Goal: Transaction & Acquisition: Purchase product/service

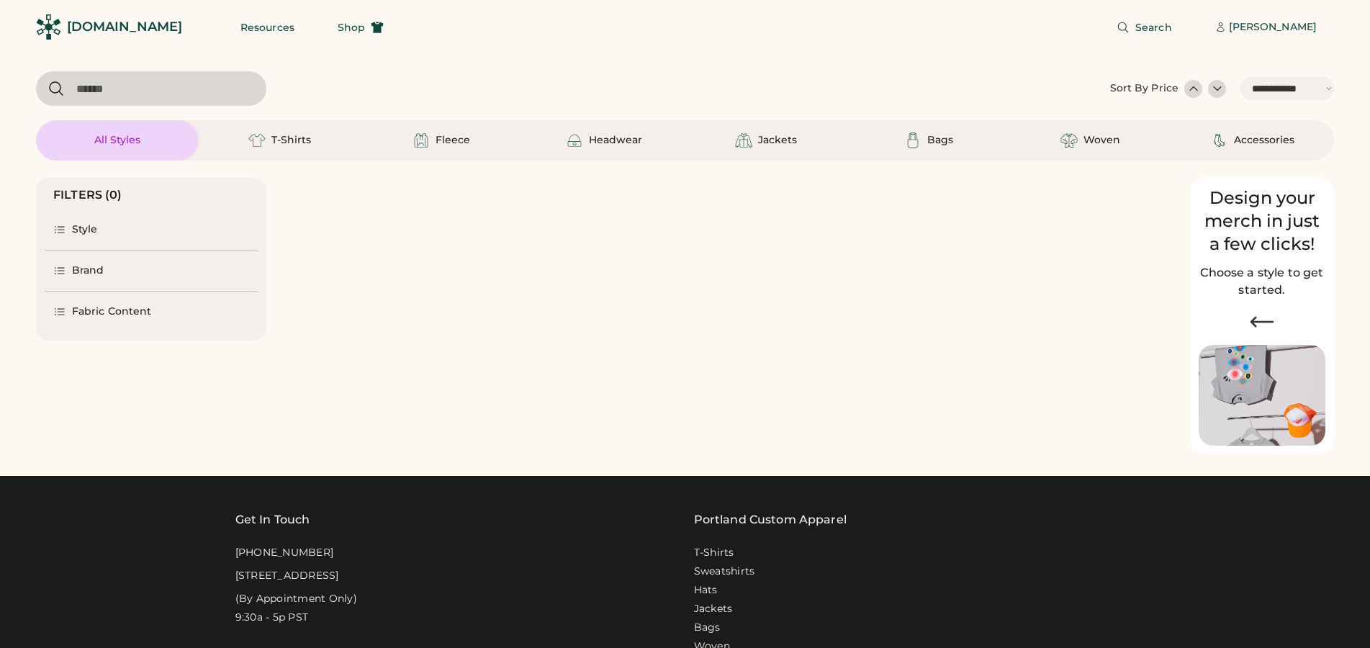
select select "*****"
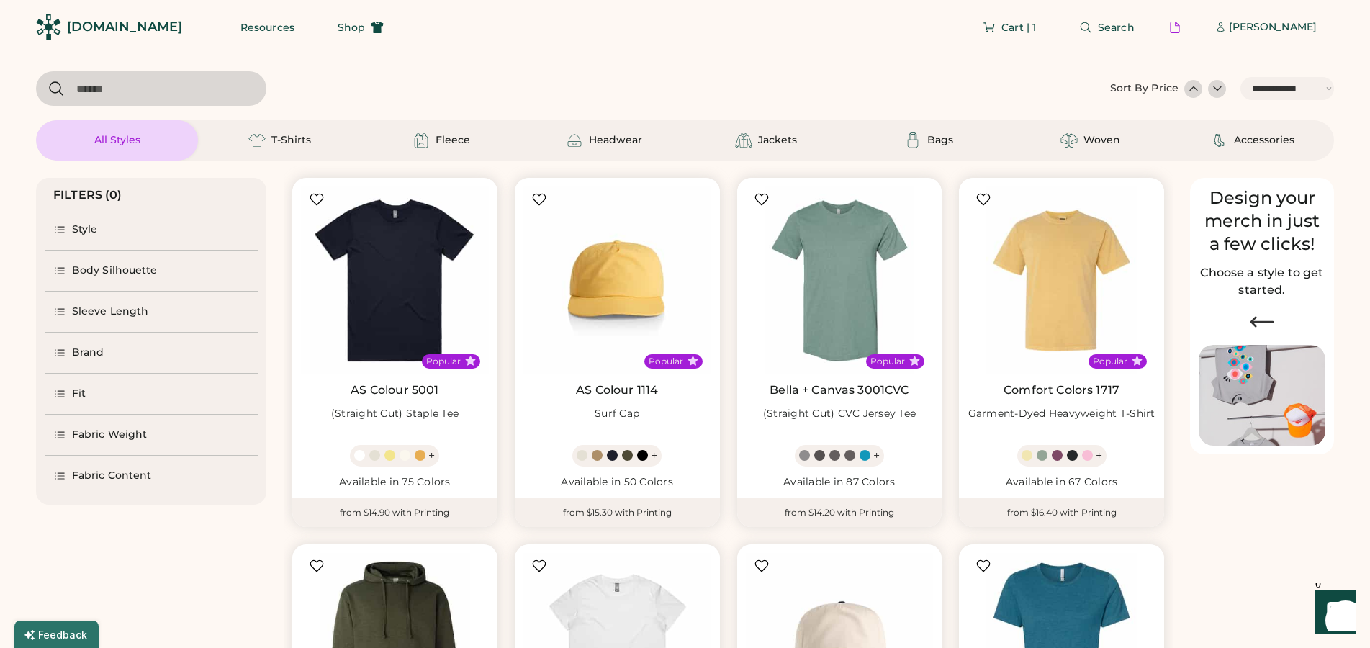
click at [74, 392] on div "Fit" at bounding box center [79, 394] width 14 height 14
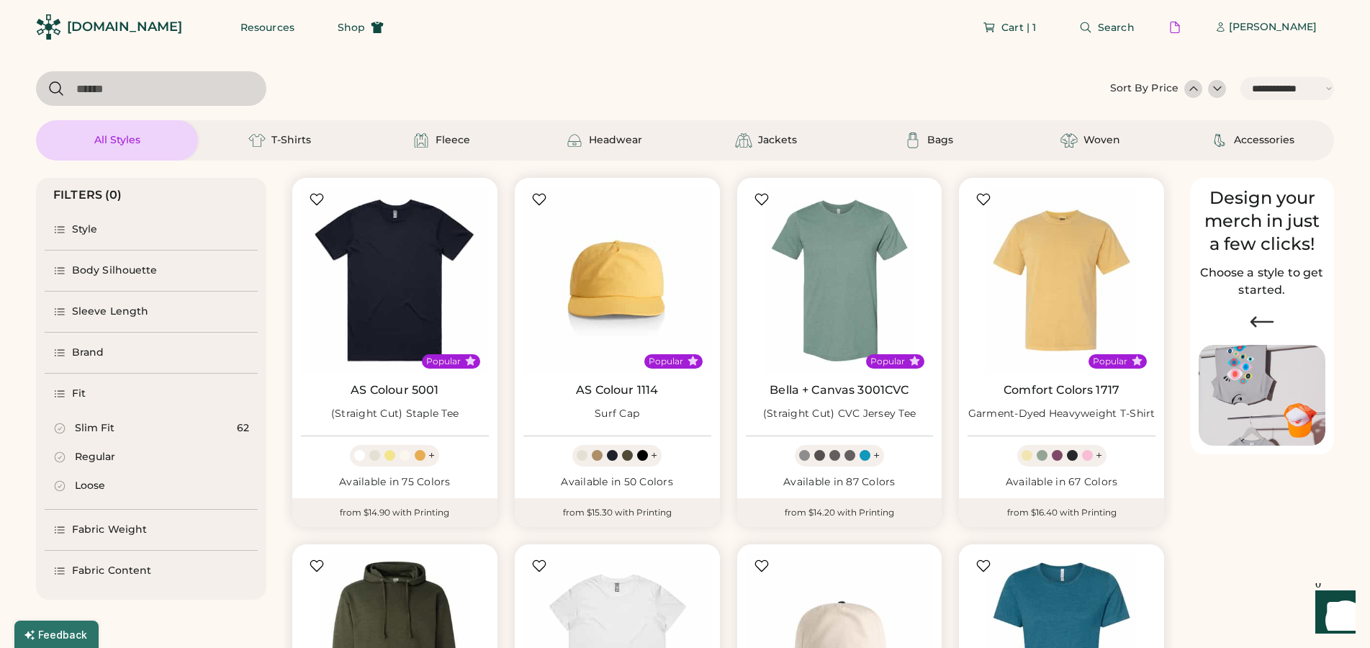
click at [58, 425] on icon at bounding box center [59, 428] width 13 height 13
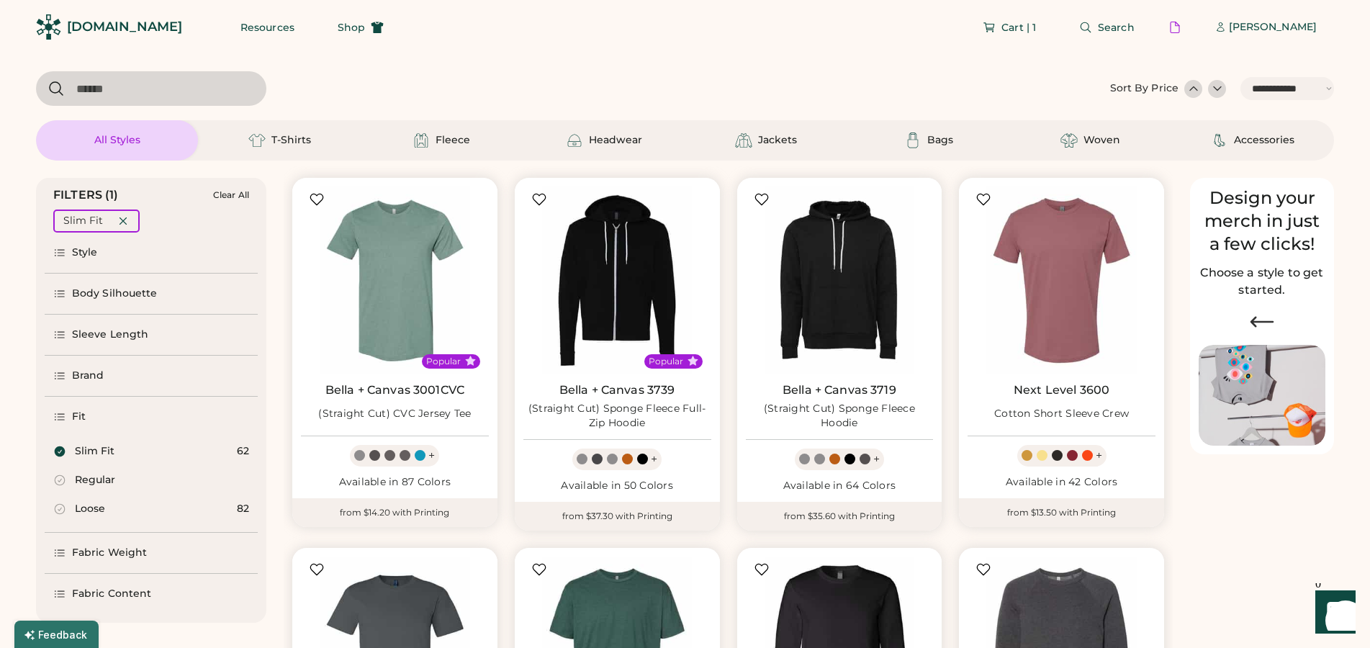
scroll to position [220, 0]
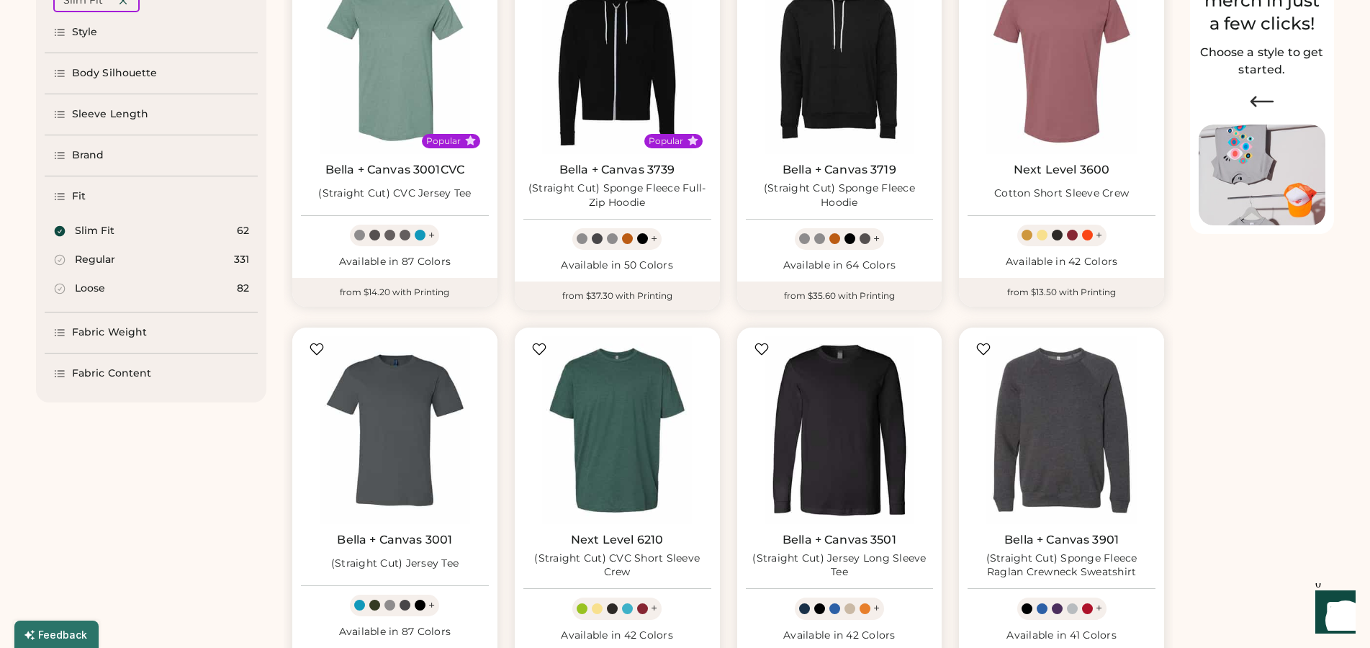
click at [56, 230] on icon at bounding box center [60, 231] width 11 height 11
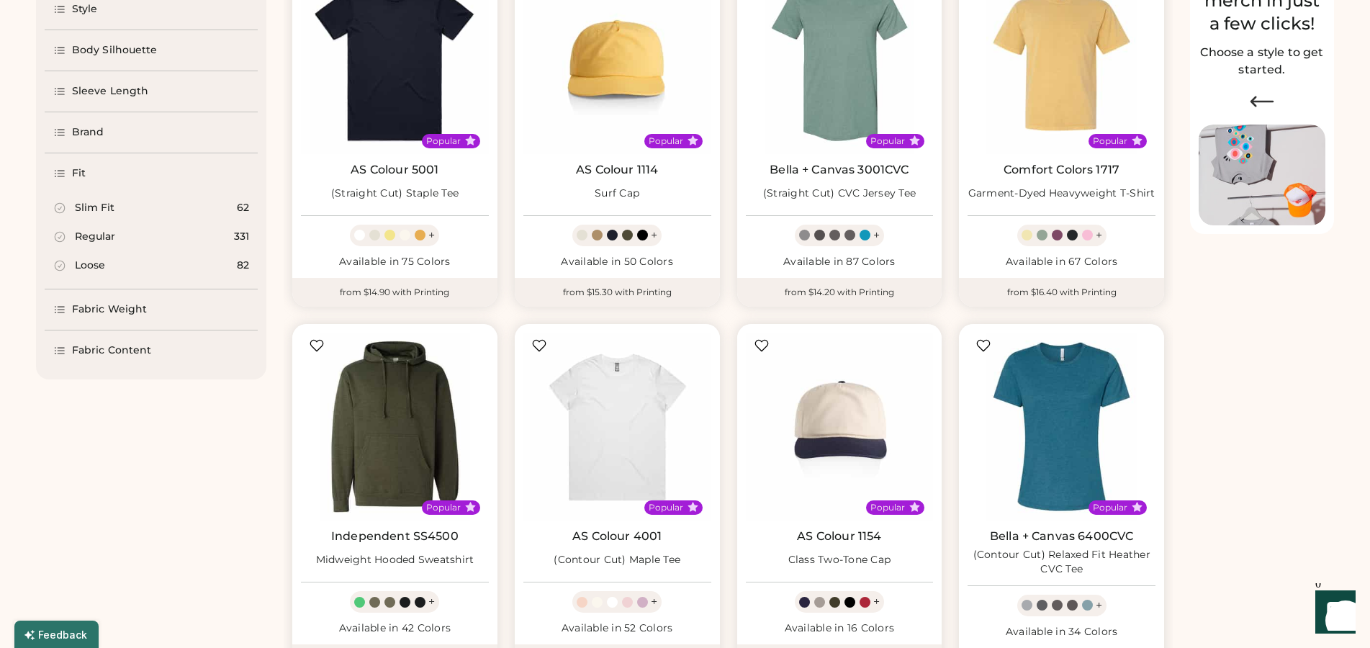
click at [60, 236] on icon at bounding box center [59, 236] width 13 height 13
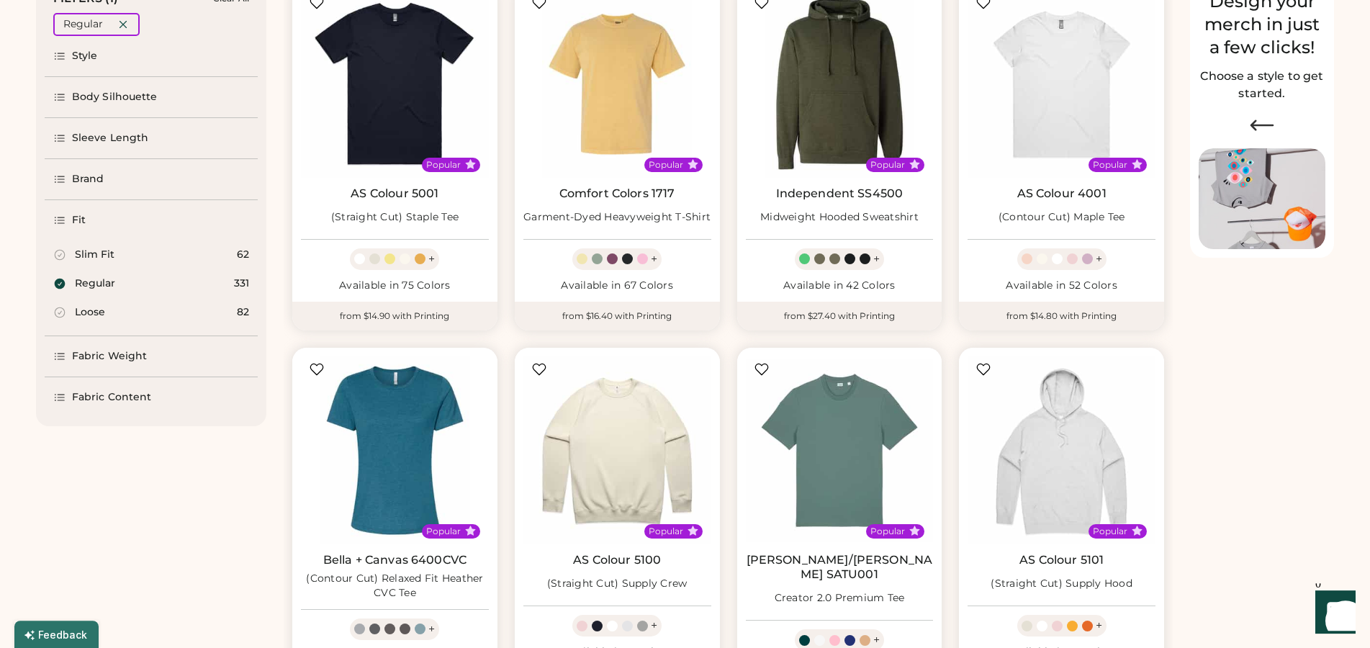
scroll to position [220, 0]
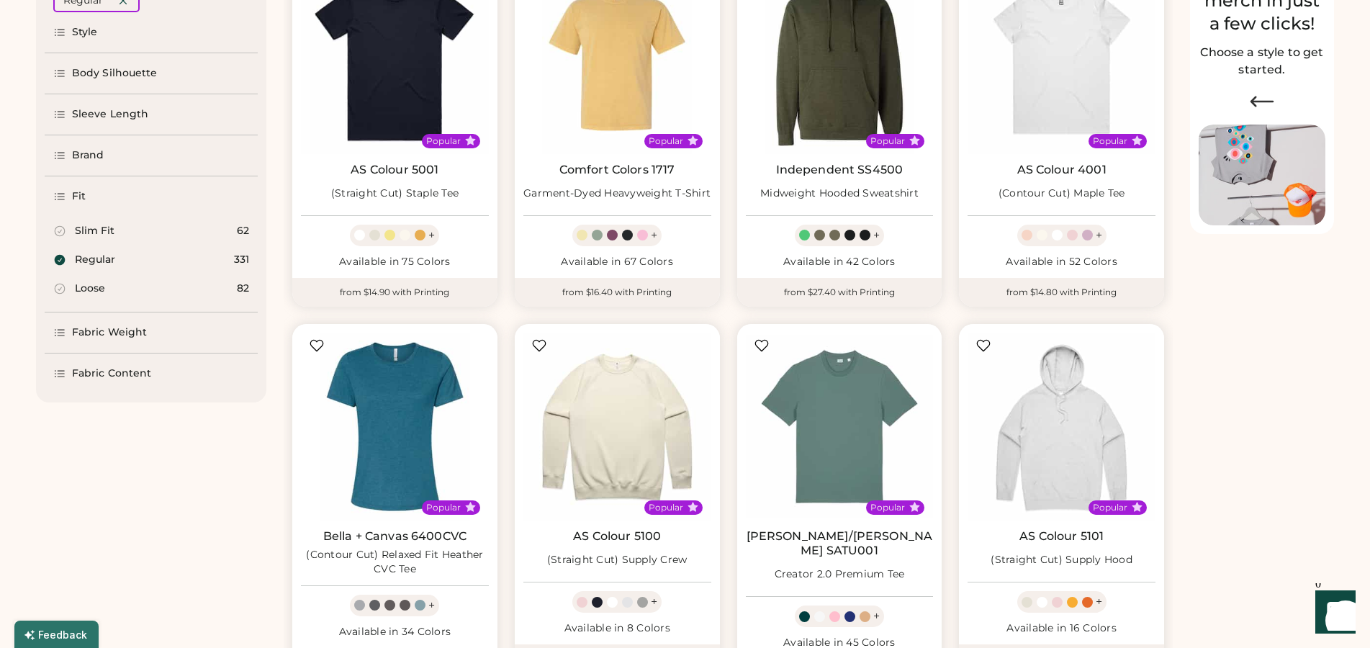
click at [130, 375] on div "Fabric Content" at bounding box center [111, 374] width 79 height 14
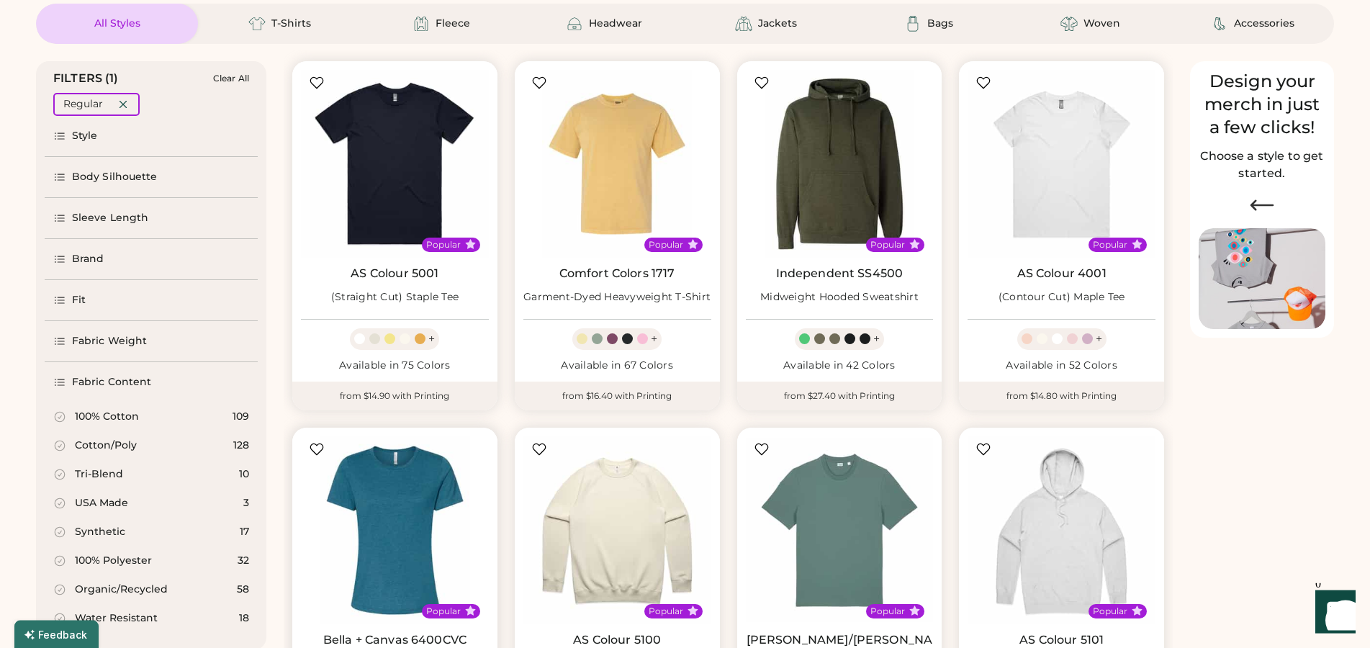
scroll to position [0, 0]
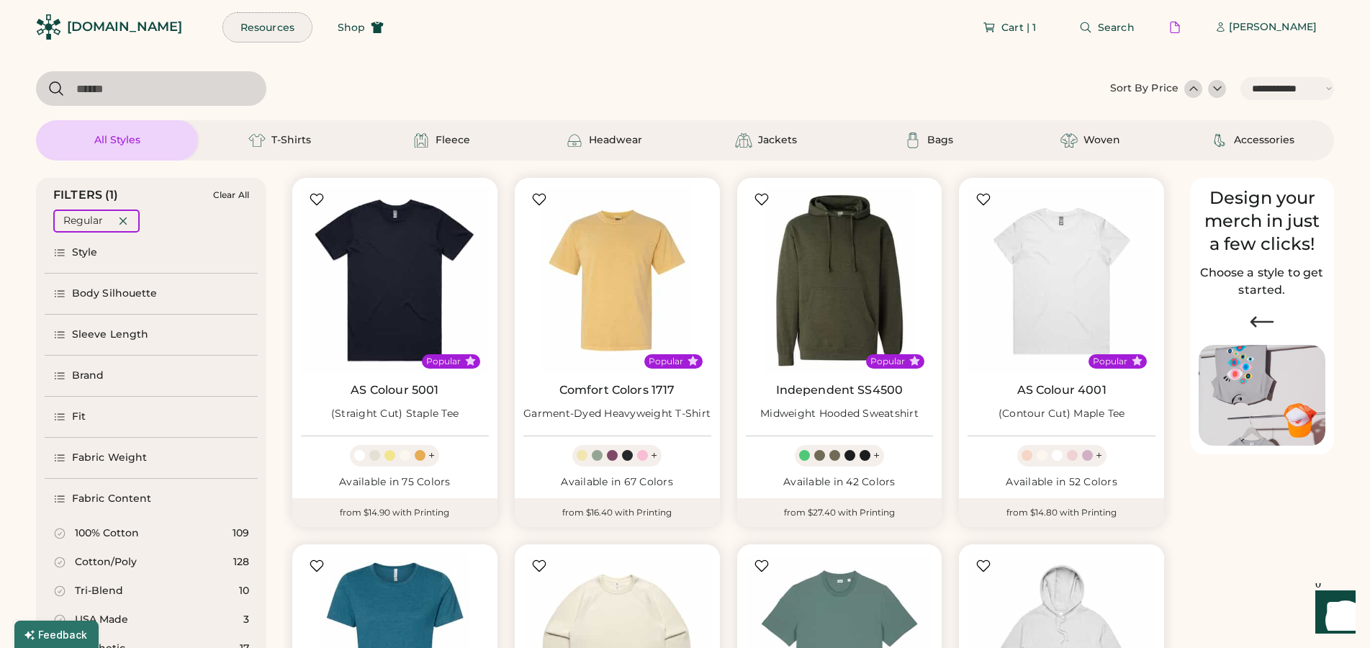
click at [237, 25] on button "Resources" at bounding box center [267, 27] width 89 height 29
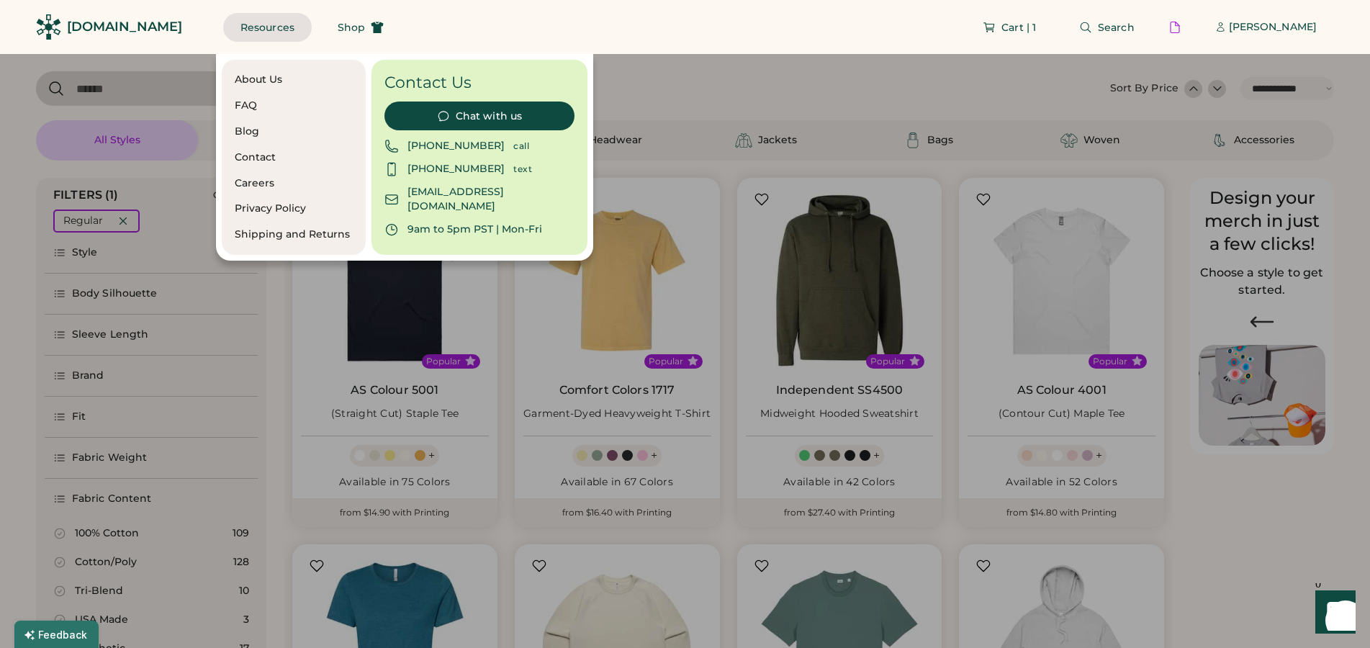
click at [236, 25] on button "Resources" at bounding box center [267, 27] width 89 height 29
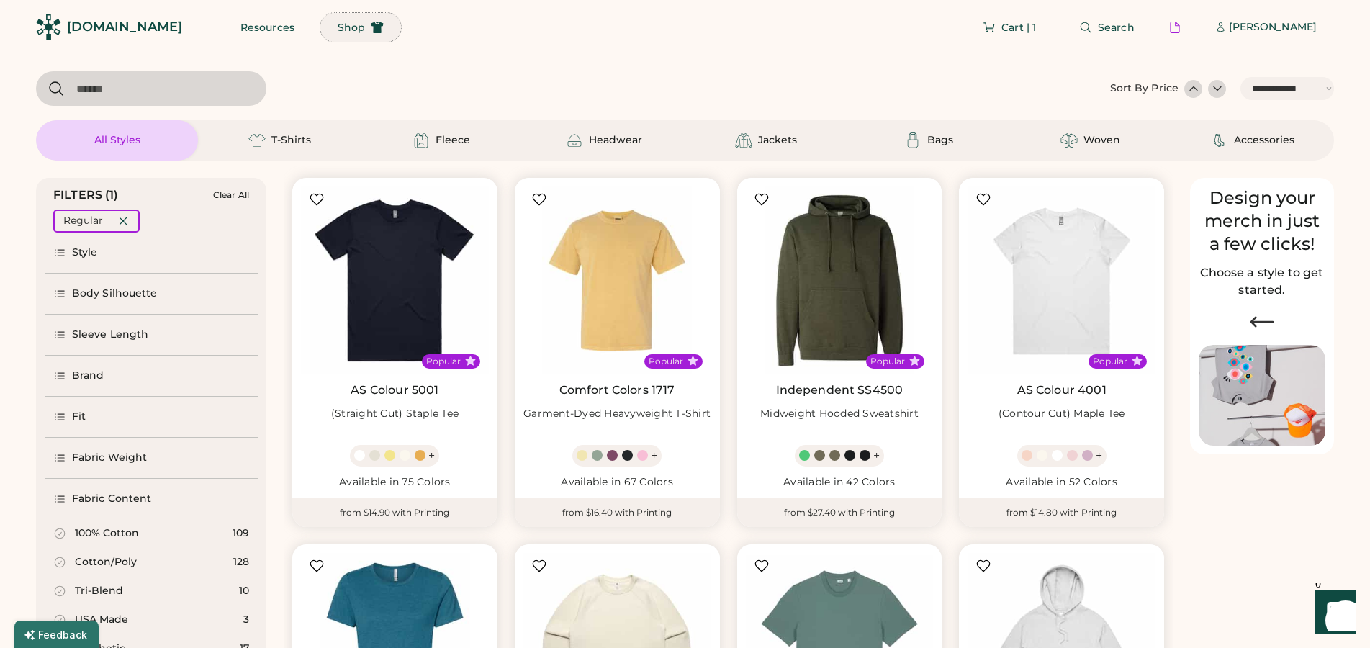
click at [338, 24] on span "Shop" at bounding box center [351, 27] width 27 height 10
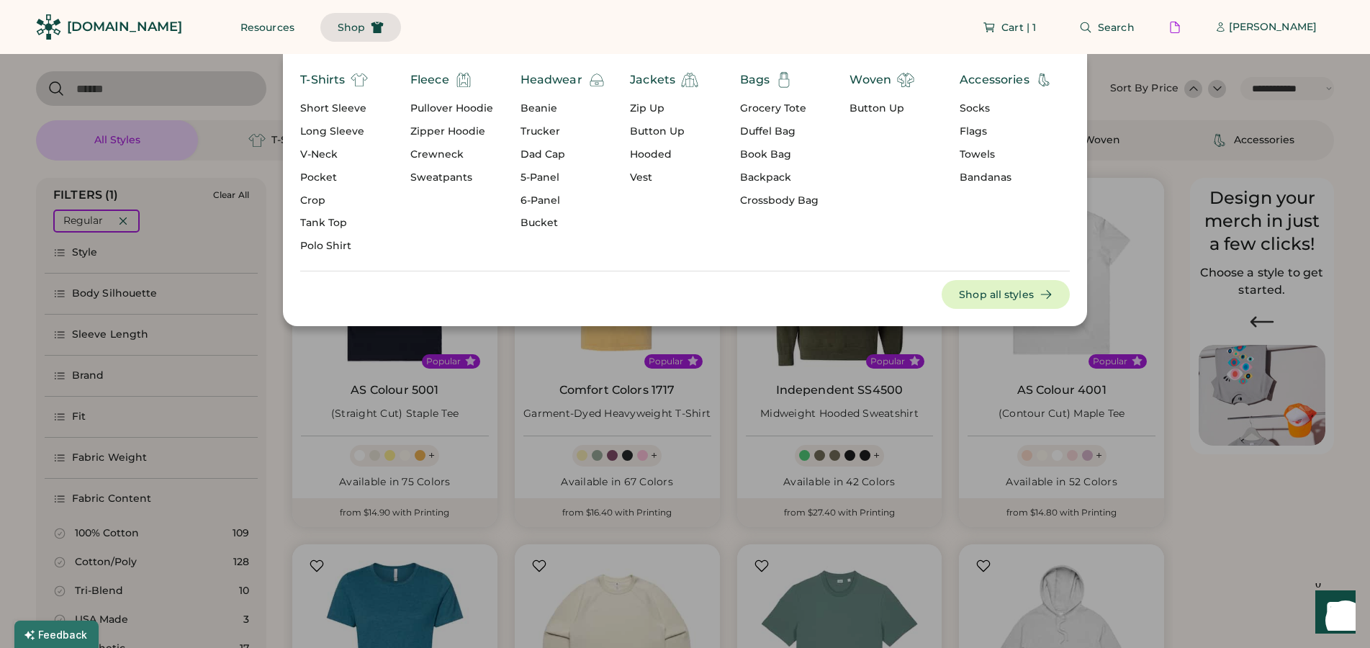
click at [753, 84] on div "Bags" at bounding box center [755, 79] width 30 height 17
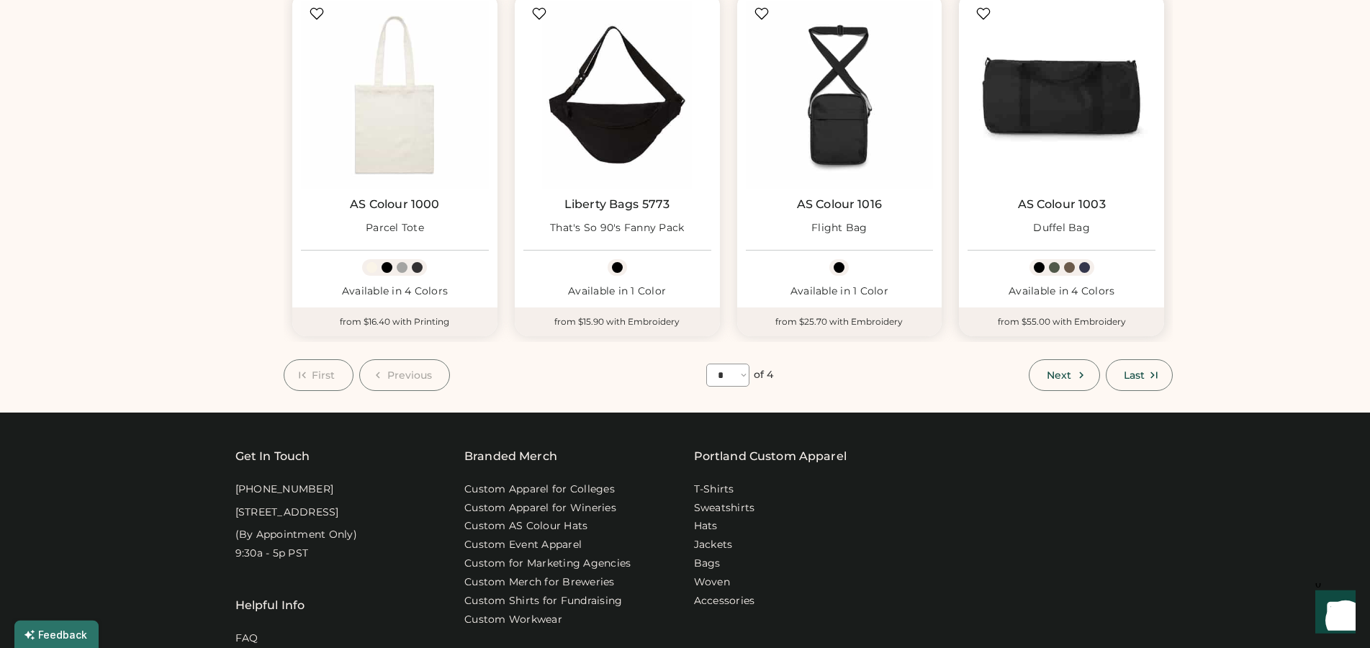
scroll to position [955, 0]
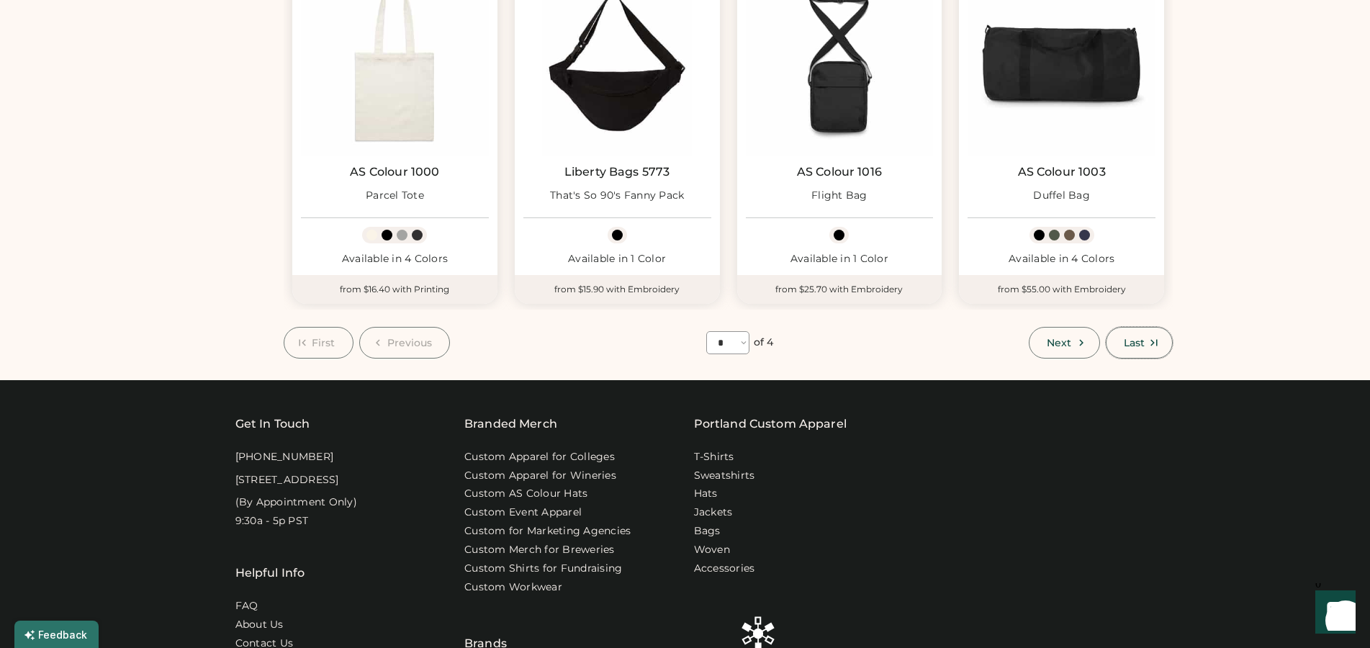
click at [1124, 340] on span "Last" at bounding box center [1134, 343] width 21 height 10
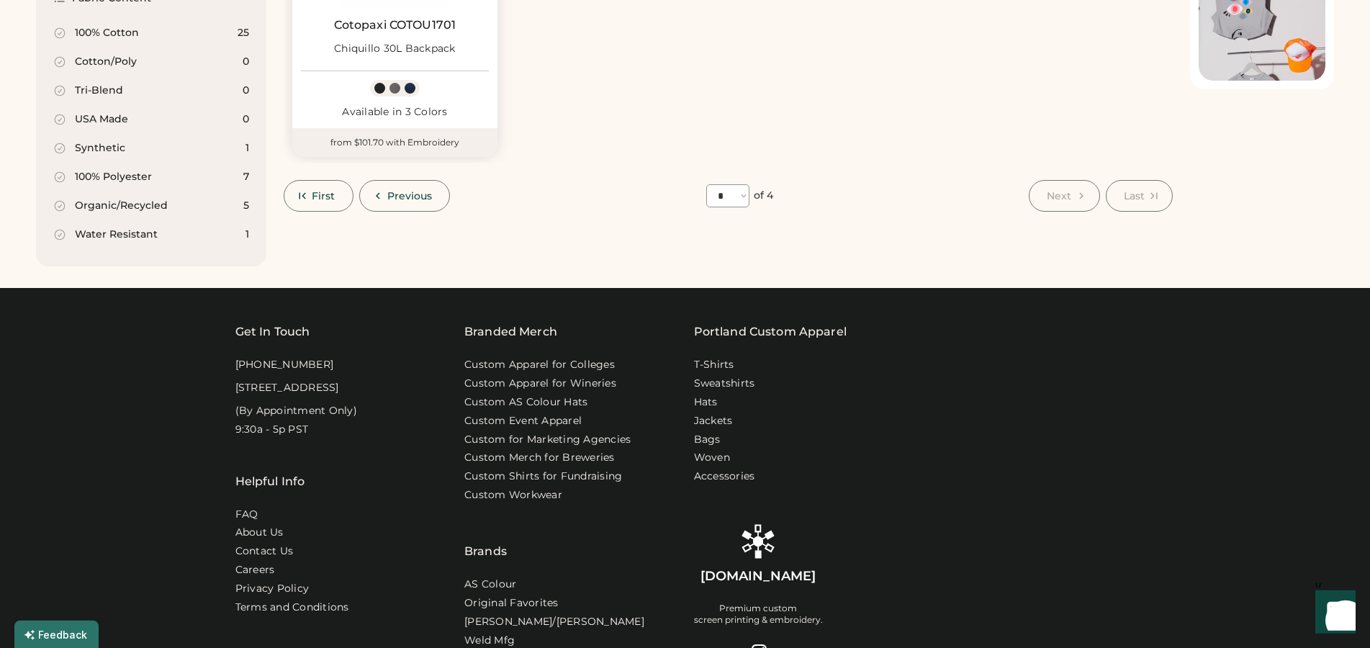
scroll to position [367, 0]
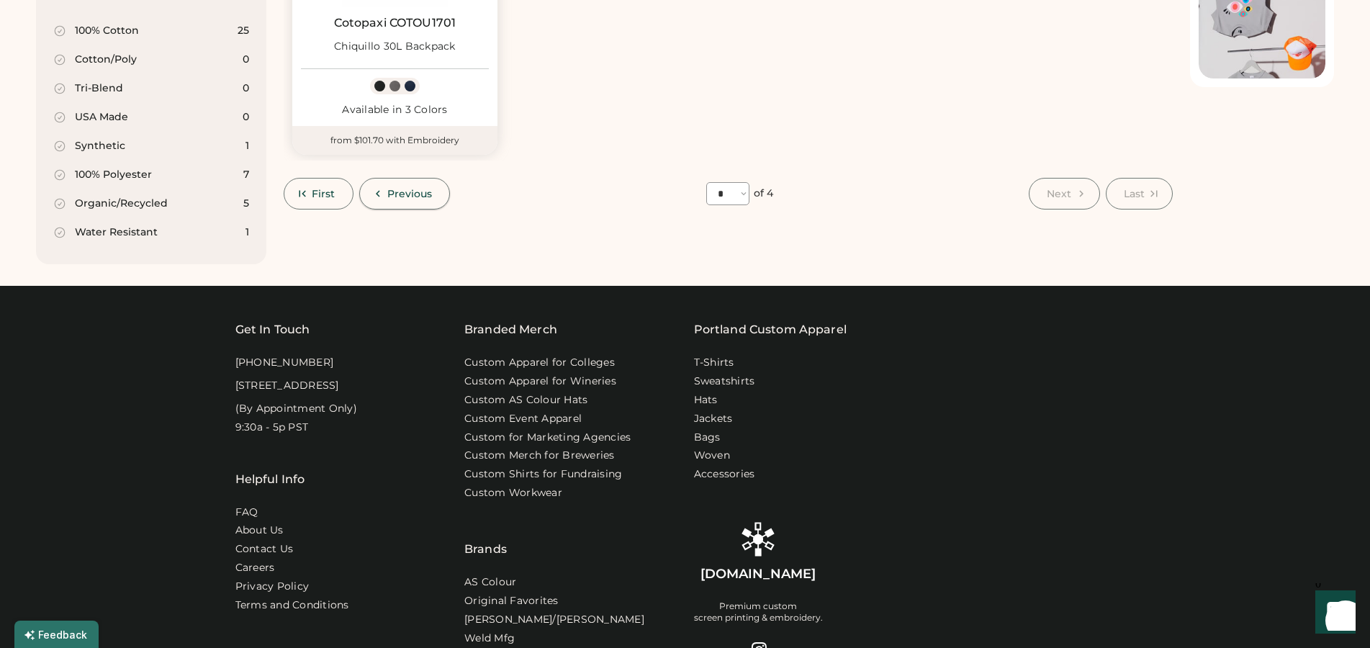
click at [384, 195] on button "Previous" at bounding box center [404, 194] width 91 height 32
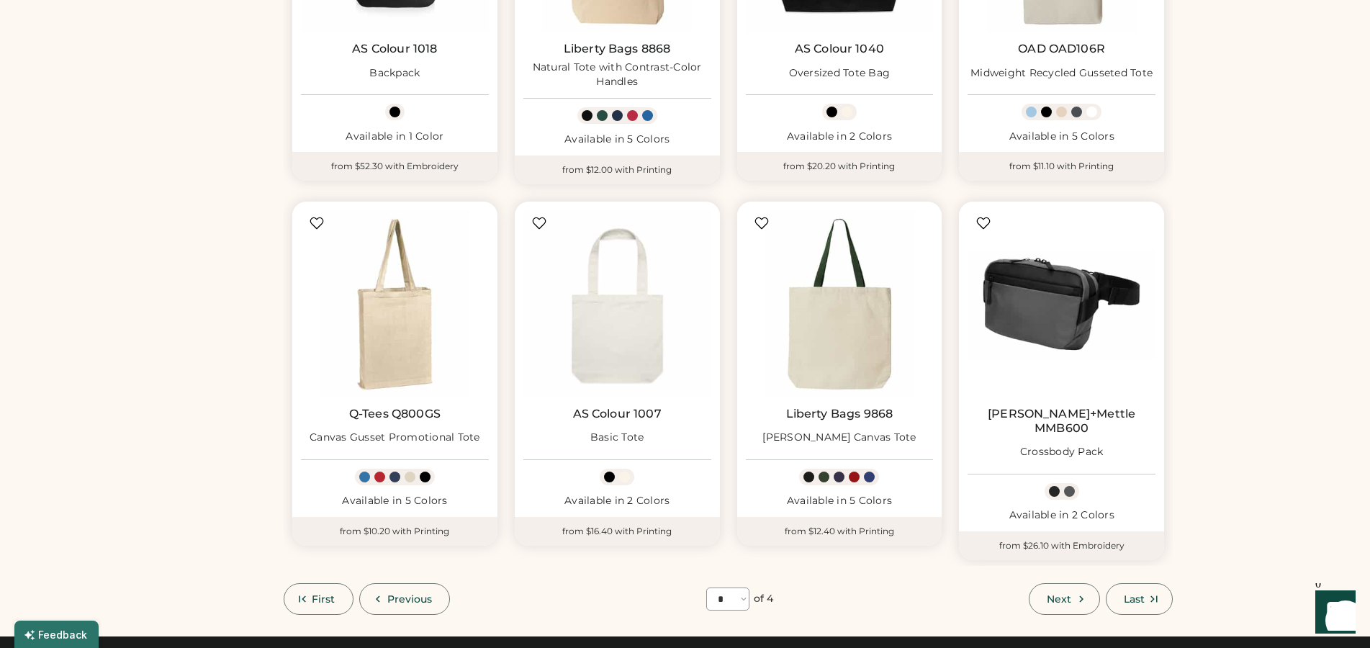
scroll to position [922, 0]
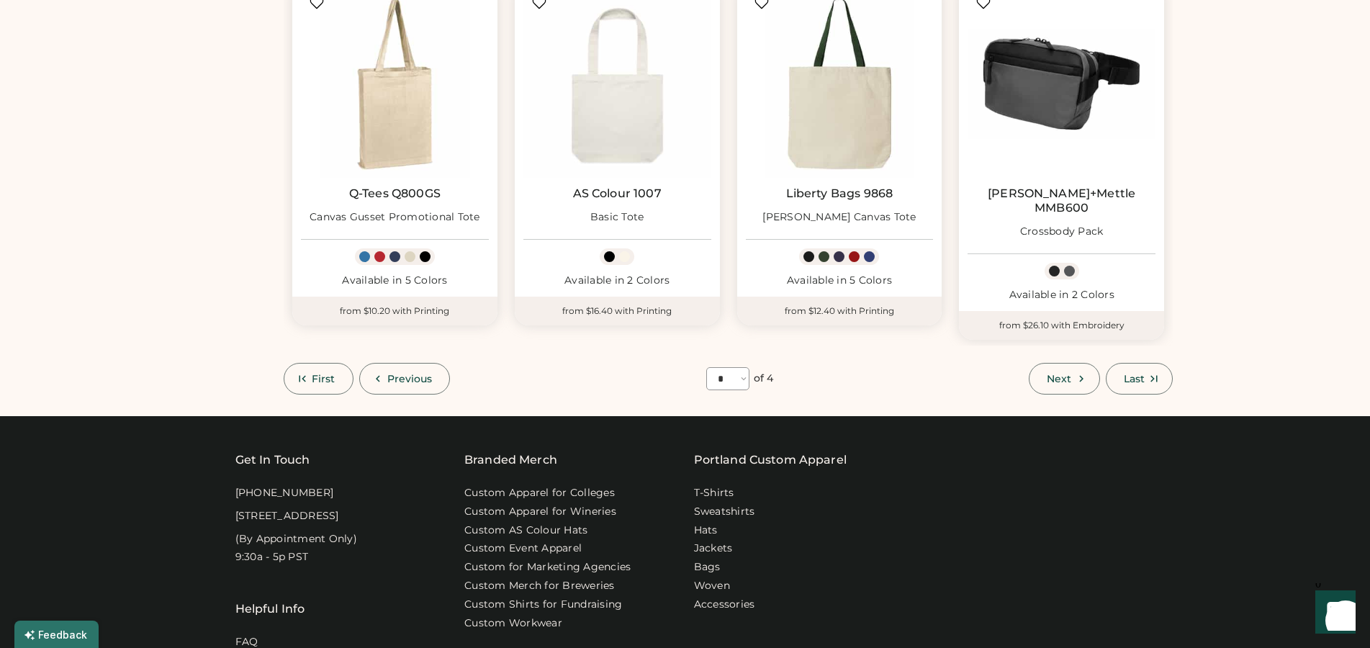
click at [378, 372] on icon at bounding box center [378, 378] width 13 height 13
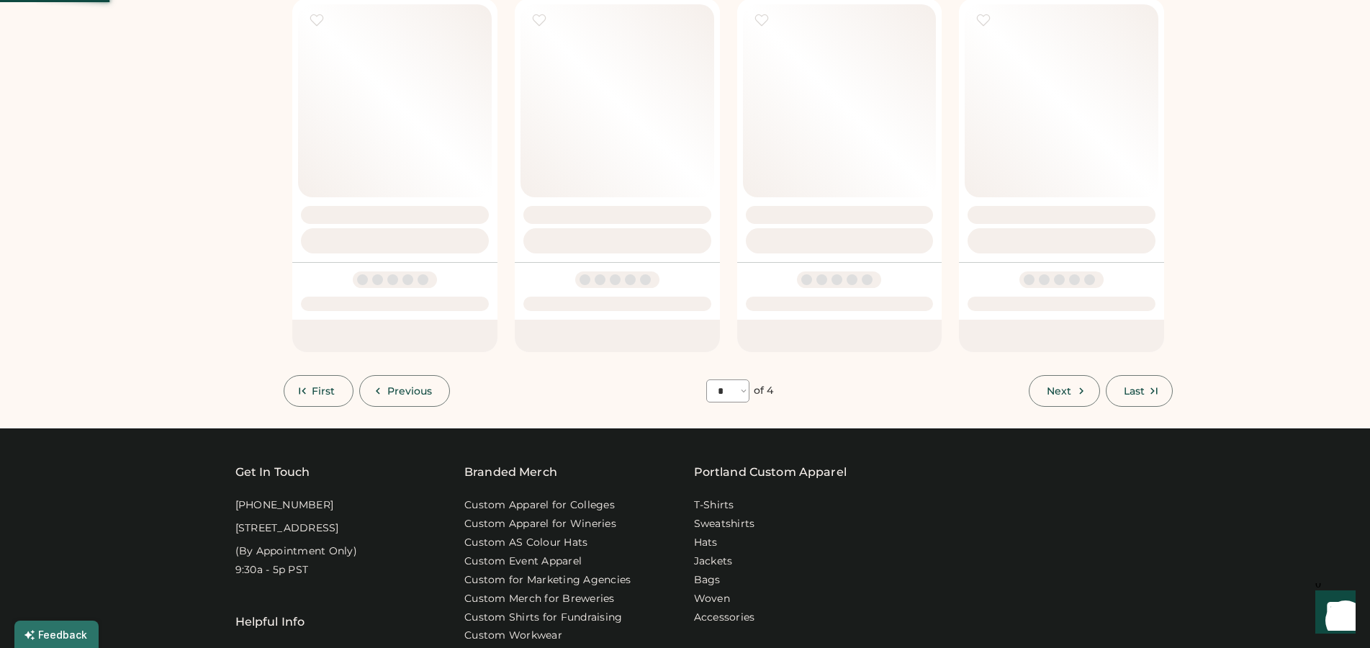
select select "*"
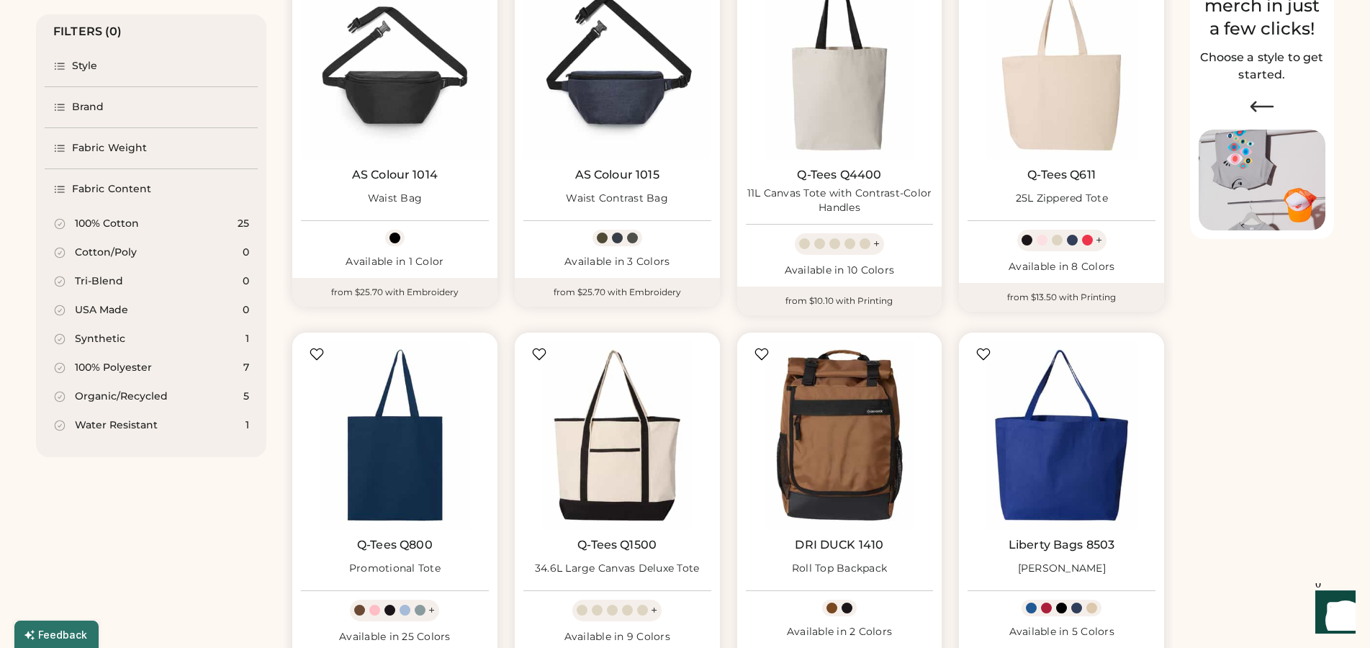
scroll to position [220, 0]
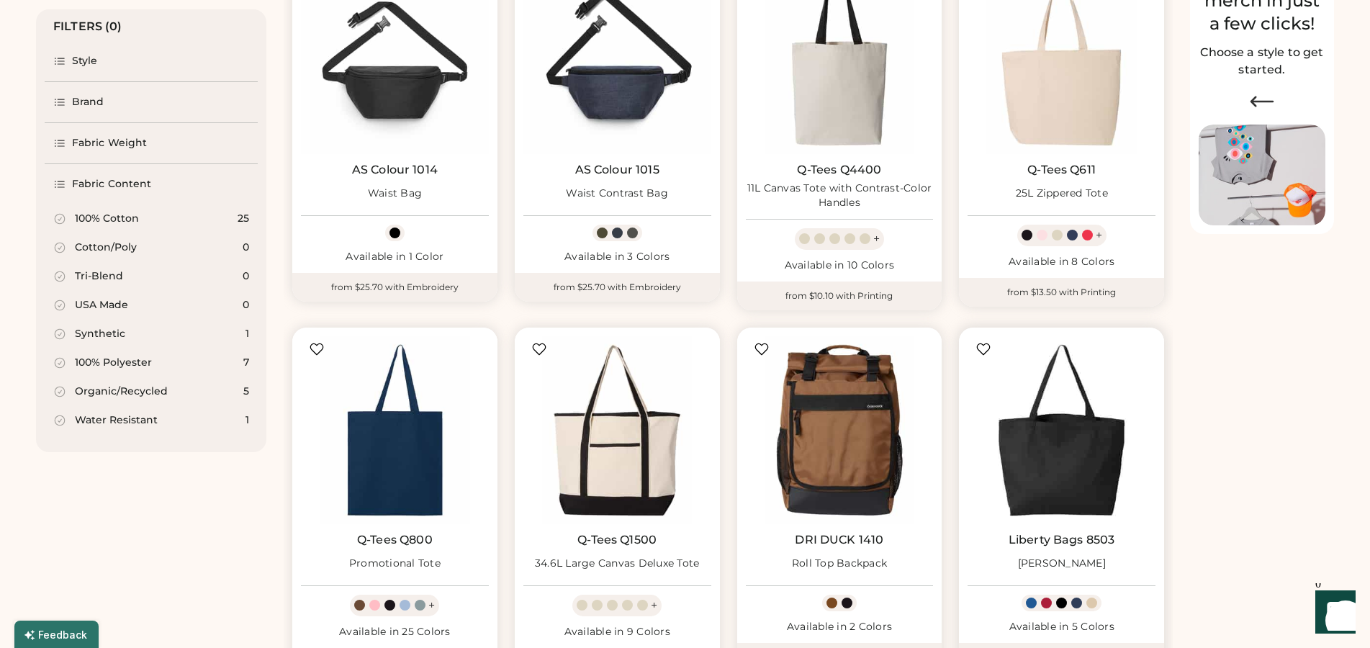
click at [1074, 449] on img at bounding box center [1062, 430] width 188 height 188
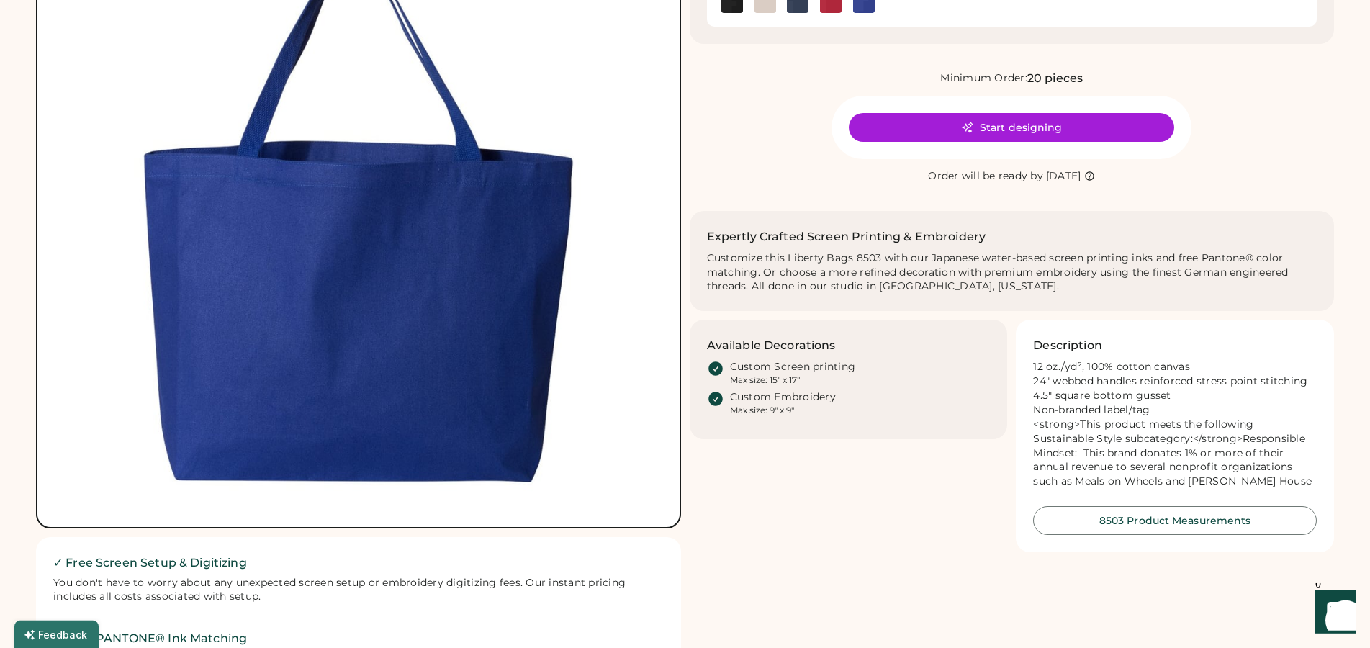
scroll to position [147, 0]
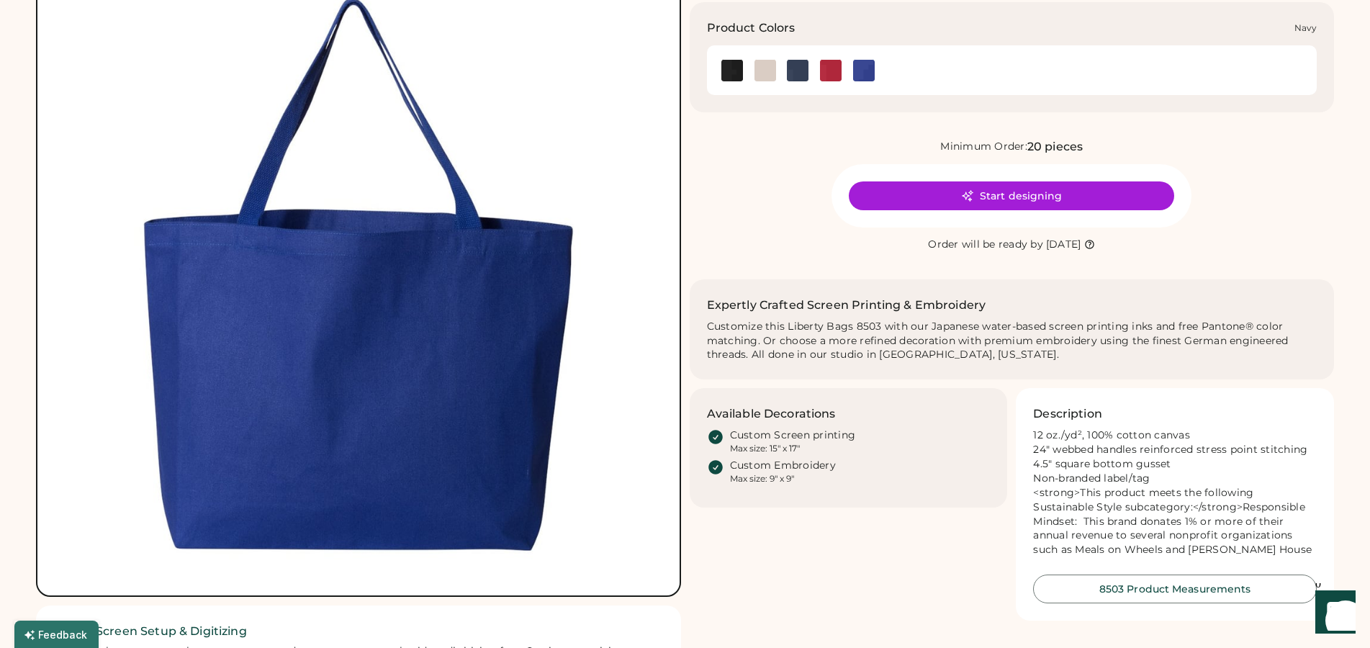
click at [789, 66] on img at bounding box center [798, 71] width 22 height 22
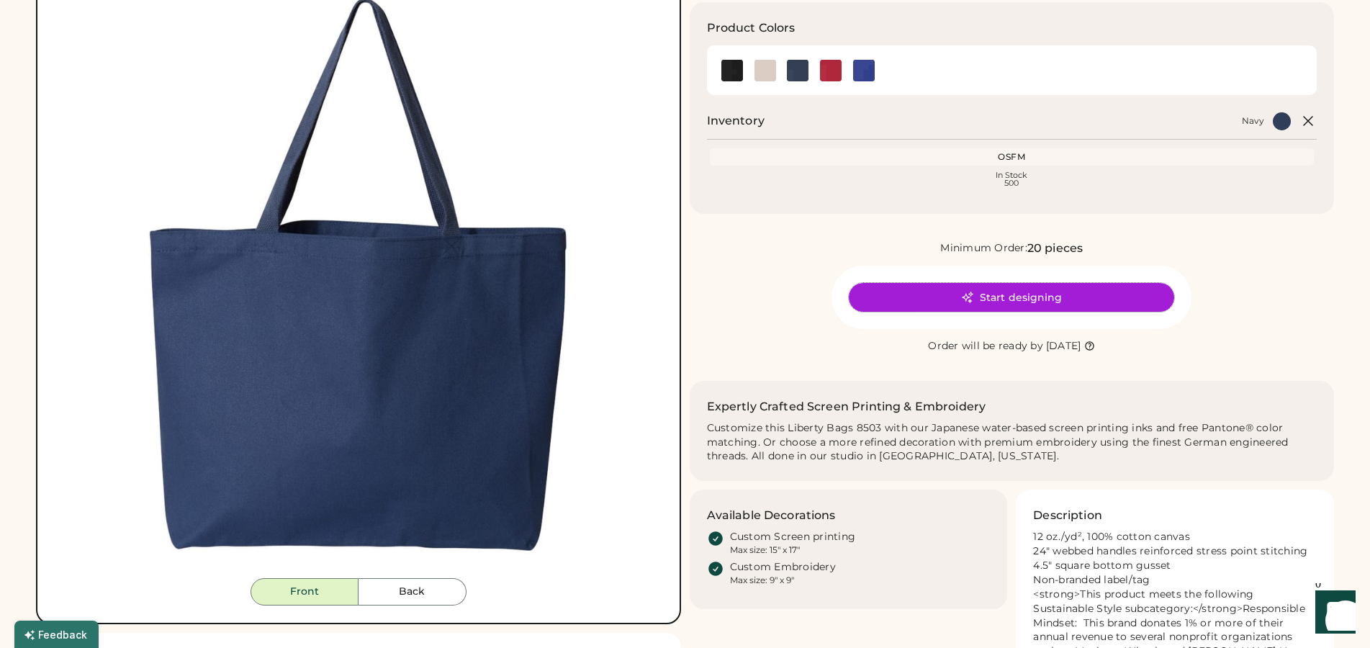
click at [1027, 295] on button "Start designing" at bounding box center [1011, 297] width 325 height 29
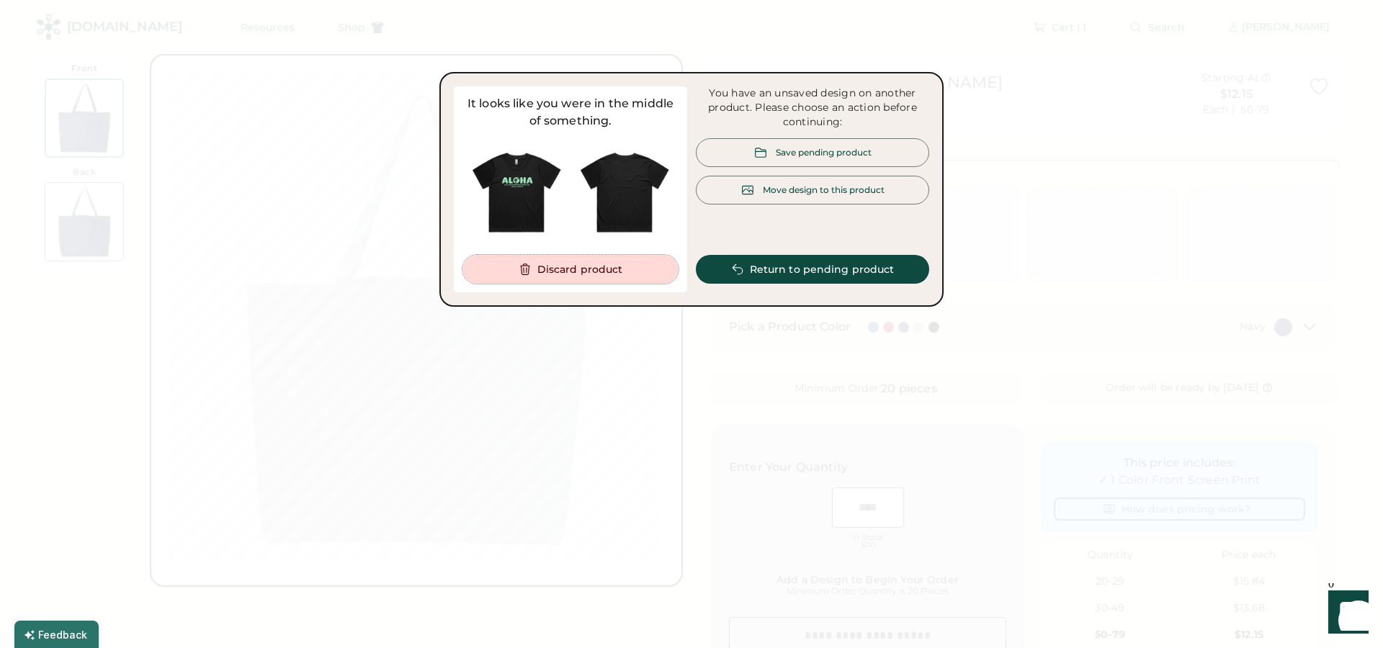
click at [583, 269] on button "Discard product" at bounding box center [570, 269] width 216 height 29
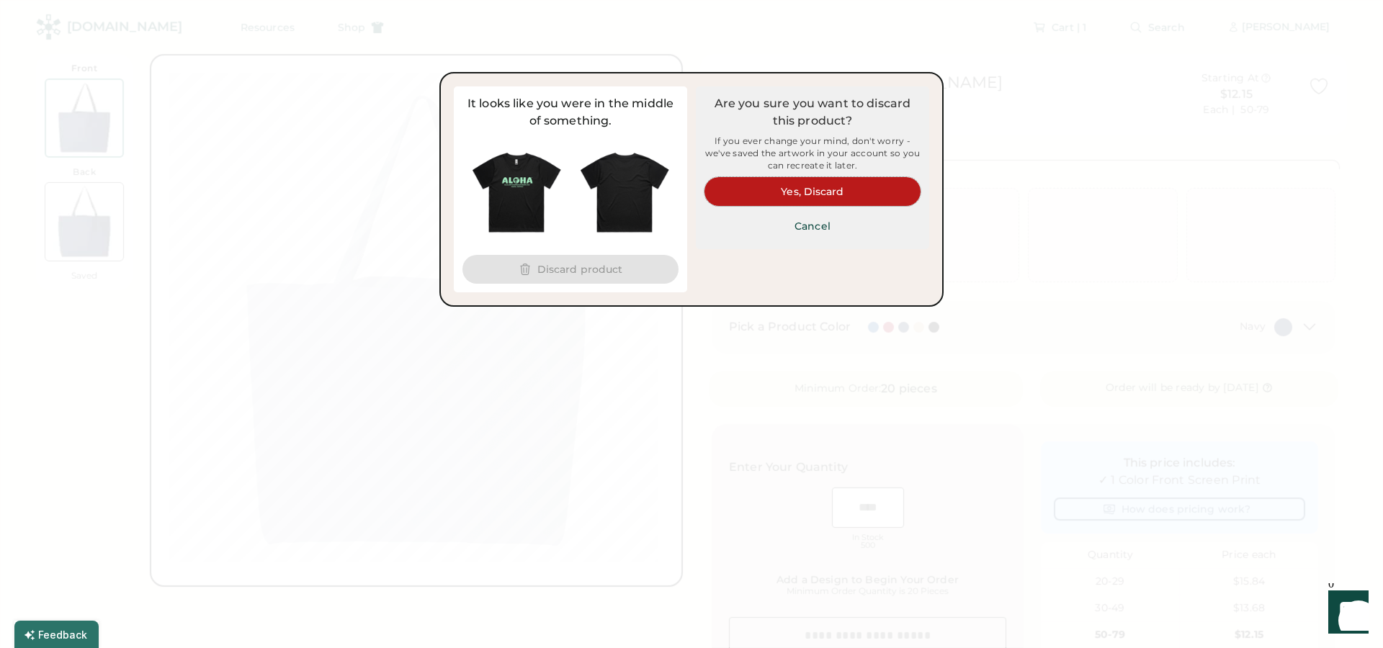
click at [860, 191] on button "Yes, Discard" at bounding box center [812, 191] width 216 height 29
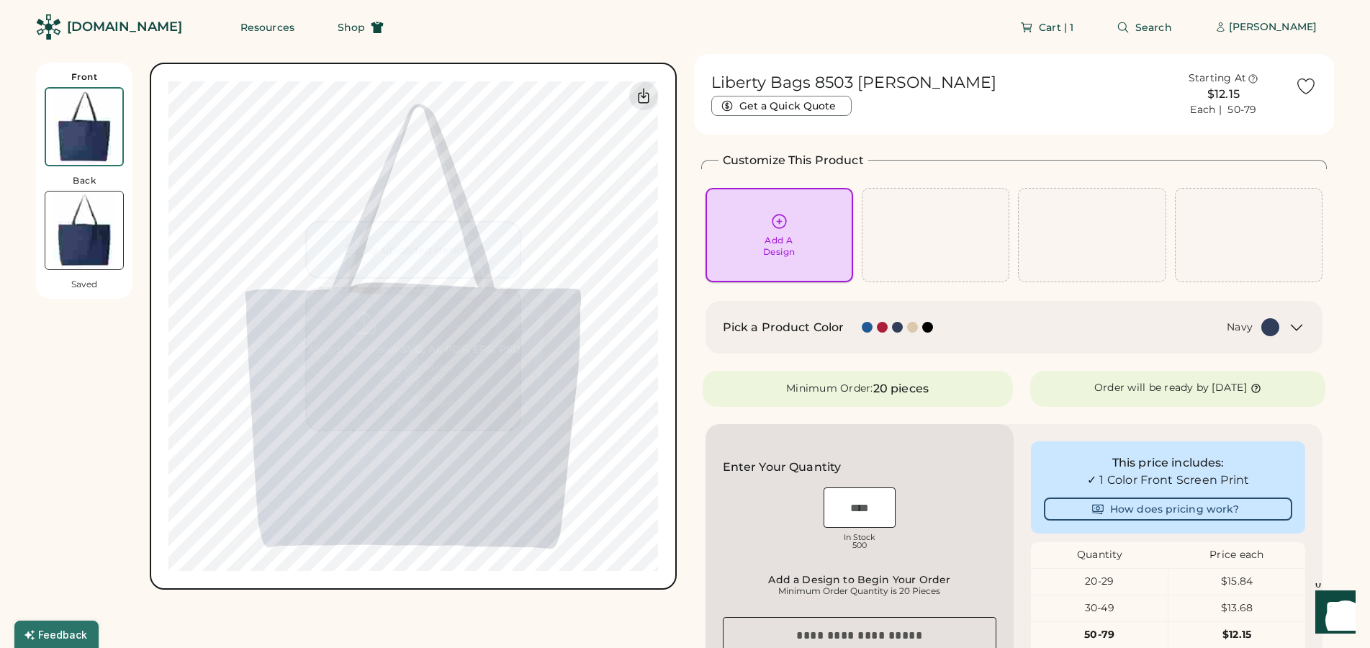
click at [780, 235] on div "Add A Design" at bounding box center [779, 246] width 32 height 23
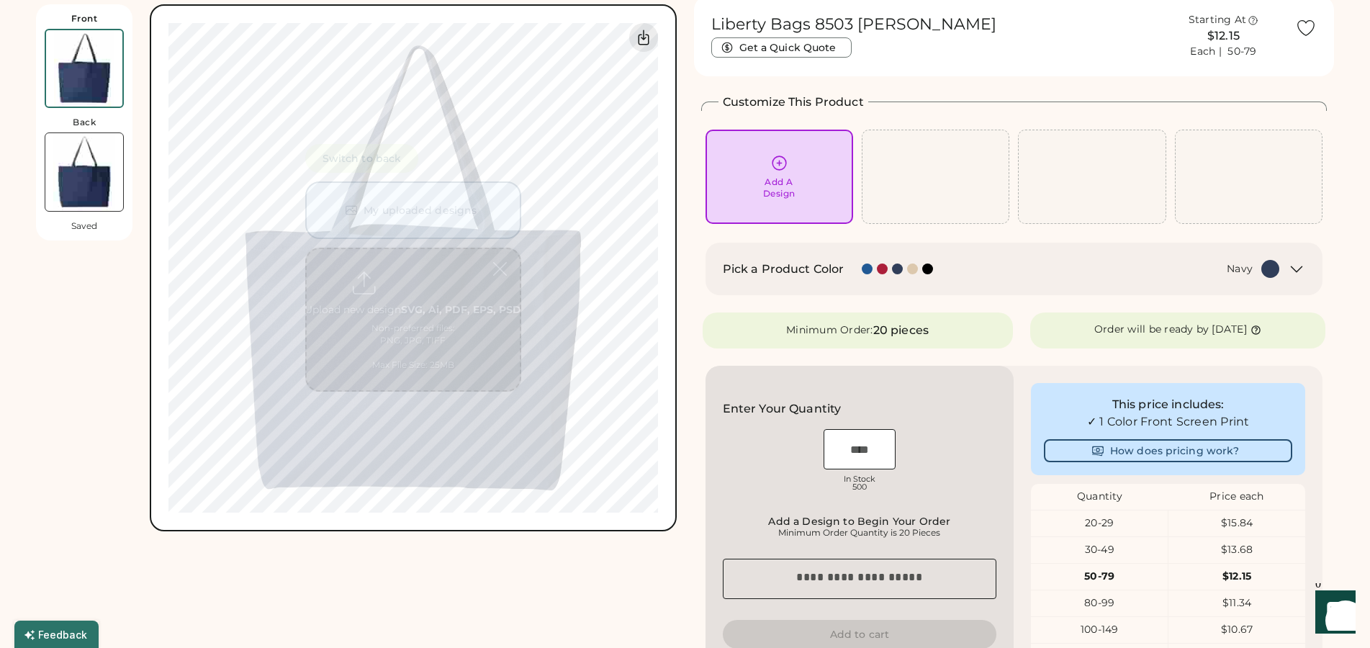
scroll to position [63, 0]
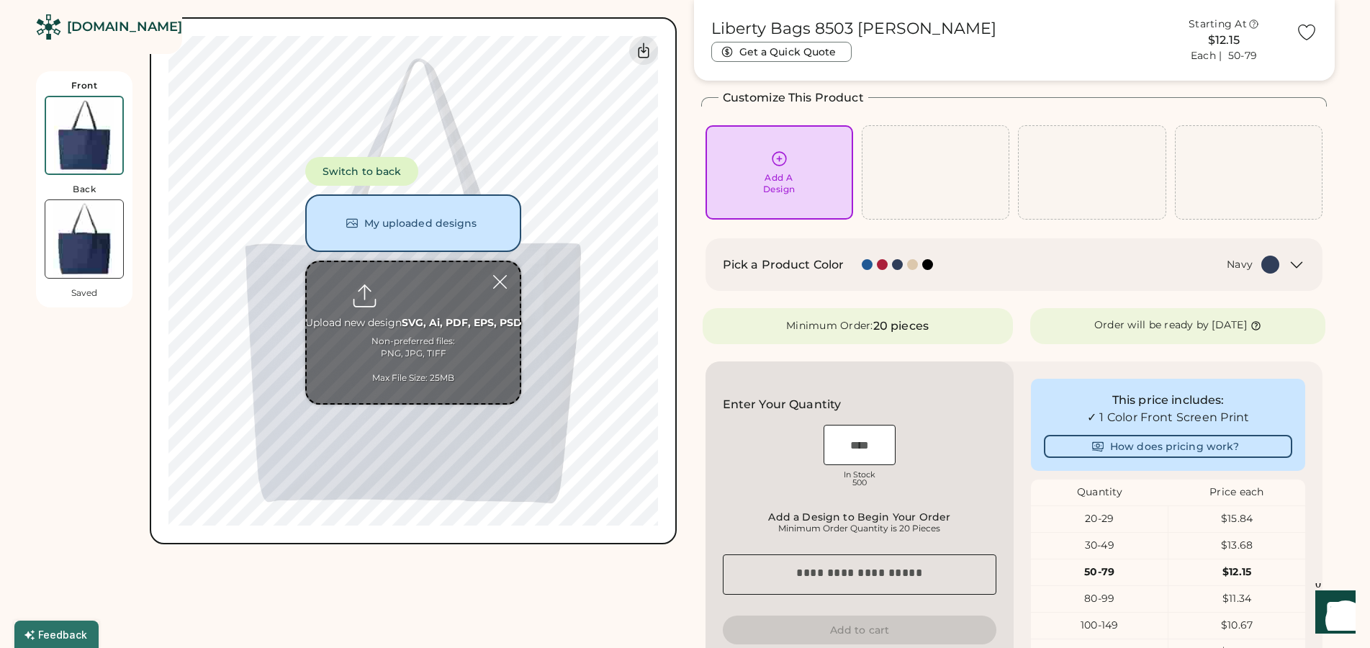
click at [423, 290] on input "file" at bounding box center [413, 332] width 213 height 141
click at [500, 284] on div at bounding box center [499, 281] width 25 height 25
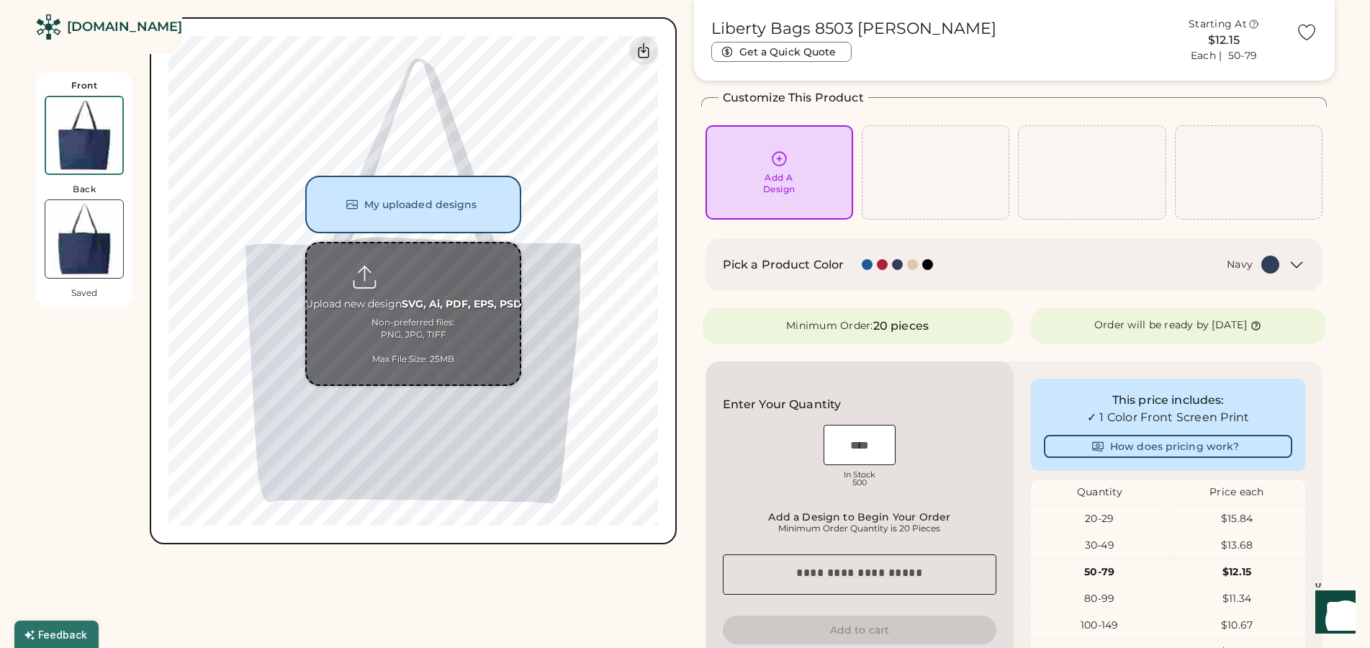
click at [469, 364] on input "file" at bounding box center [413, 313] width 213 height 141
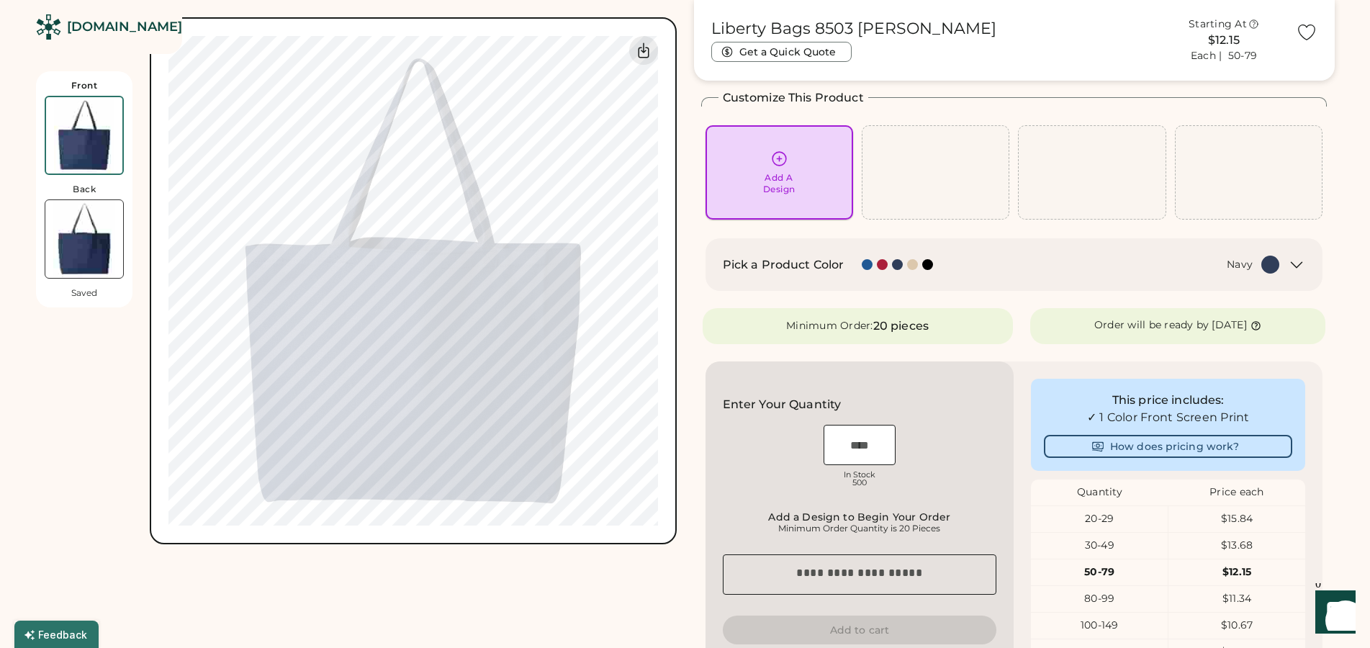
click at [778, 174] on div "Add A Design" at bounding box center [779, 183] width 32 height 23
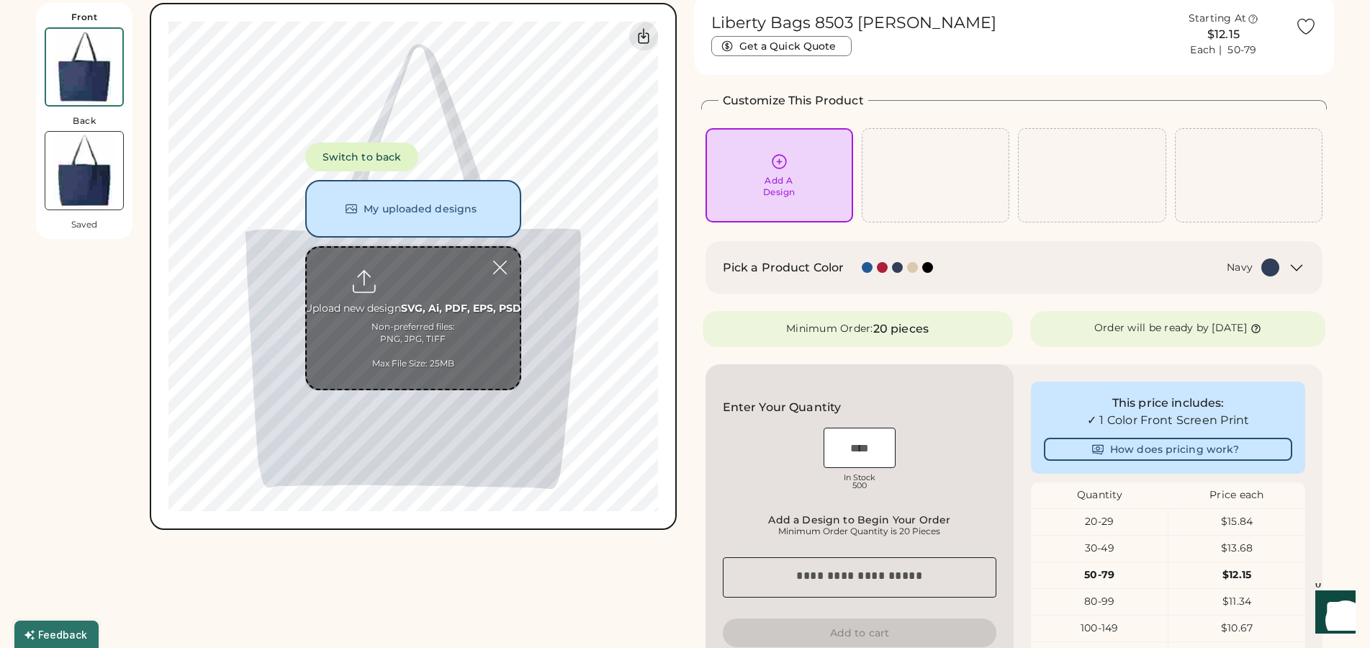
scroll to position [0, 0]
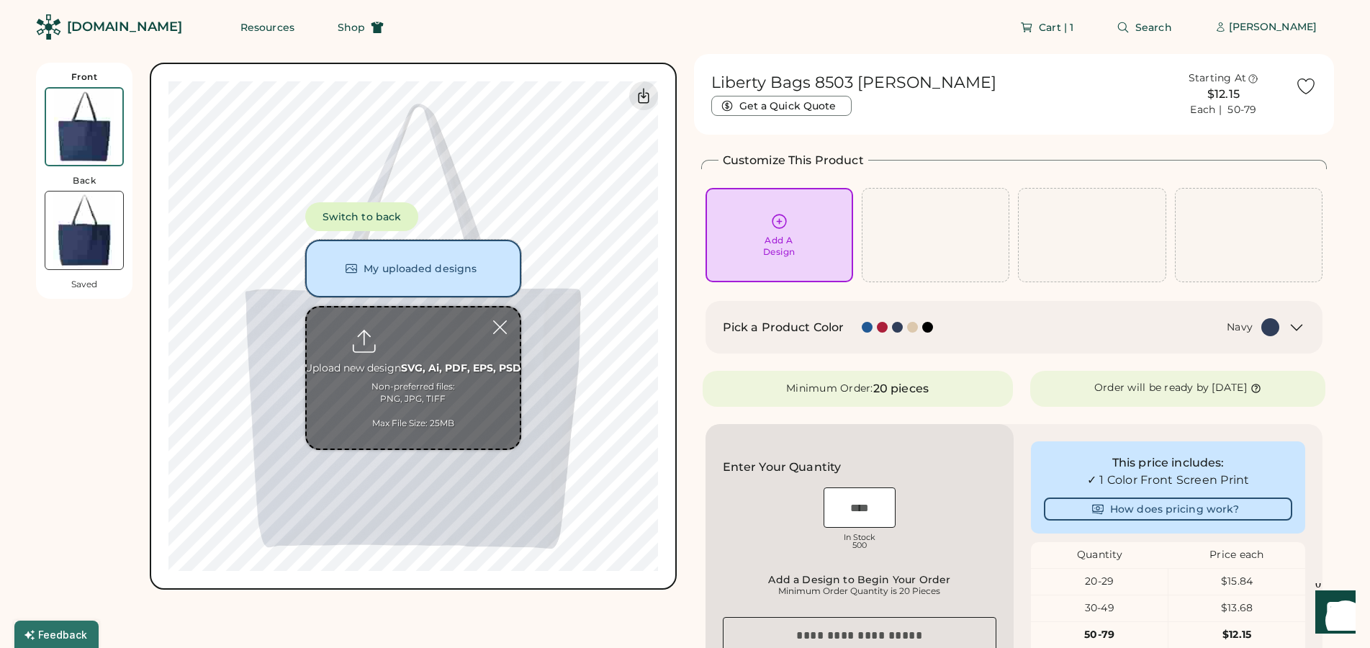
click at [408, 264] on button "My uploaded designs" at bounding box center [413, 269] width 216 height 58
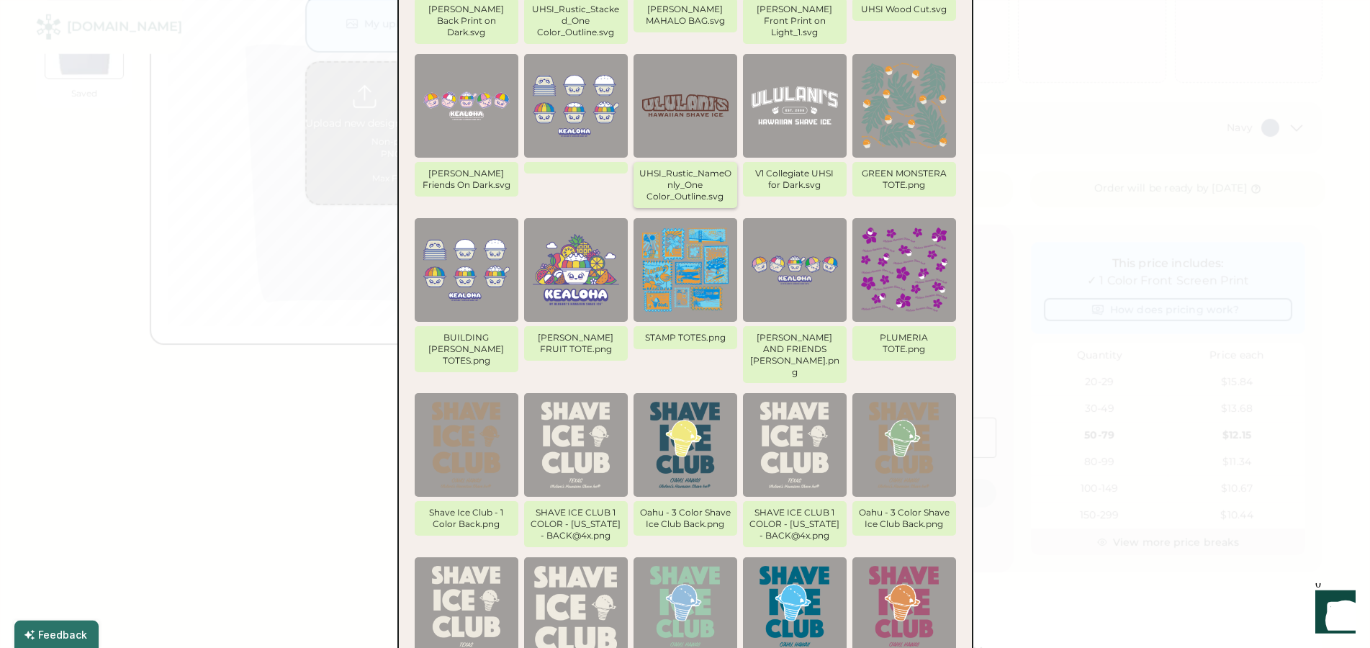
scroll to position [9, 0]
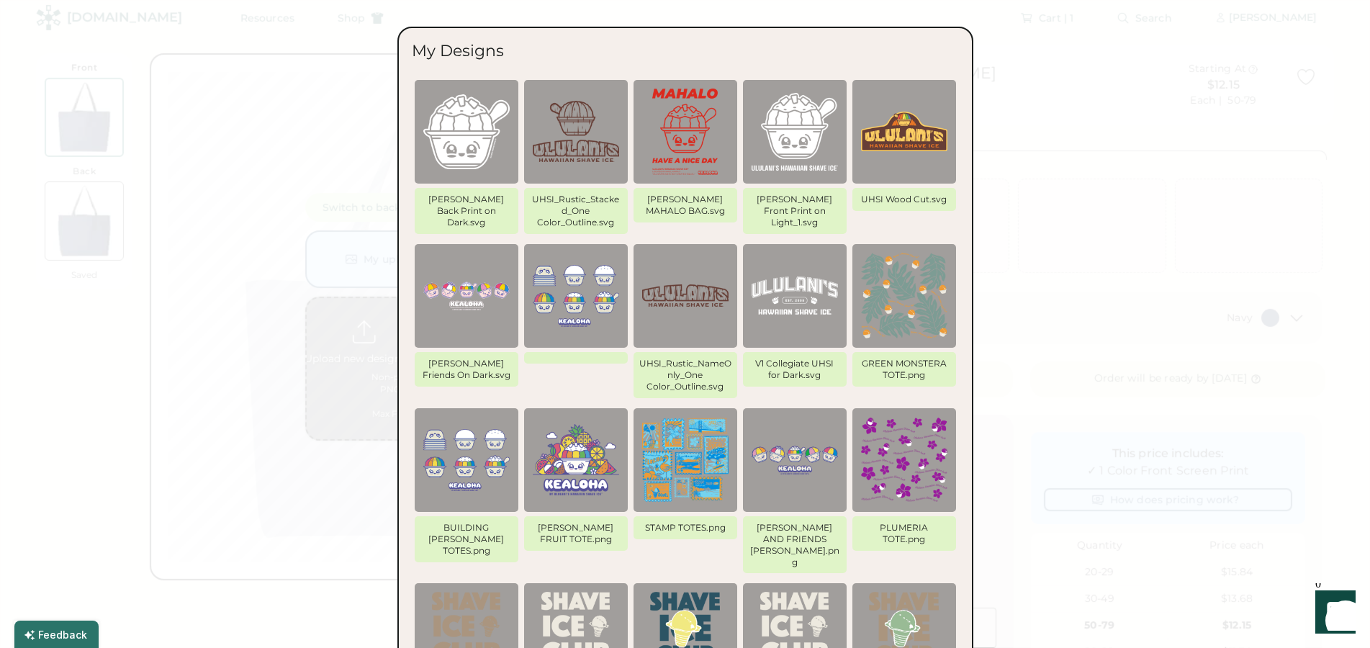
click at [464, 454] on img at bounding box center [466, 460] width 86 height 86
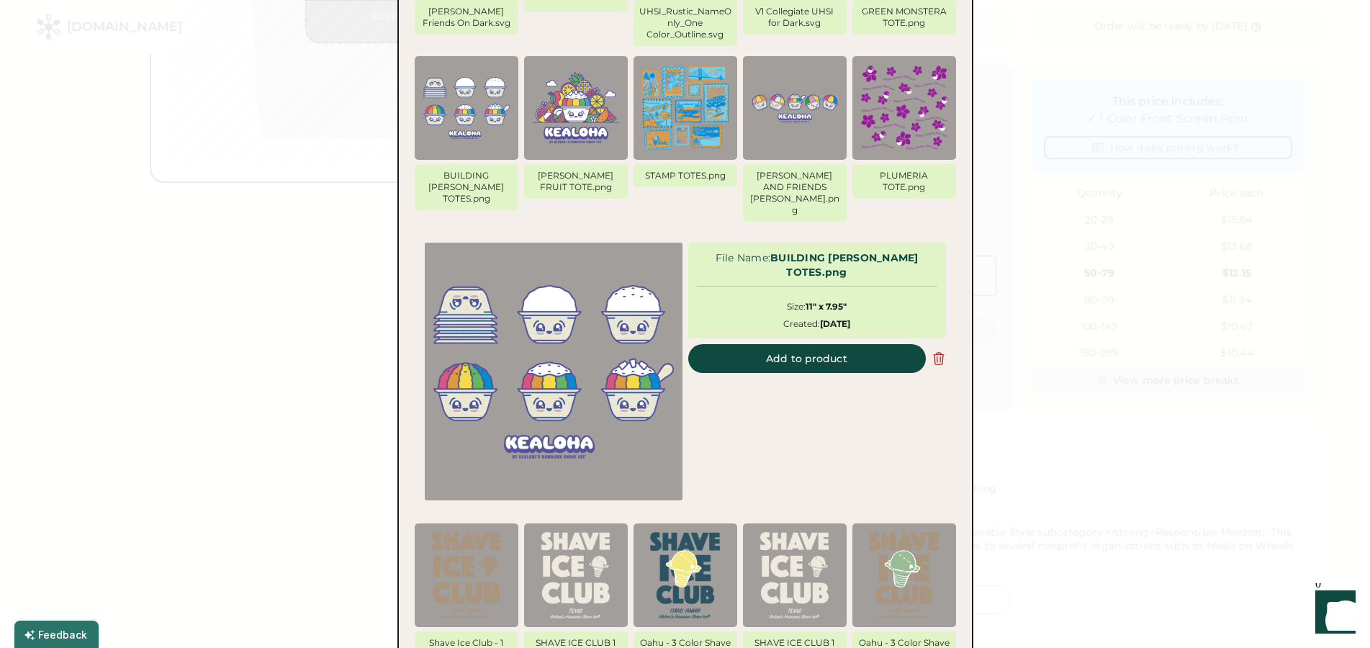
scroll to position [409, 0]
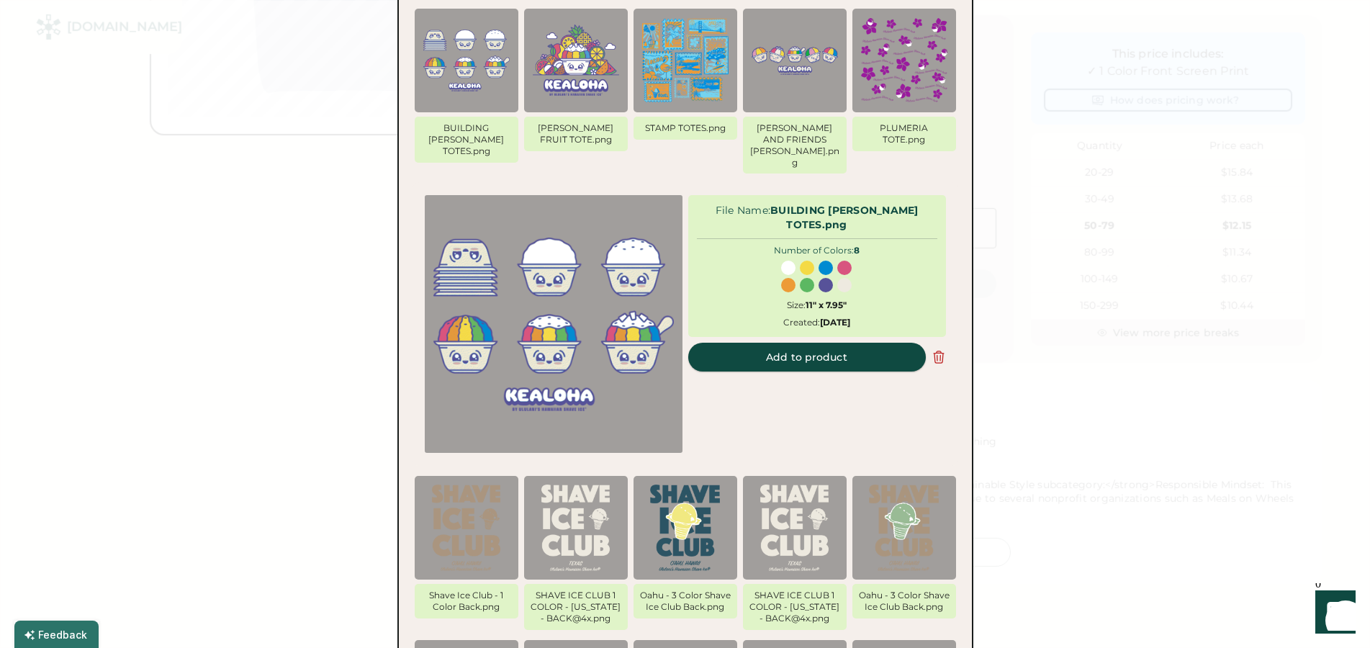
click at [871, 343] on button "Add to product" at bounding box center [807, 357] width 238 height 29
click at [804, 343] on button "Add to product" at bounding box center [807, 357] width 238 height 29
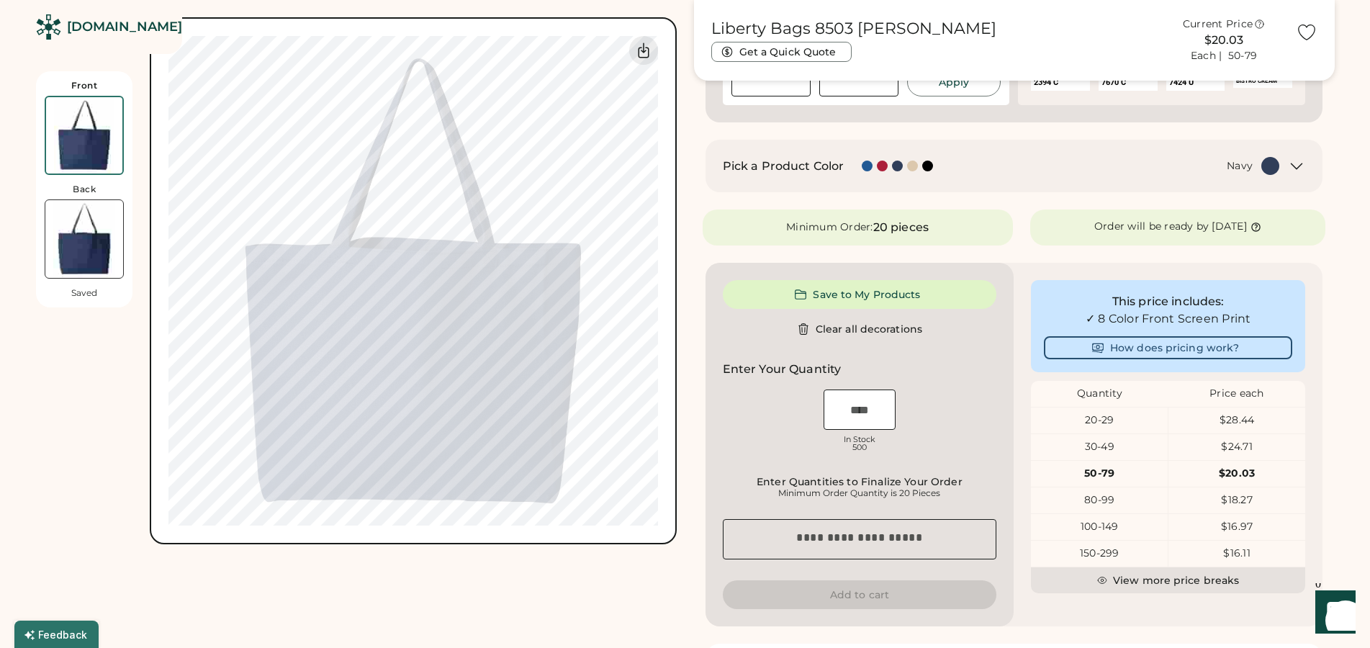
click at [554, 588] on div "Front Back Saved Switch to back My uploaded designs Upload new design SVG, Ai, …" at bounding box center [356, 259] width 641 height 1228
click at [675, 493] on div "Switch to back My uploaded designs Upload new design SVG, Ai, PDF, EPS, PSD Non…" at bounding box center [413, 280] width 527 height 527
type input "*****"
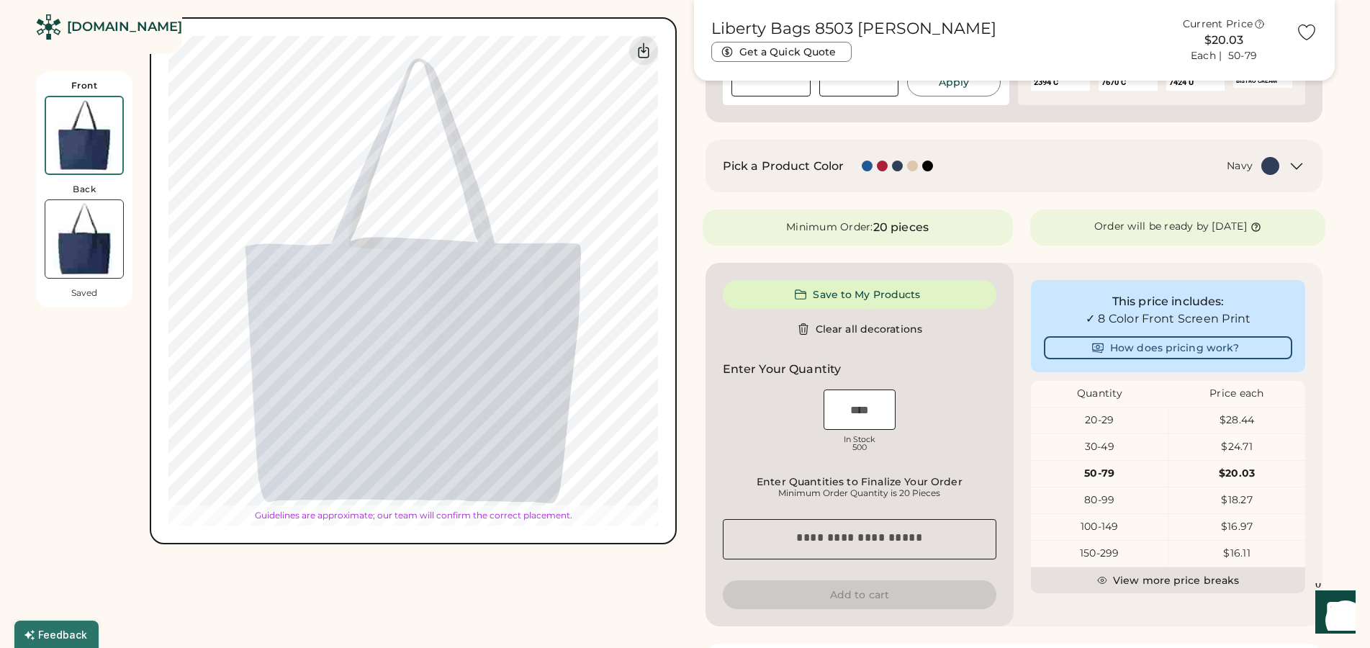
type input "****"
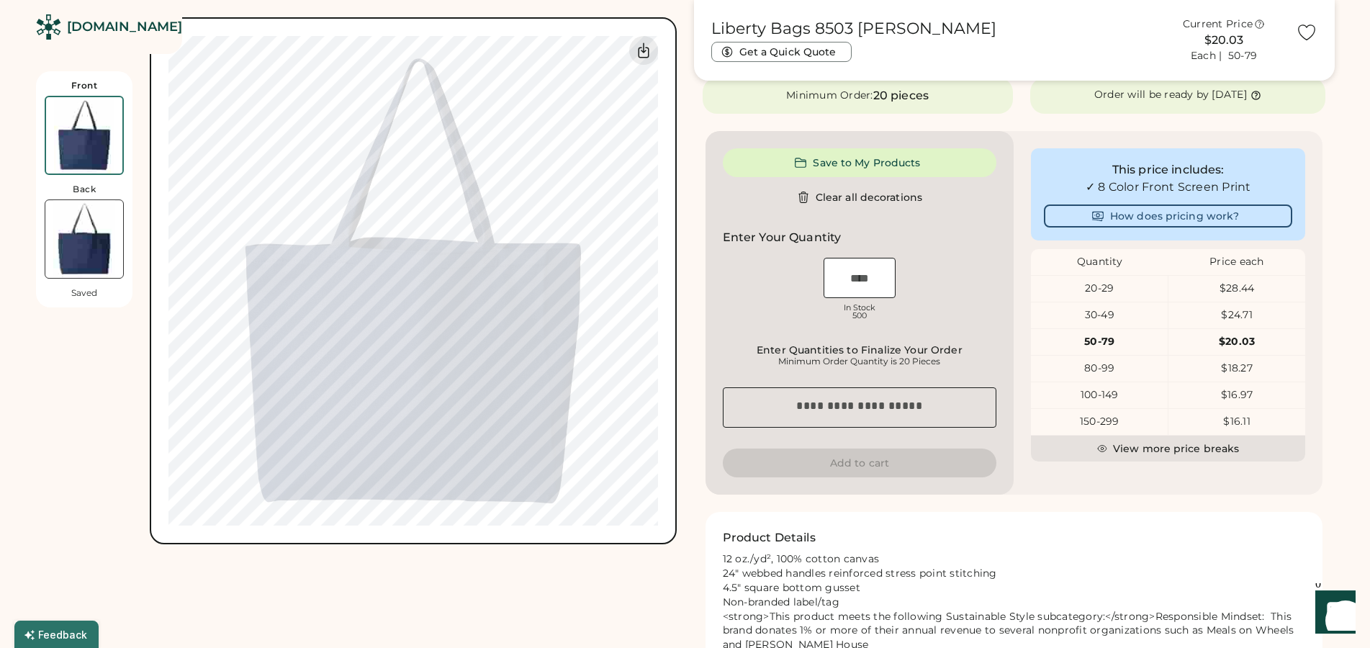
scroll to position [262, 0]
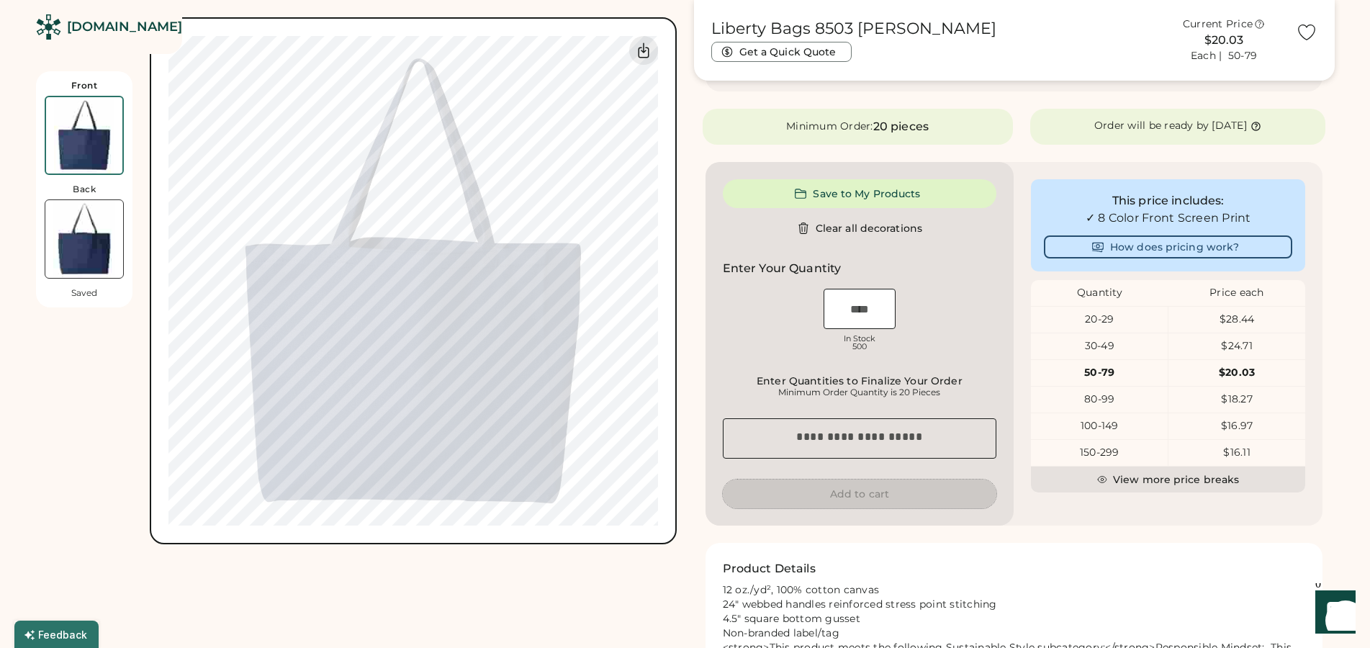
drag, startPoint x: 881, startPoint y: 493, endPoint x: 880, endPoint y: 480, distance: 13.0
click at [880, 490] on button "Add to cart" at bounding box center [860, 494] width 274 height 29
click at [874, 306] on input "input" at bounding box center [860, 309] width 72 height 40
type input "**"
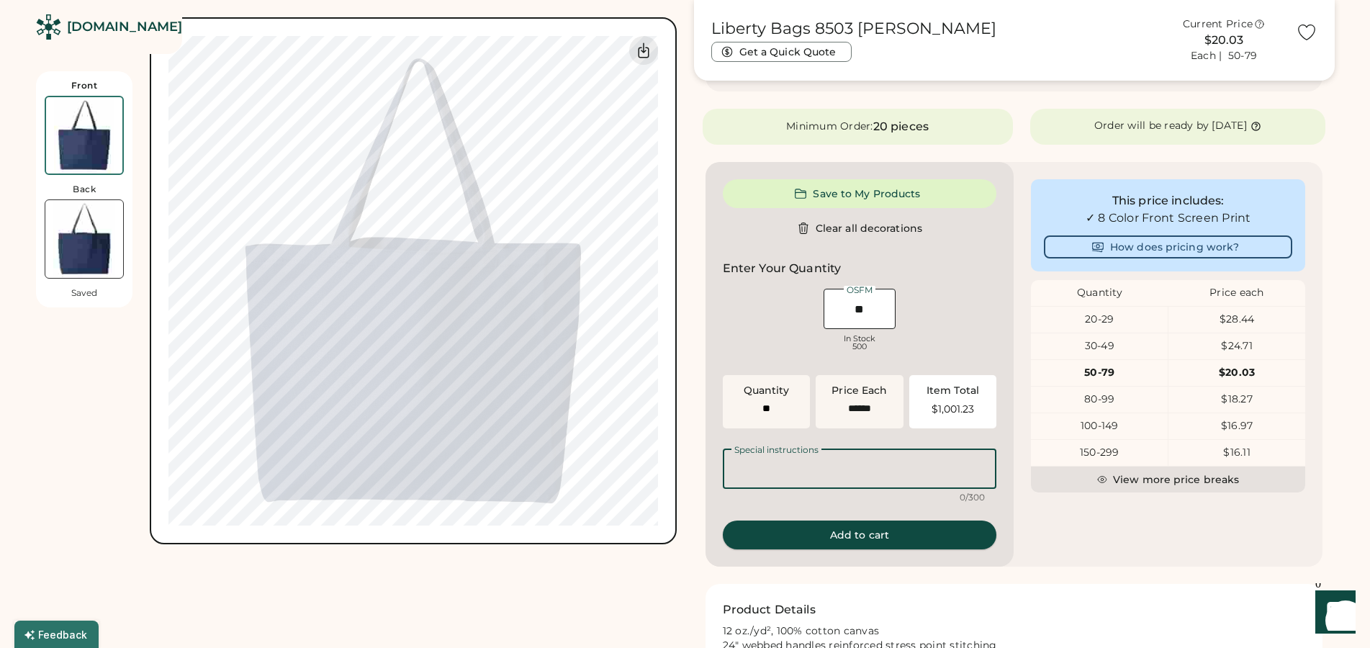
click at [908, 540] on div "Save to My Products Clear all decorations Enter Your Quantity OSFM Loading Inve…" at bounding box center [860, 364] width 309 height 405
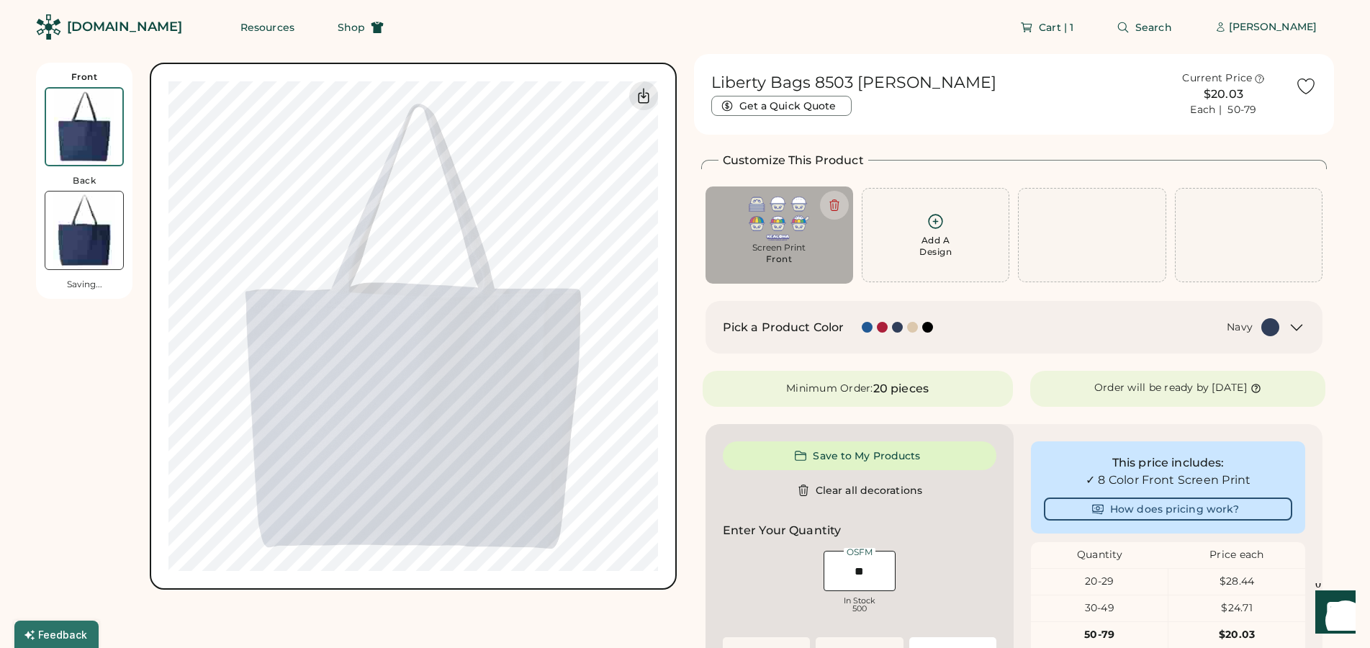
scroll to position [441, 0]
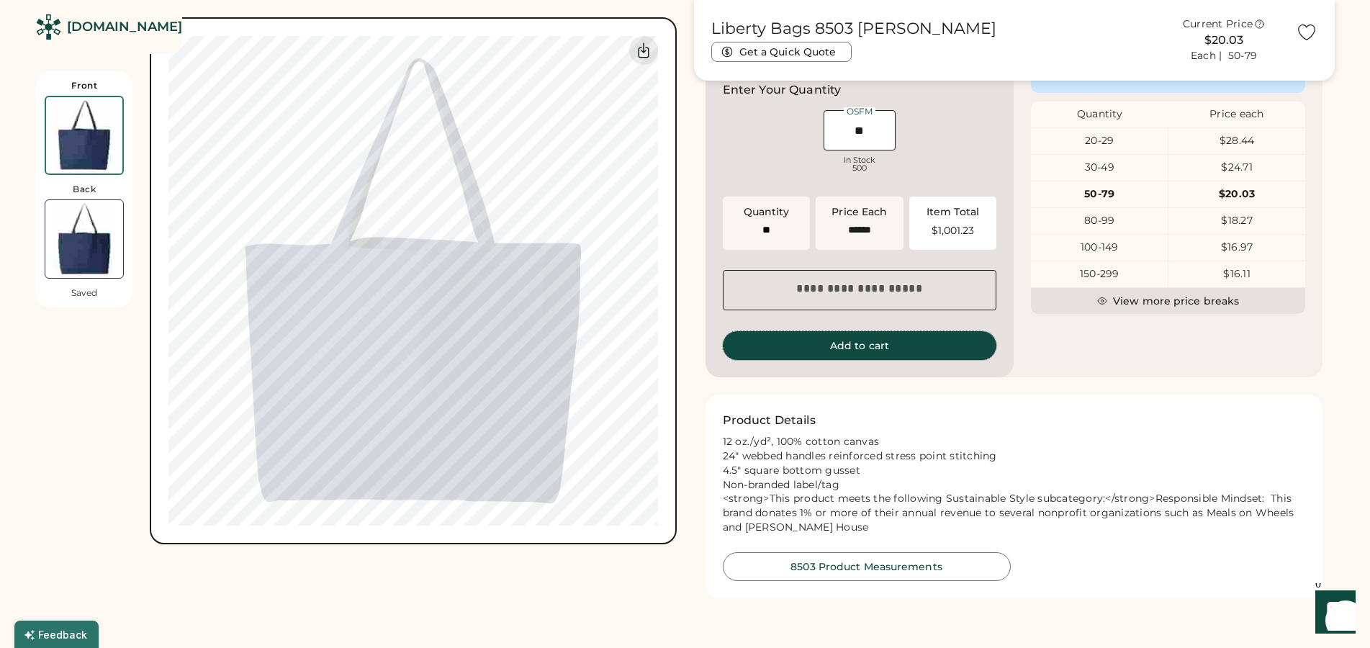
click at [890, 347] on button "Add to cart" at bounding box center [860, 345] width 274 height 29
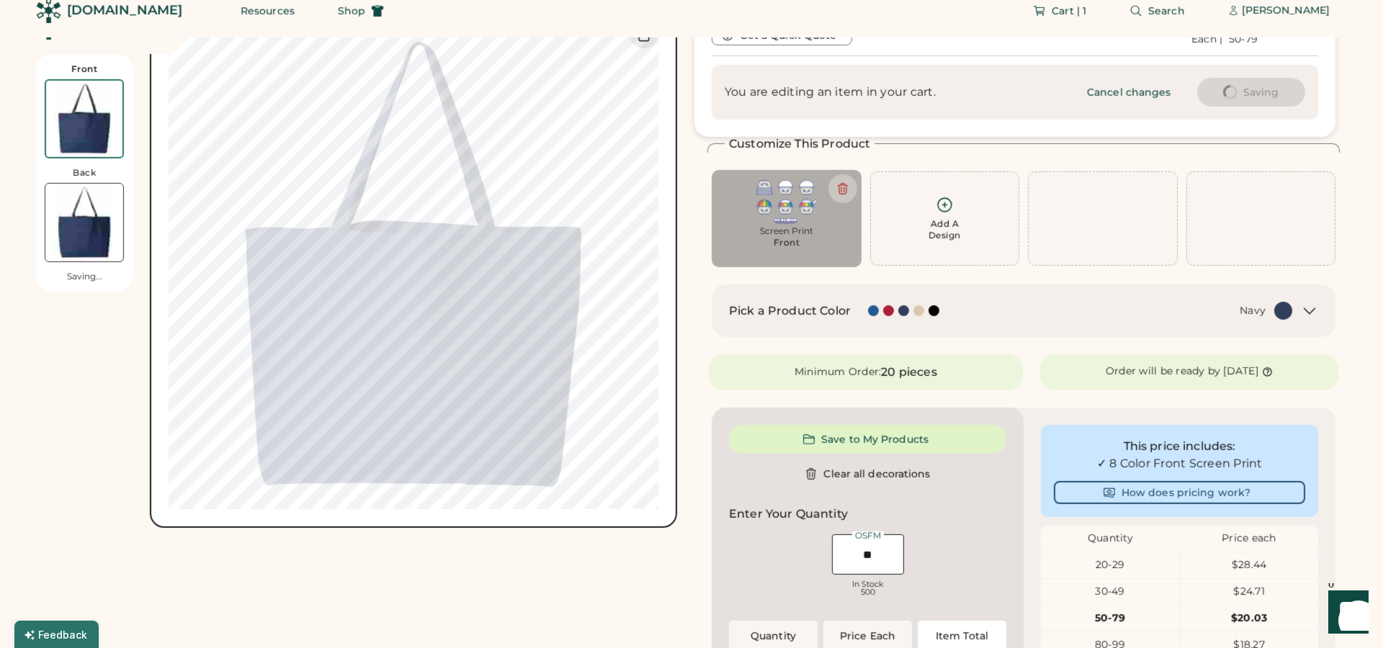
scroll to position [0, 0]
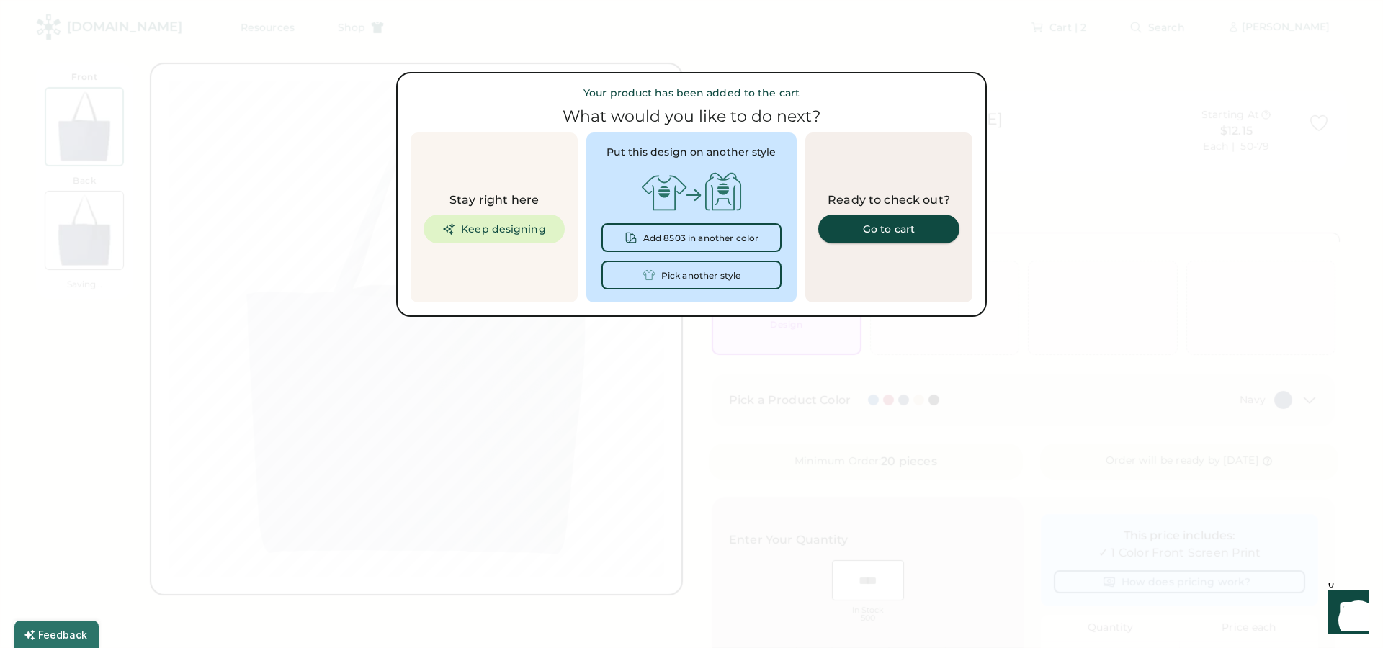
click at [891, 232] on div "Go to cart" at bounding box center [888, 229] width 107 height 10
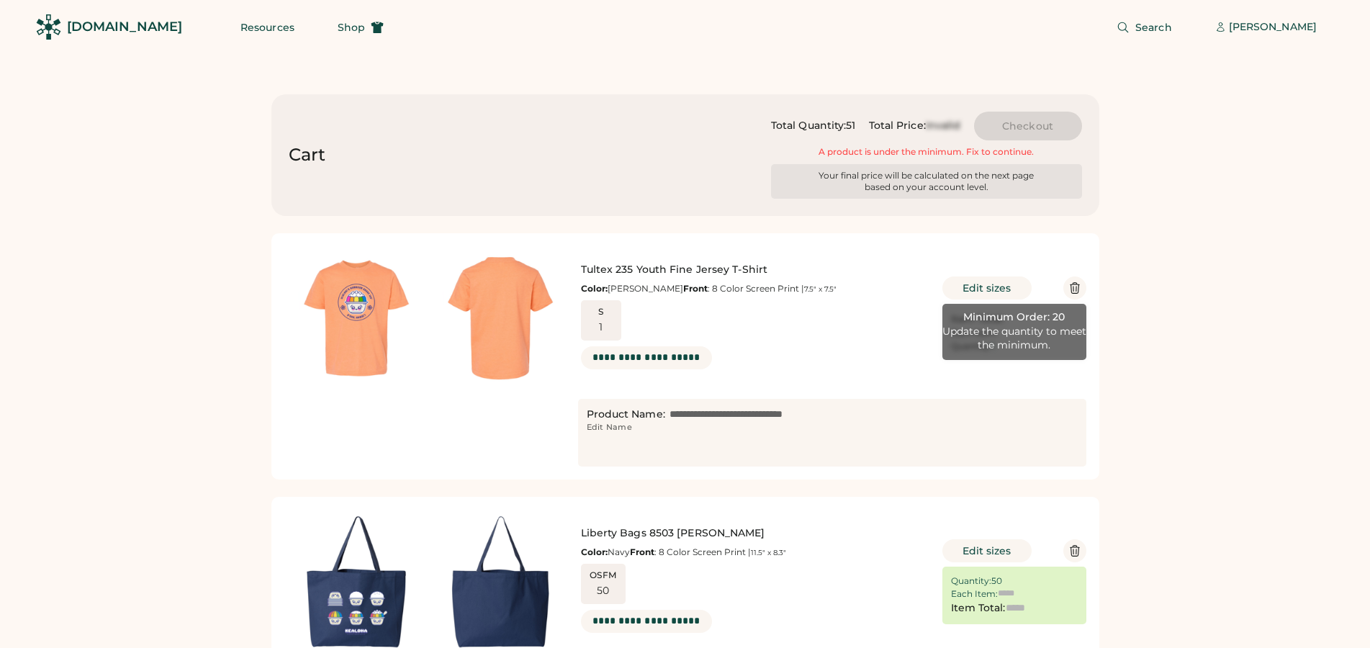
type input "******"
type input "*********"
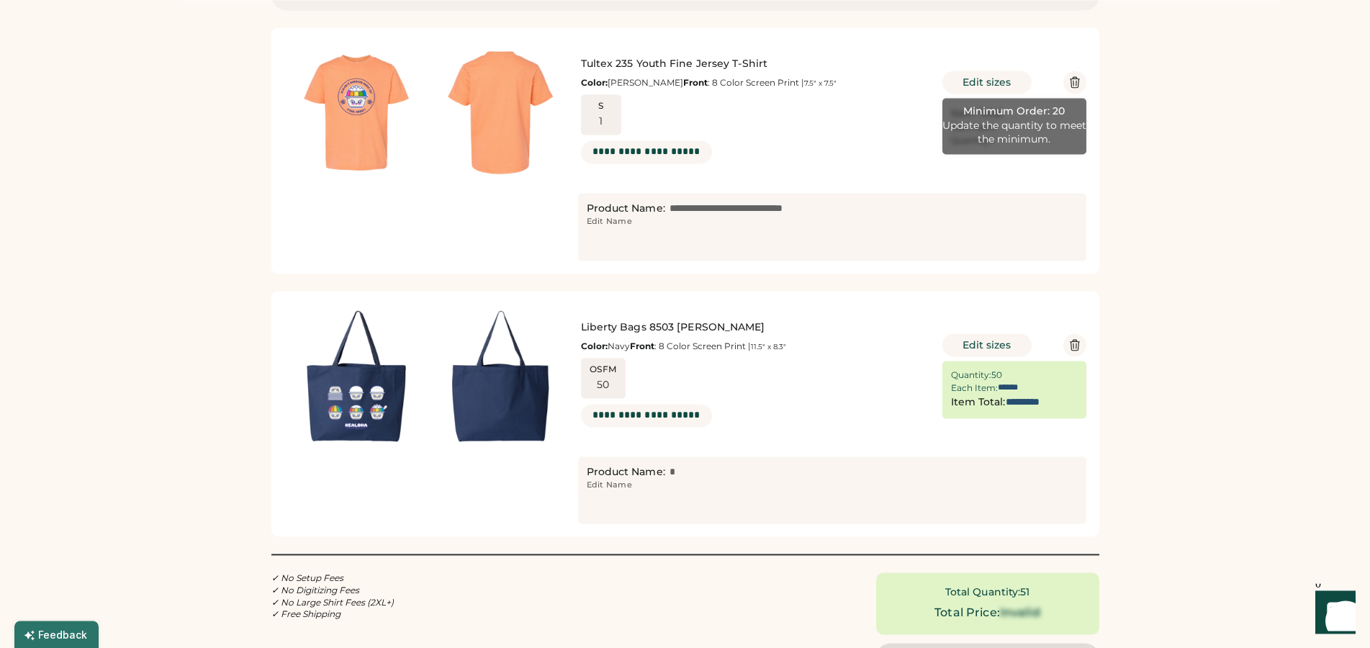
scroll to position [73, 0]
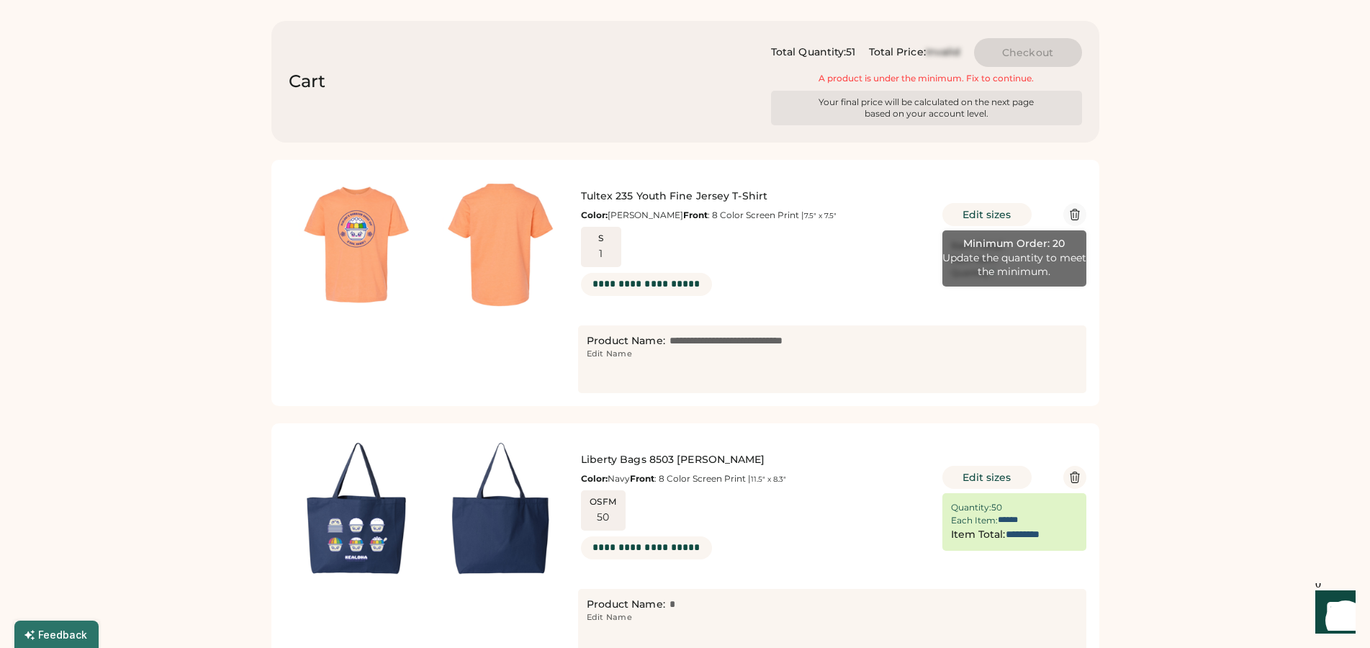
click at [1077, 214] on icon at bounding box center [1075, 214] width 13 height 13
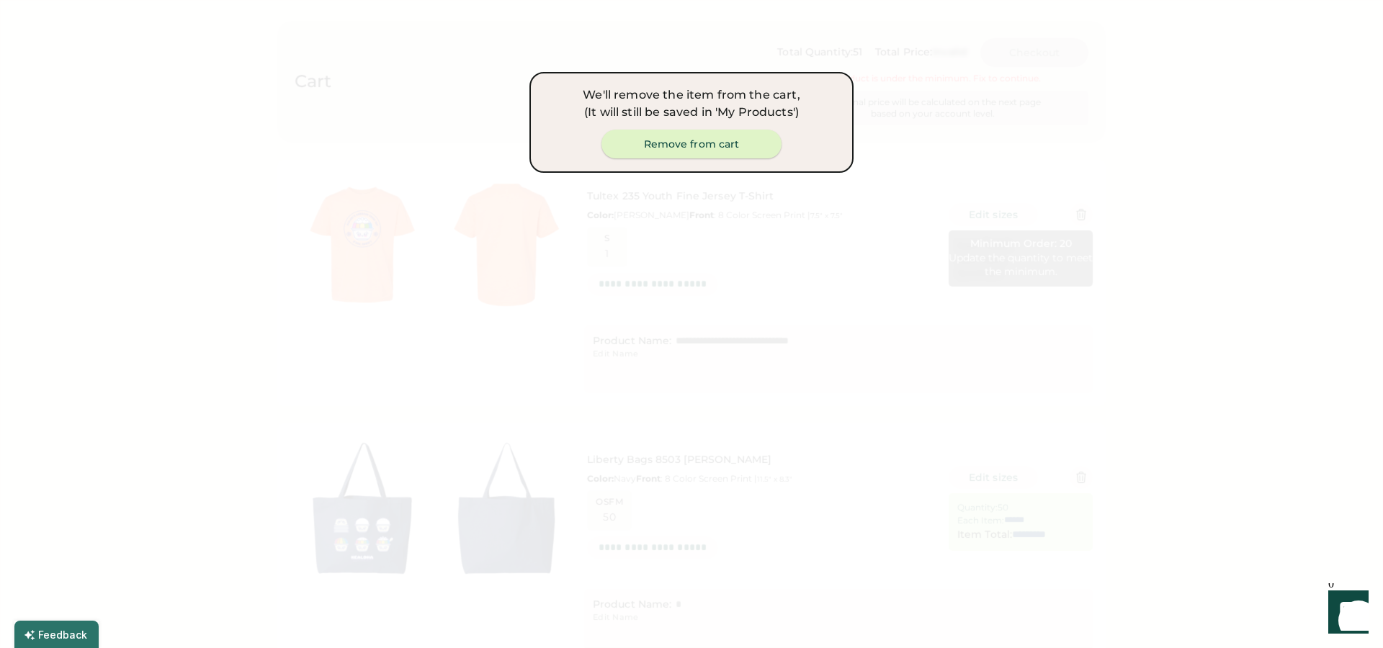
drag, startPoint x: 724, startPoint y: 143, endPoint x: 653, endPoint y: 192, distance: 86.3
click at [721, 143] on button "Remove from cart" at bounding box center [691, 144] width 180 height 29
type input "*"
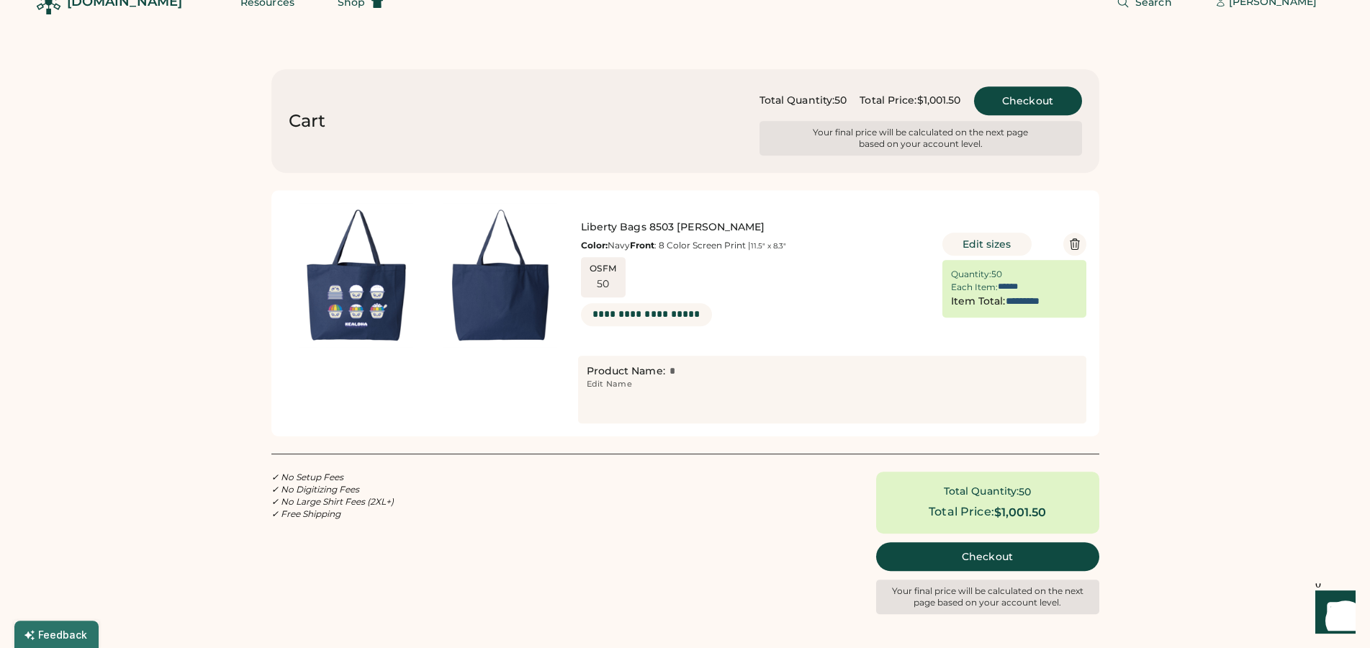
scroll to position [0, 0]
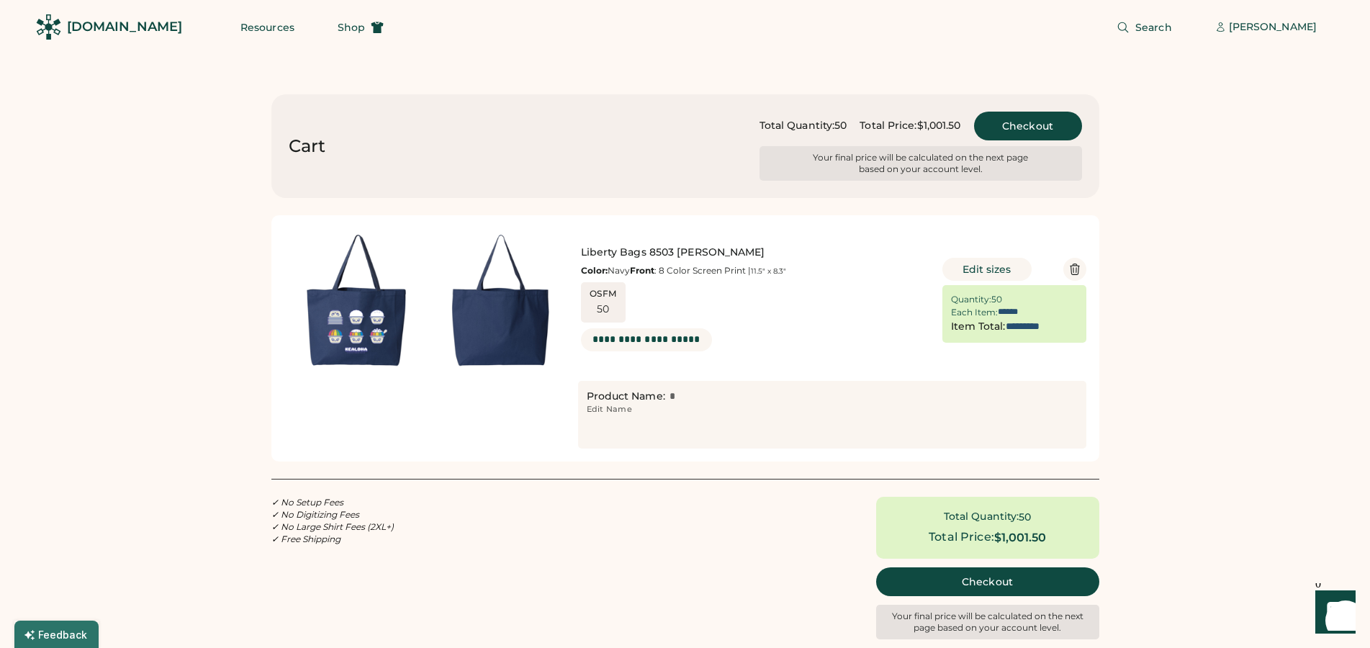
click at [99, 27] on div "[DOMAIN_NAME]" at bounding box center [124, 27] width 115 height 18
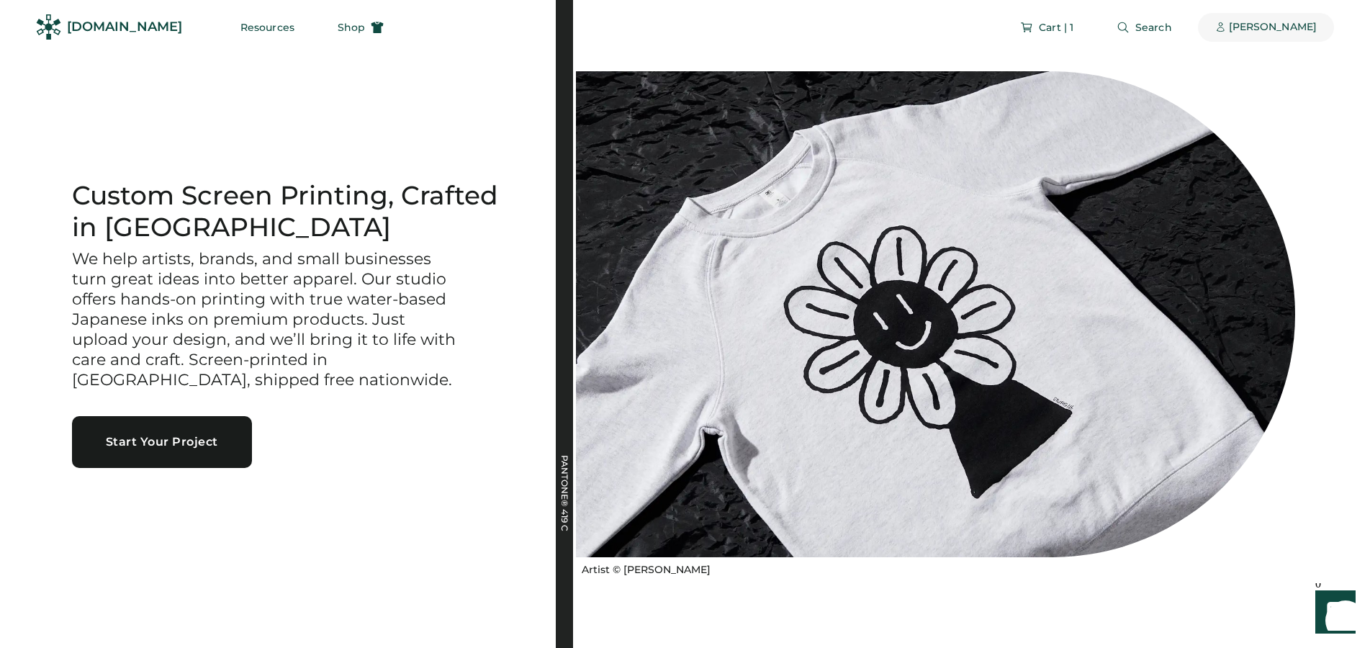
click at [1273, 22] on div "[PERSON_NAME]" at bounding box center [1273, 27] width 88 height 14
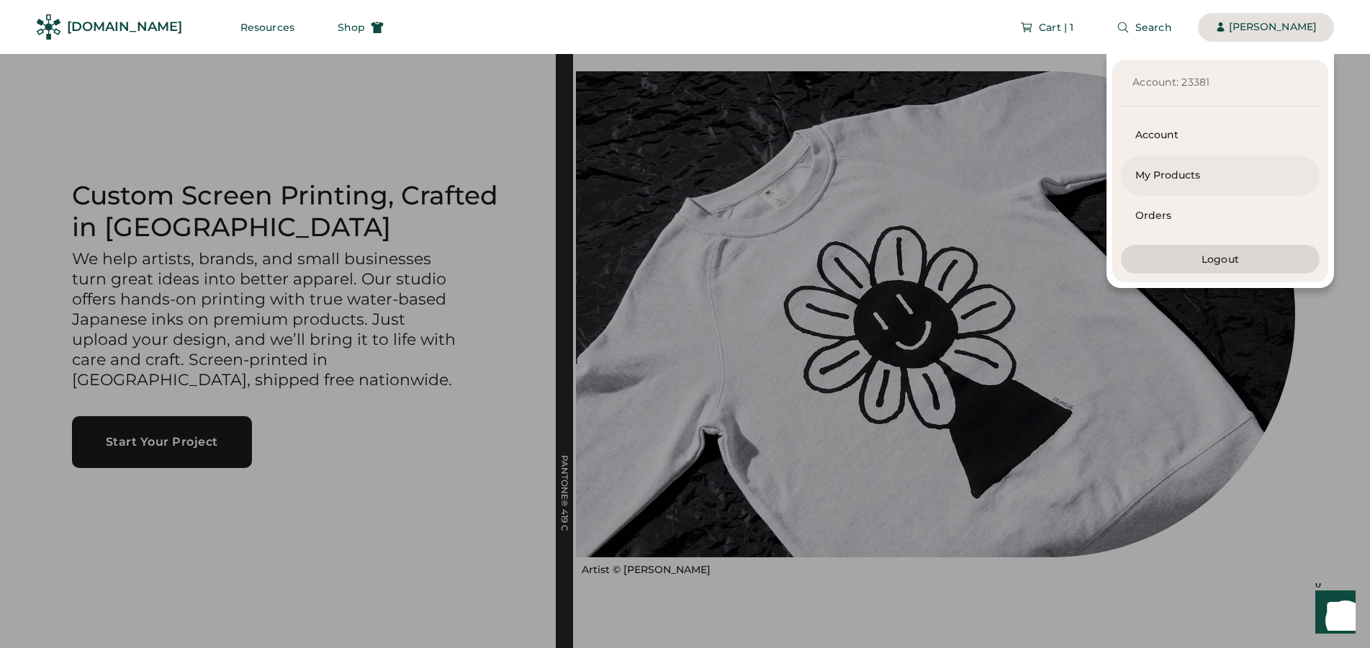
click at [1186, 177] on div "My Products" at bounding box center [1221, 175] width 170 height 14
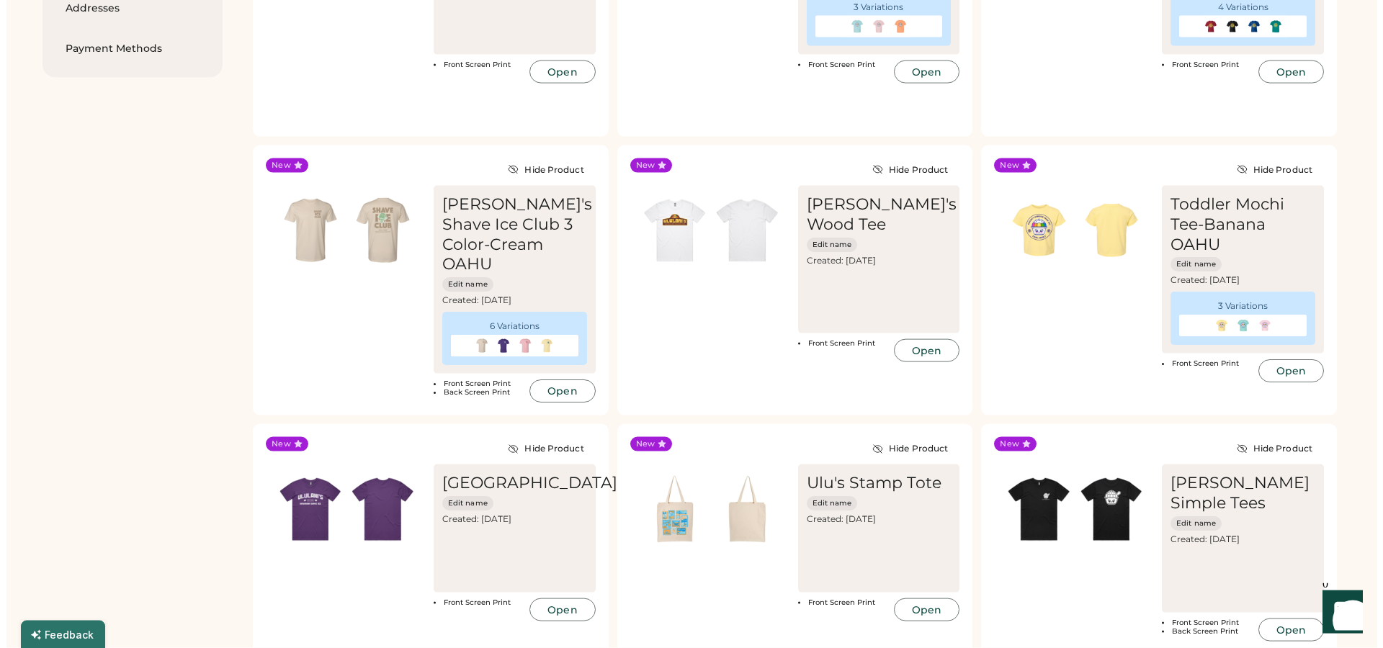
scroll to position [294, 0]
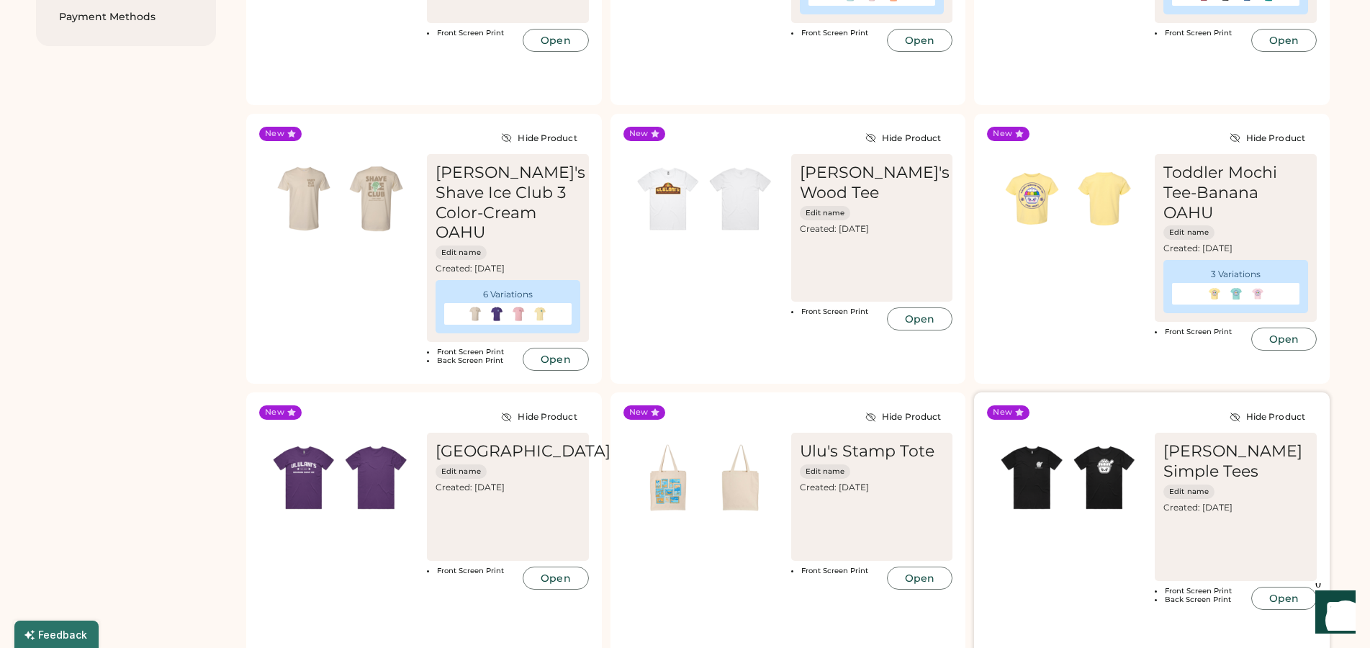
drag, startPoint x: 1115, startPoint y: 437, endPoint x: 1101, endPoint y: 439, distance: 13.8
click at [1112, 441] on img at bounding box center [1105, 477] width 72 height 72
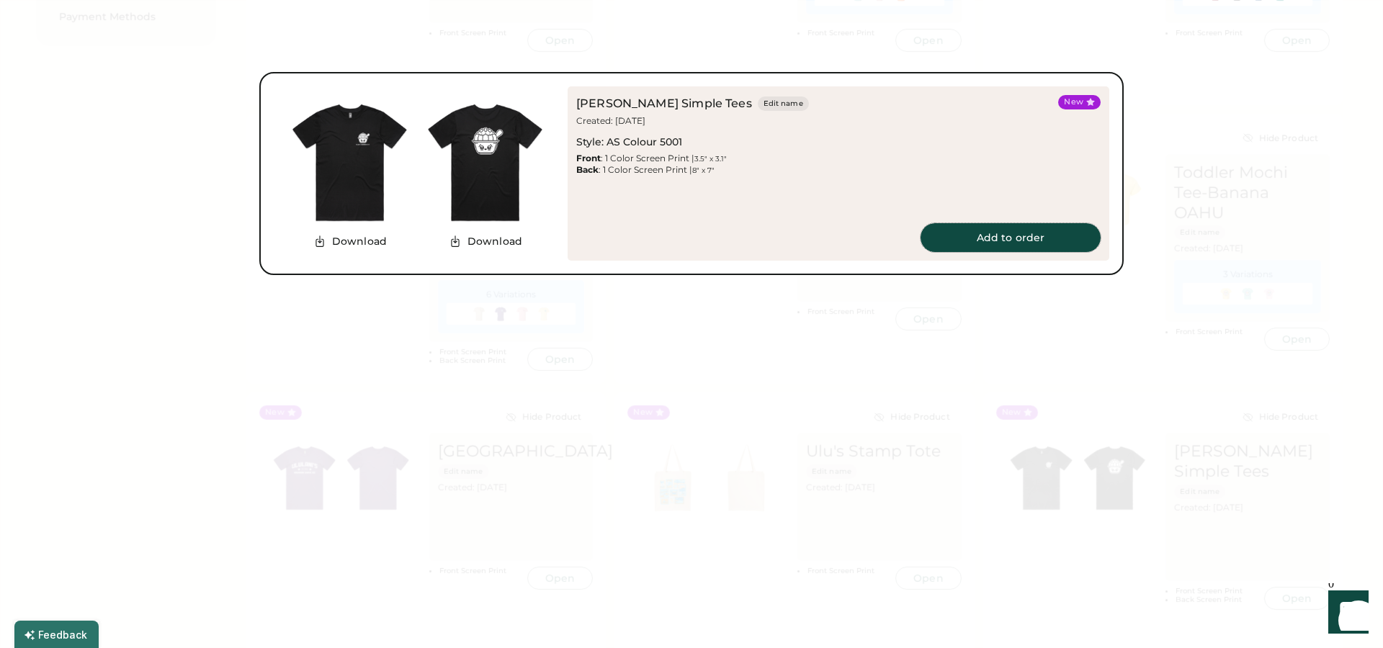
drag, startPoint x: 1007, startPoint y: 240, endPoint x: 837, endPoint y: 331, distance: 193.6
click at [837, 331] on body "Dashboard My Products Orders Designs Addresses Payment Methods New Ordered New …" at bounding box center [691, 30] width 1383 height 648
click at [490, 171] on img at bounding box center [485, 162] width 135 height 135
click at [488, 136] on img at bounding box center [485, 162] width 135 height 135
click at [1016, 235] on button "Add to order" at bounding box center [1010, 237] width 180 height 29
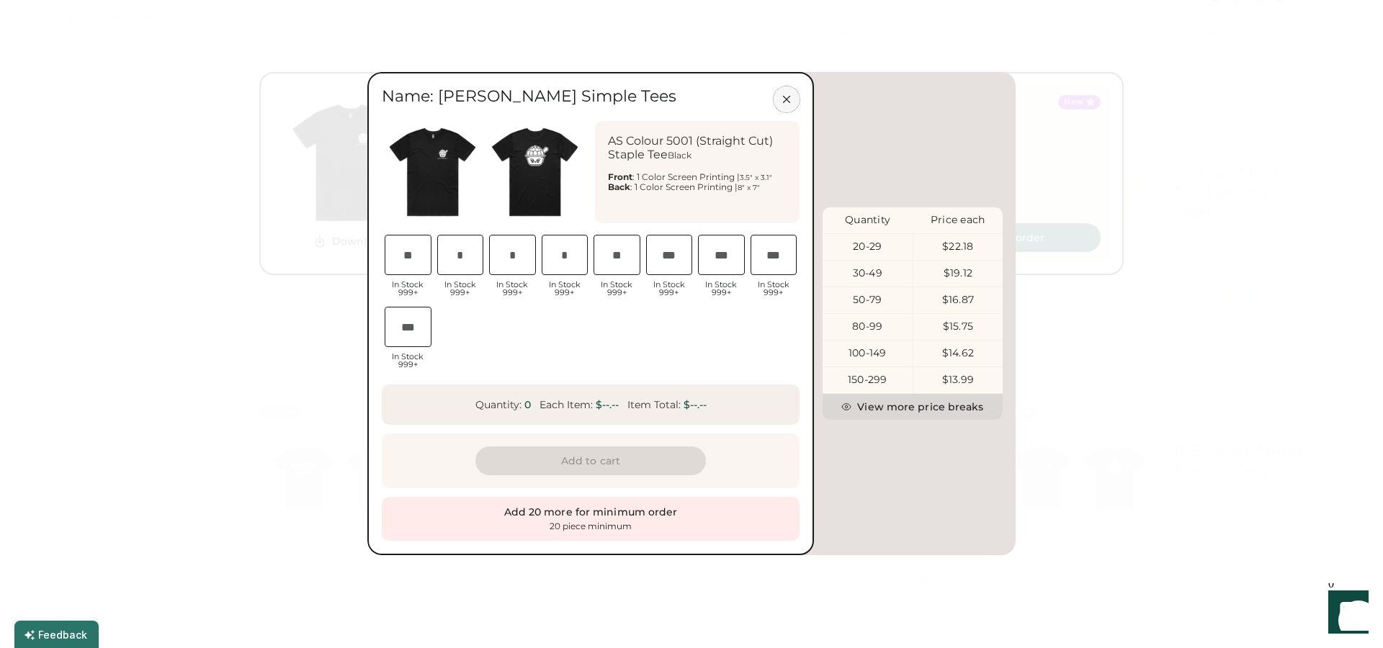
click at [792, 99] on icon at bounding box center [786, 99] width 13 height 13
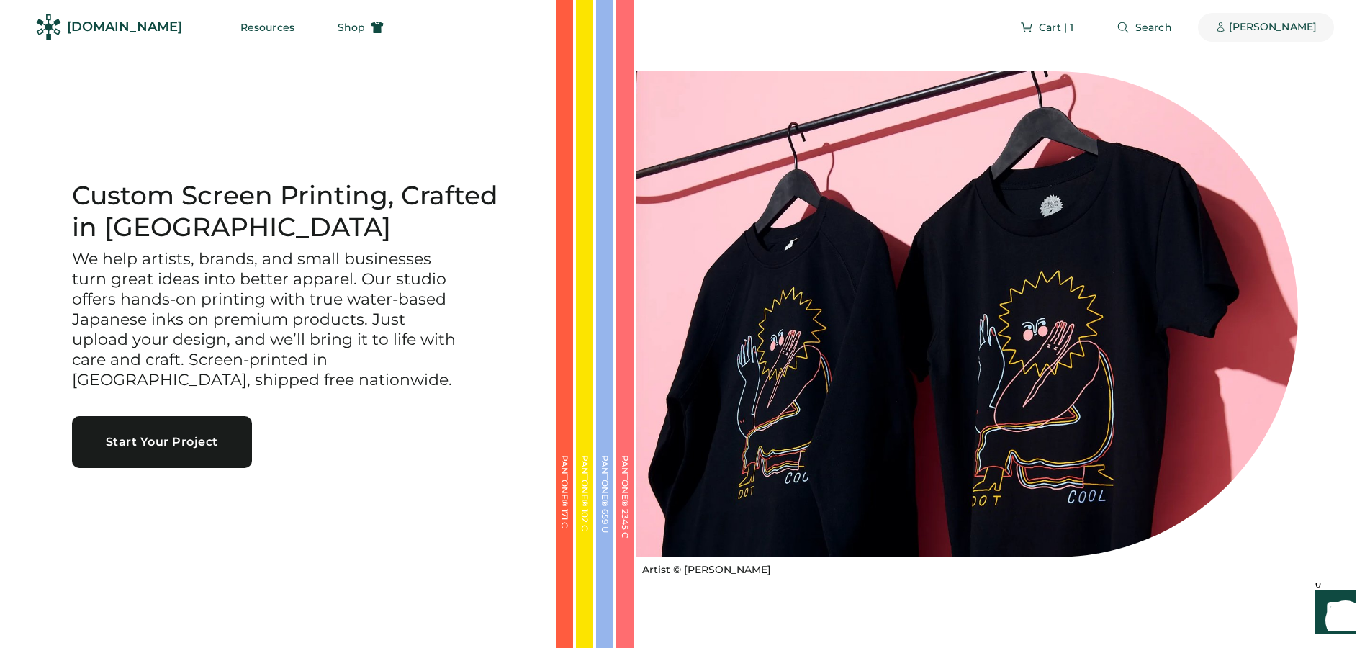
click at [1301, 26] on div "[PERSON_NAME]" at bounding box center [1273, 27] width 88 height 14
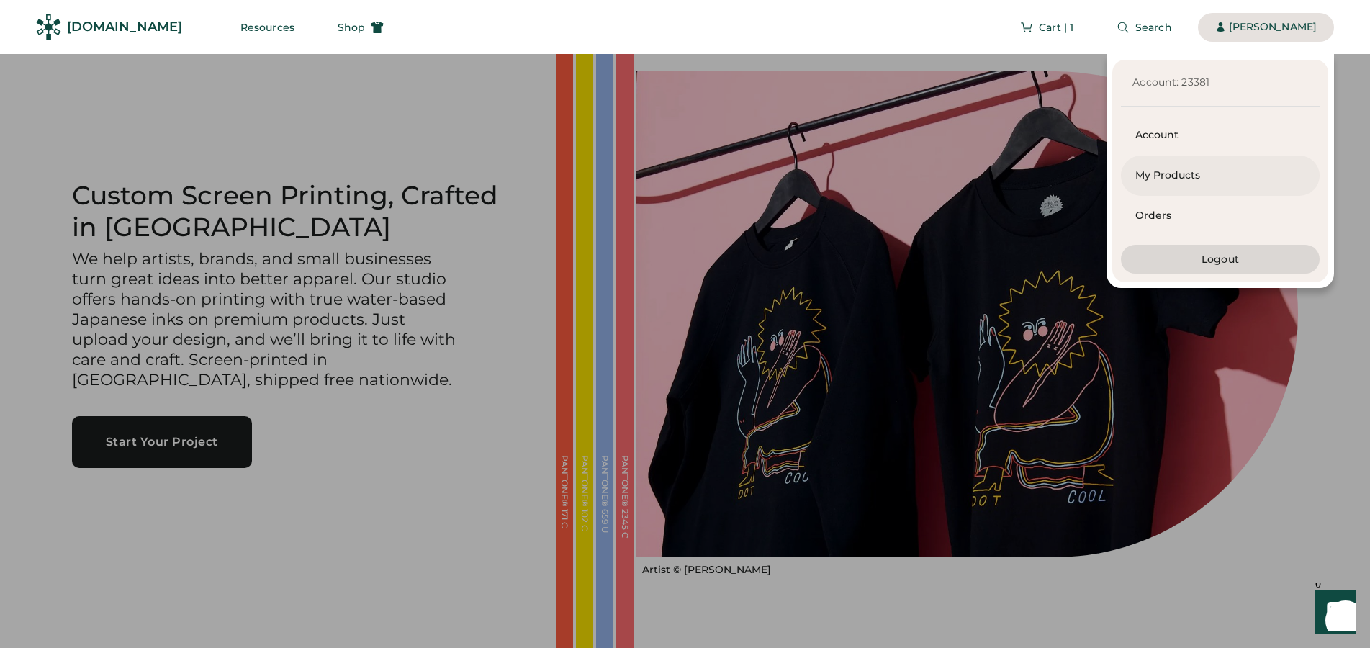
click at [1164, 171] on div "My Products" at bounding box center [1221, 175] width 170 height 14
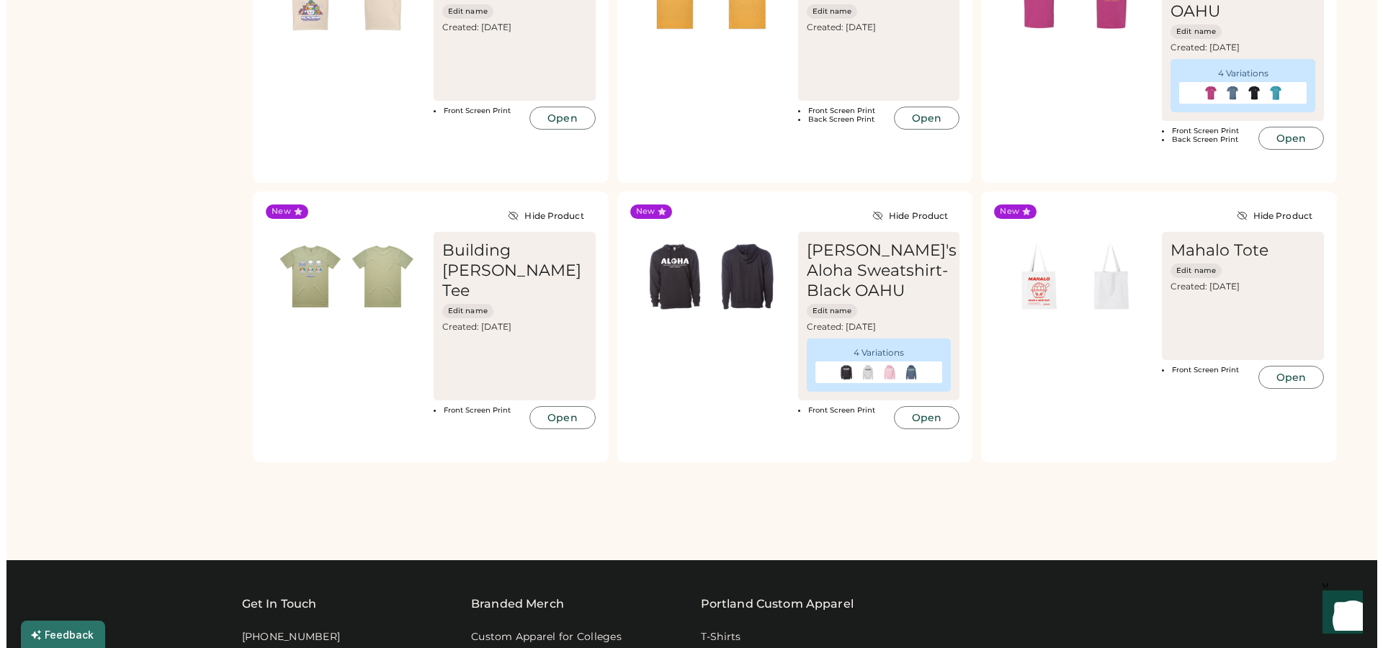
scroll to position [1634, 0]
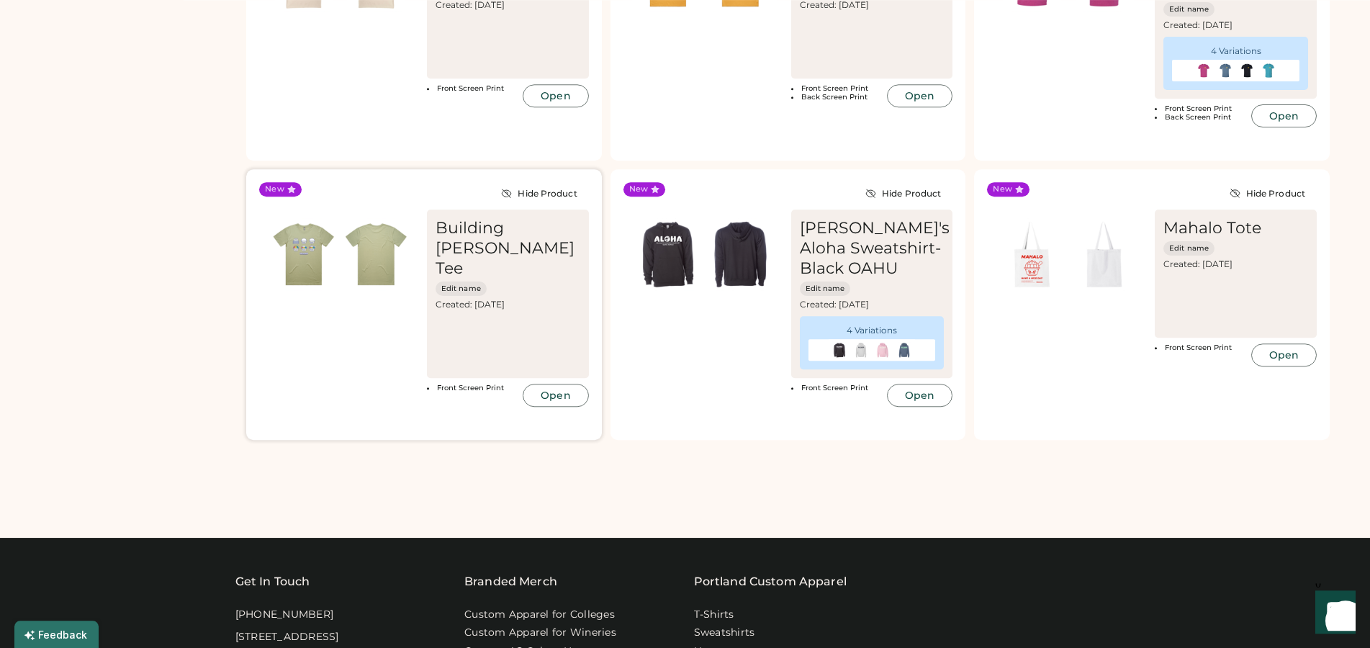
click at [570, 384] on button "Open" at bounding box center [556, 395] width 66 height 23
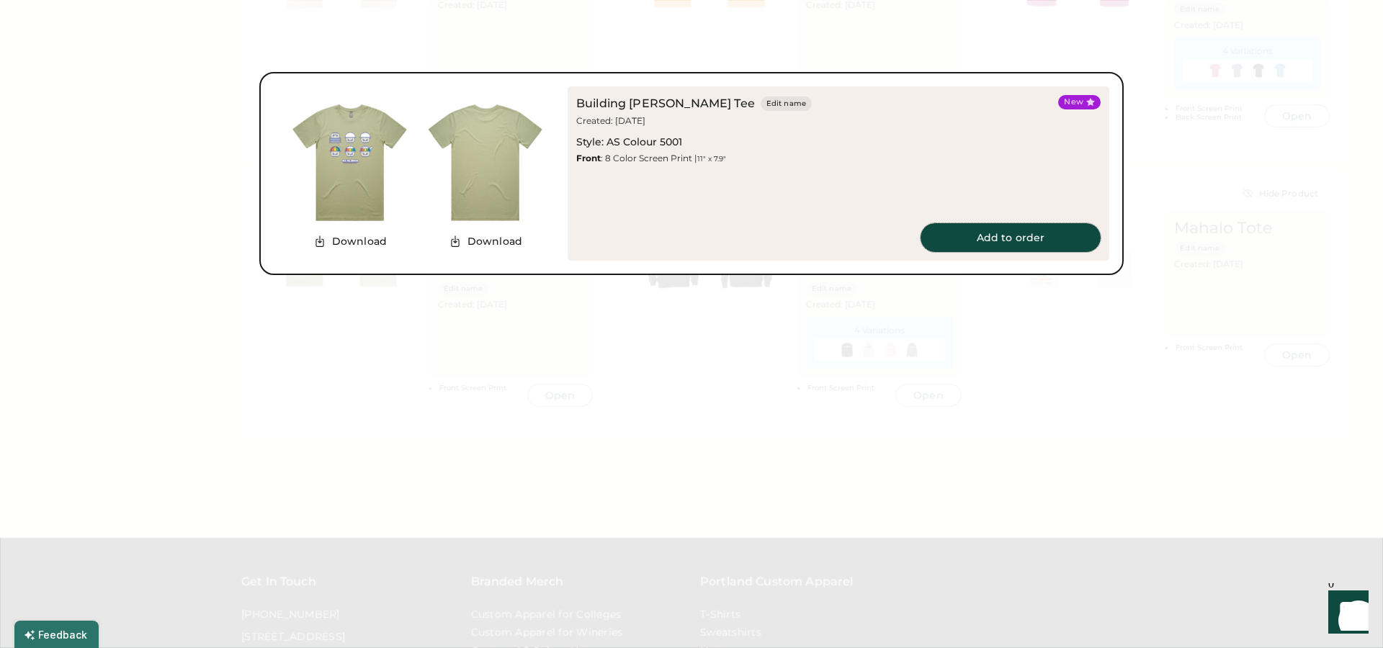
click at [1020, 246] on button "Add to order" at bounding box center [1010, 237] width 180 height 29
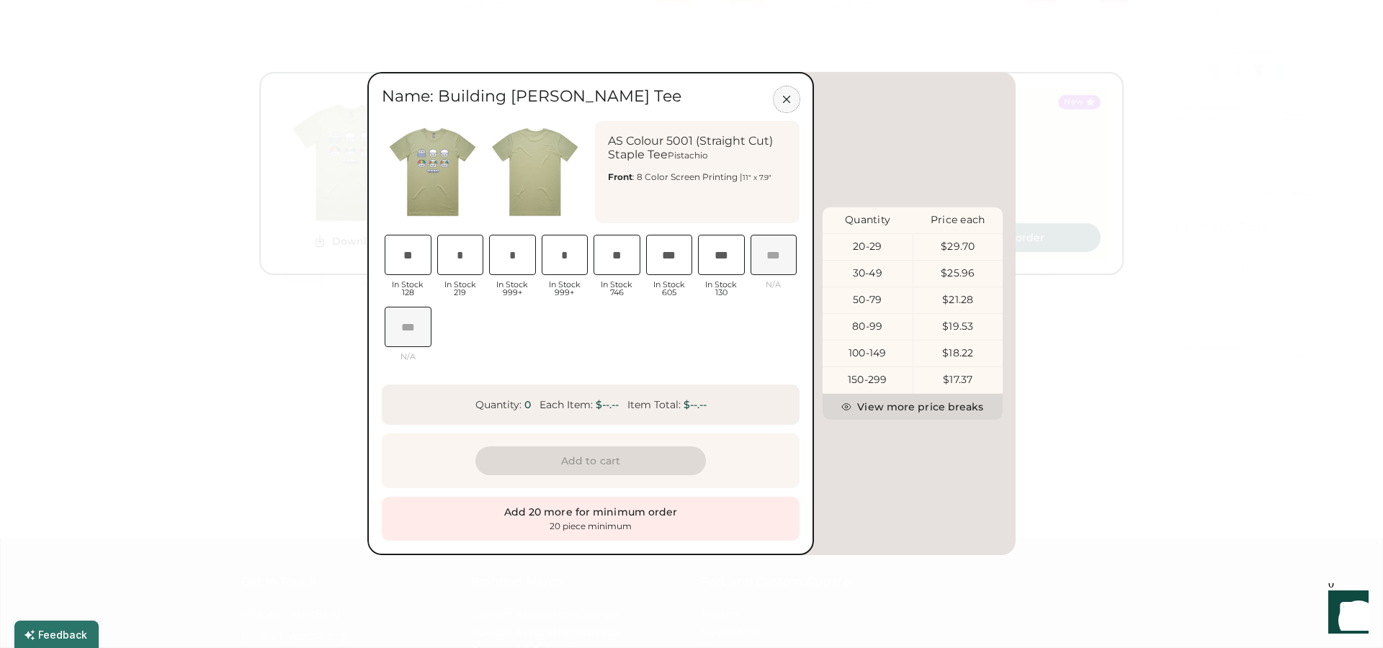
click at [786, 98] on icon at bounding box center [786, 99] width 13 height 13
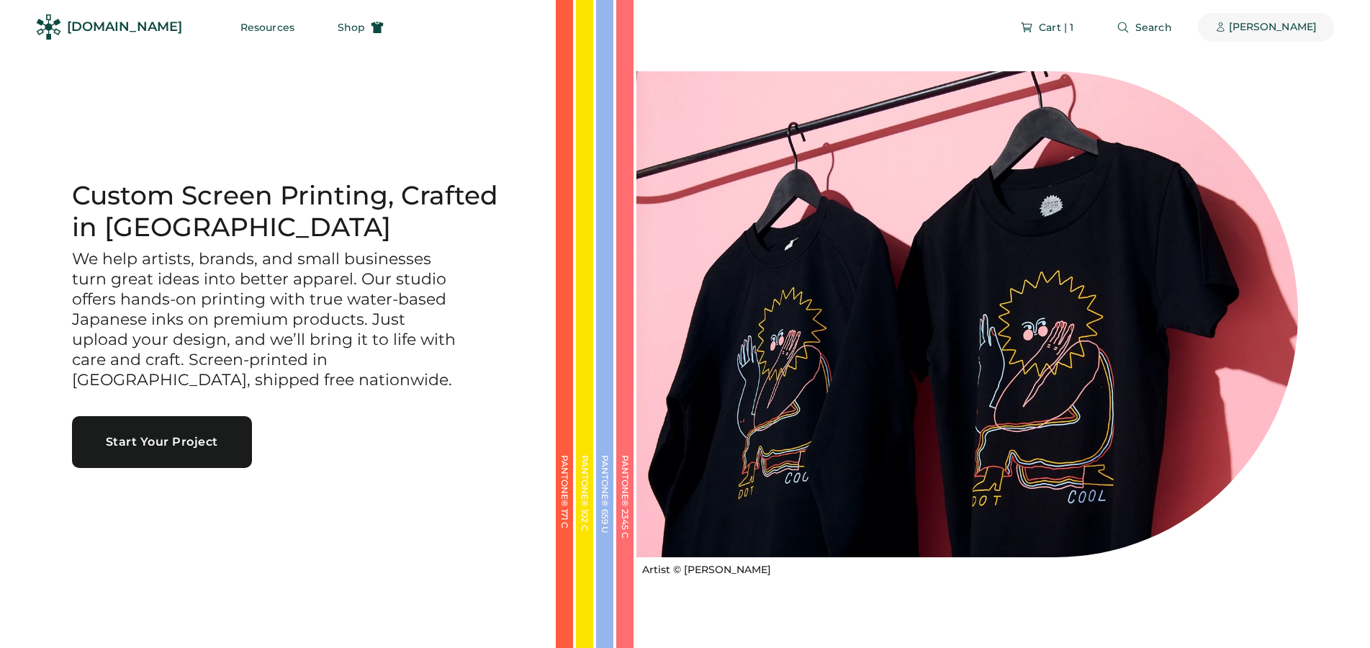
click at [1293, 26] on div "[PERSON_NAME]" at bounding box center [1273, 27] width 88 height 14
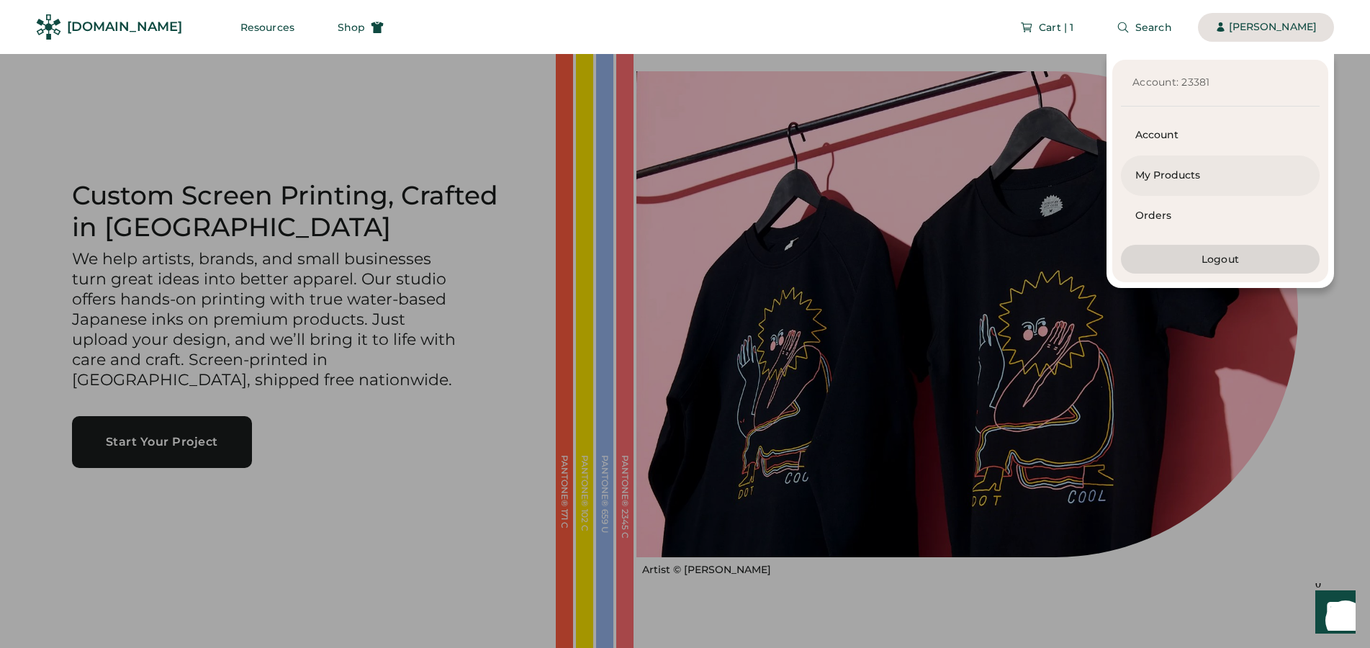
click at [1190, 174] on div "My Products" at bounding box center [1221, 175] width 170 height 14
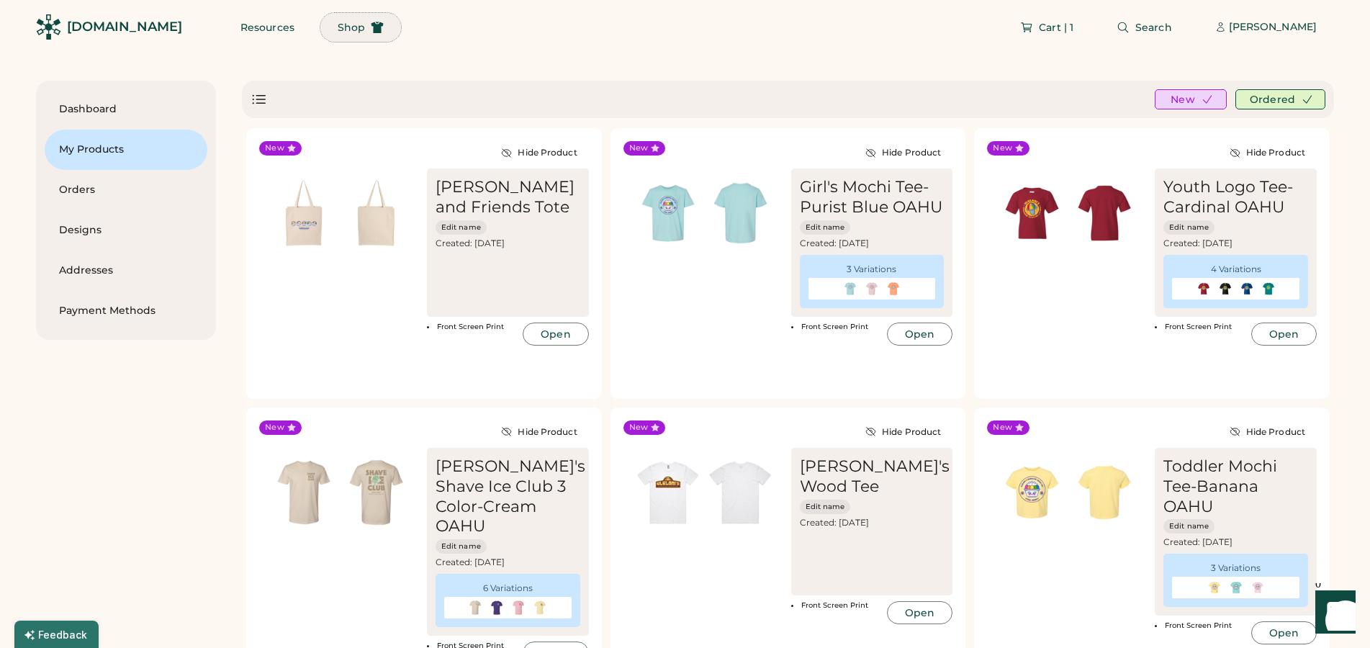
click at [338, 25] on span "Shop" at bounding box center [351, 27] width 27 height 10
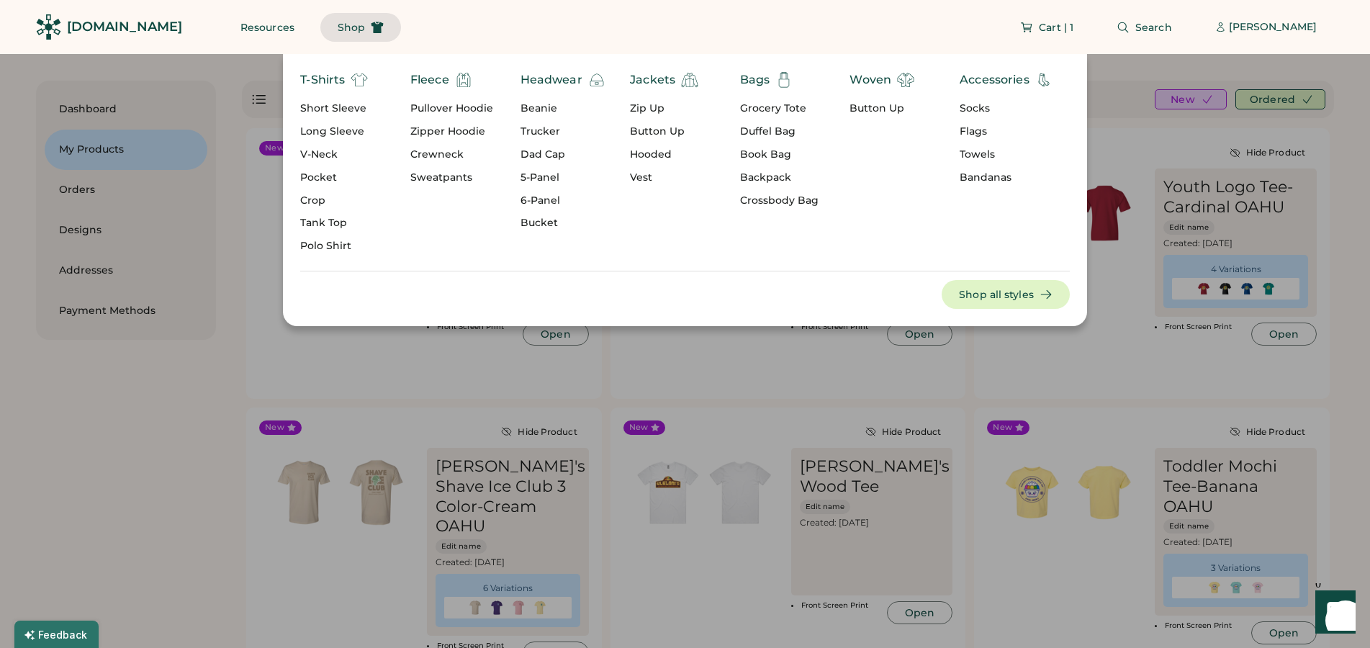
click at [353, 108] on div "Short Sleeve" at bounding box center [334, 109] width 68 height 14
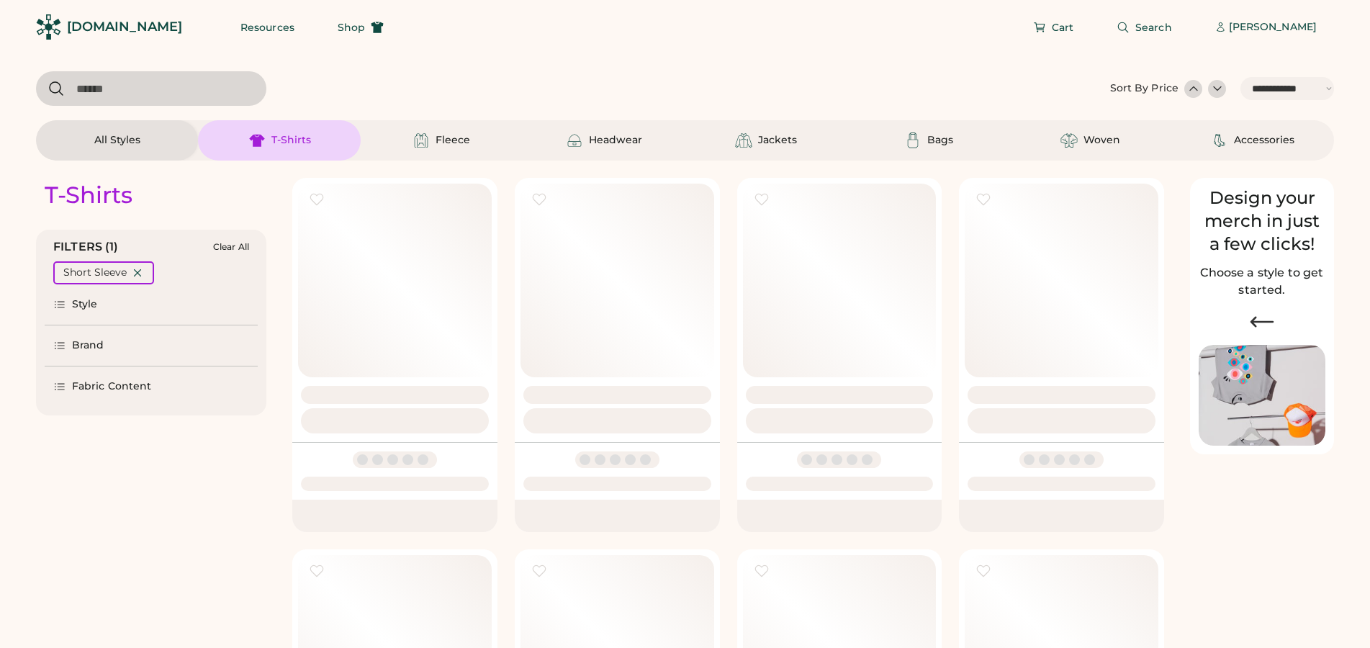
select select "*****"
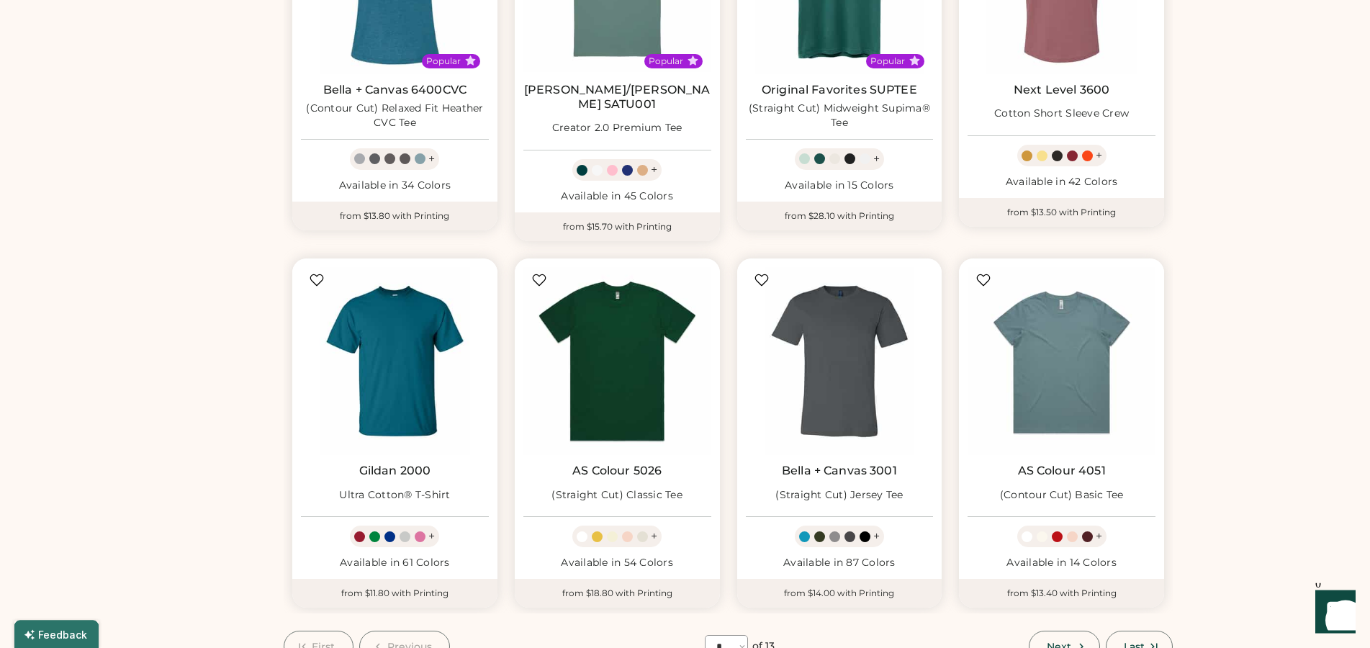
scroll to position [955, 0]
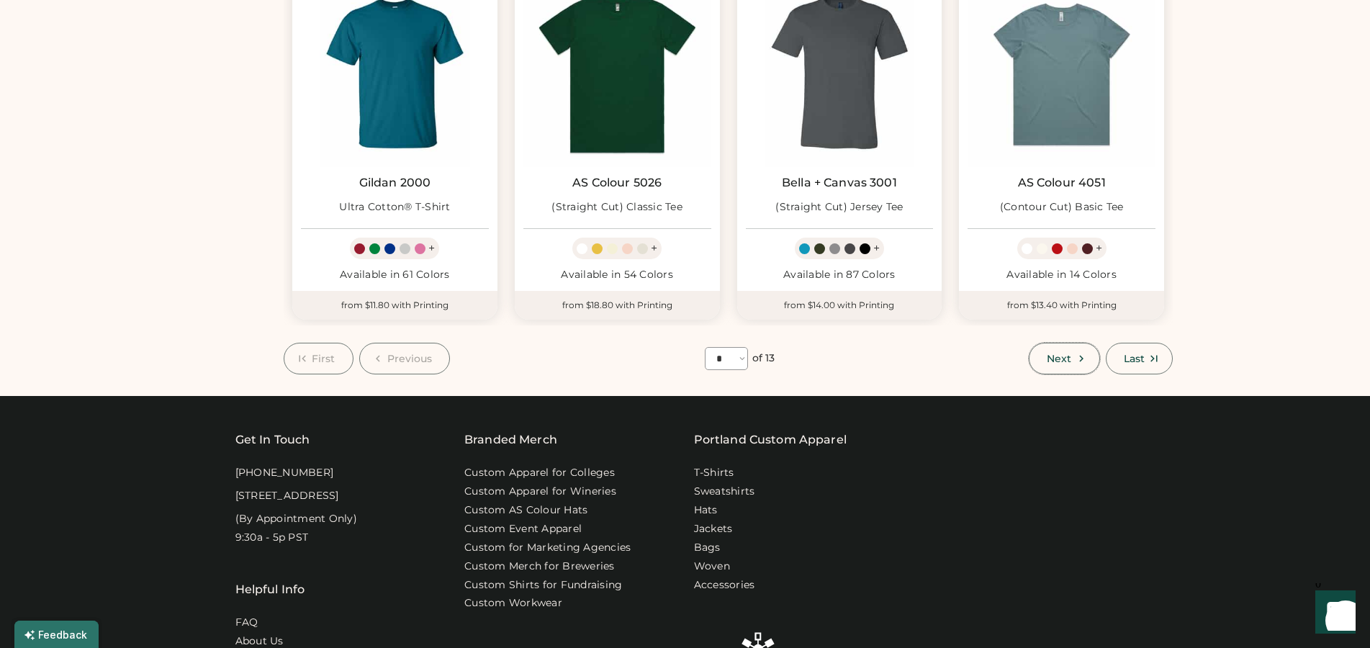
click at [1054, 354] on span "Next" at bounding box center [1059, 359] width 24 height 10
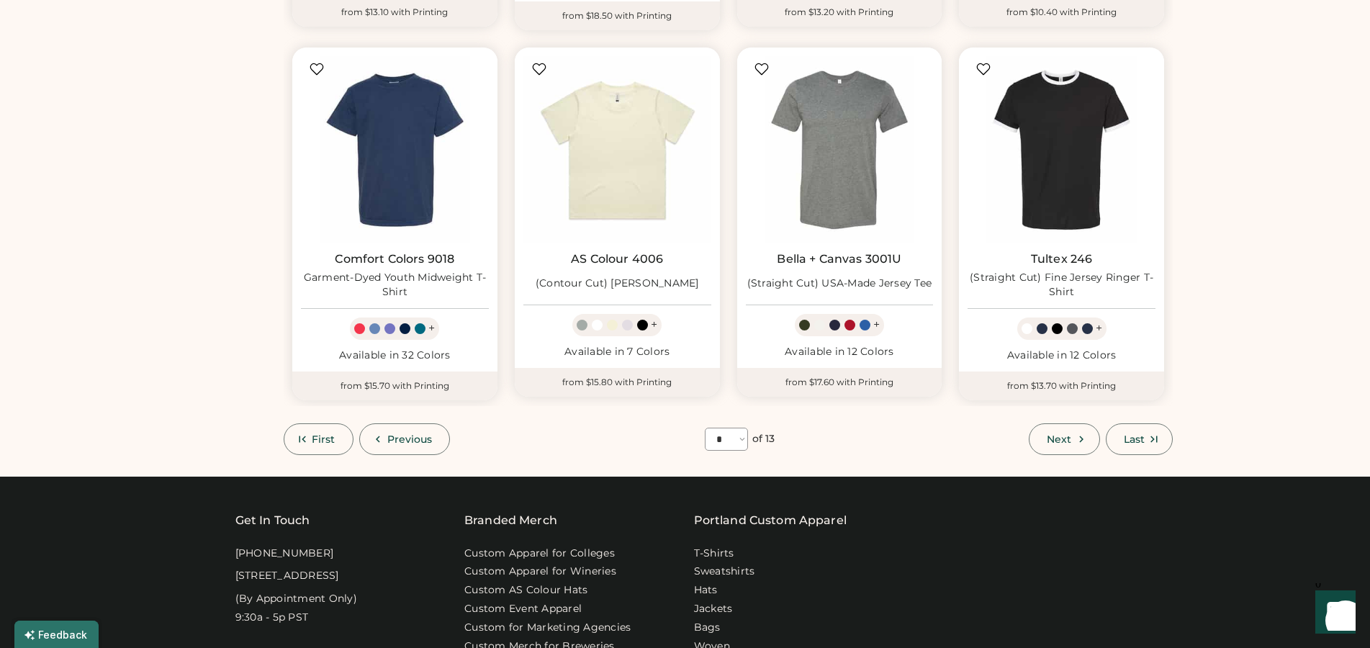
scroll to position [944, 0]
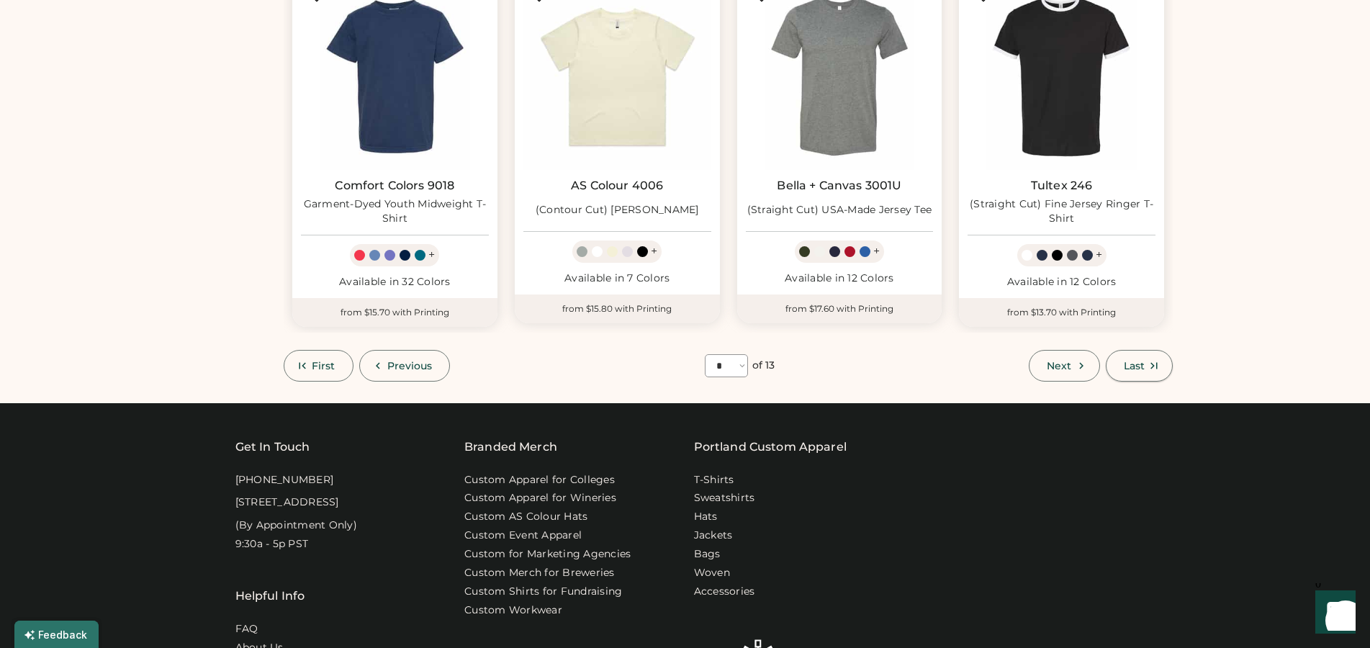
click at [1124, 369] on span "Last" at bounding box center [1134, 366] width 21 height 10
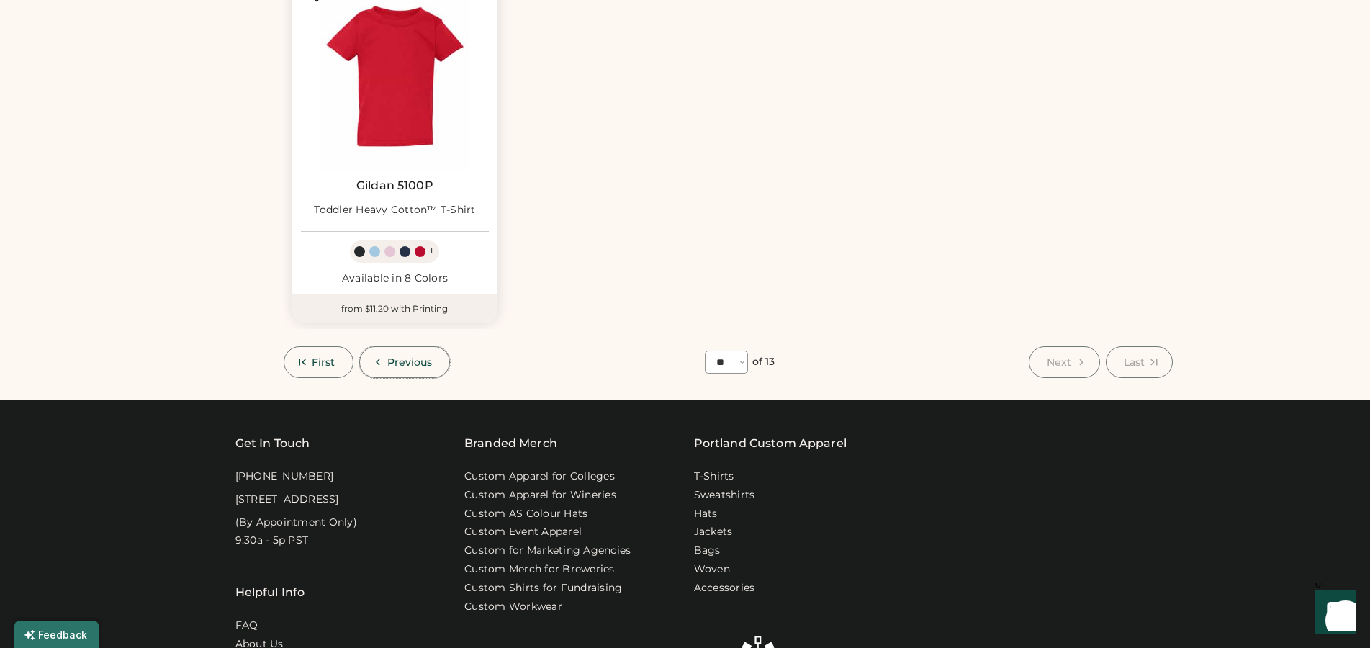
click at [378, 367] on icon at bounding box center [378, 362] width 13 height 13
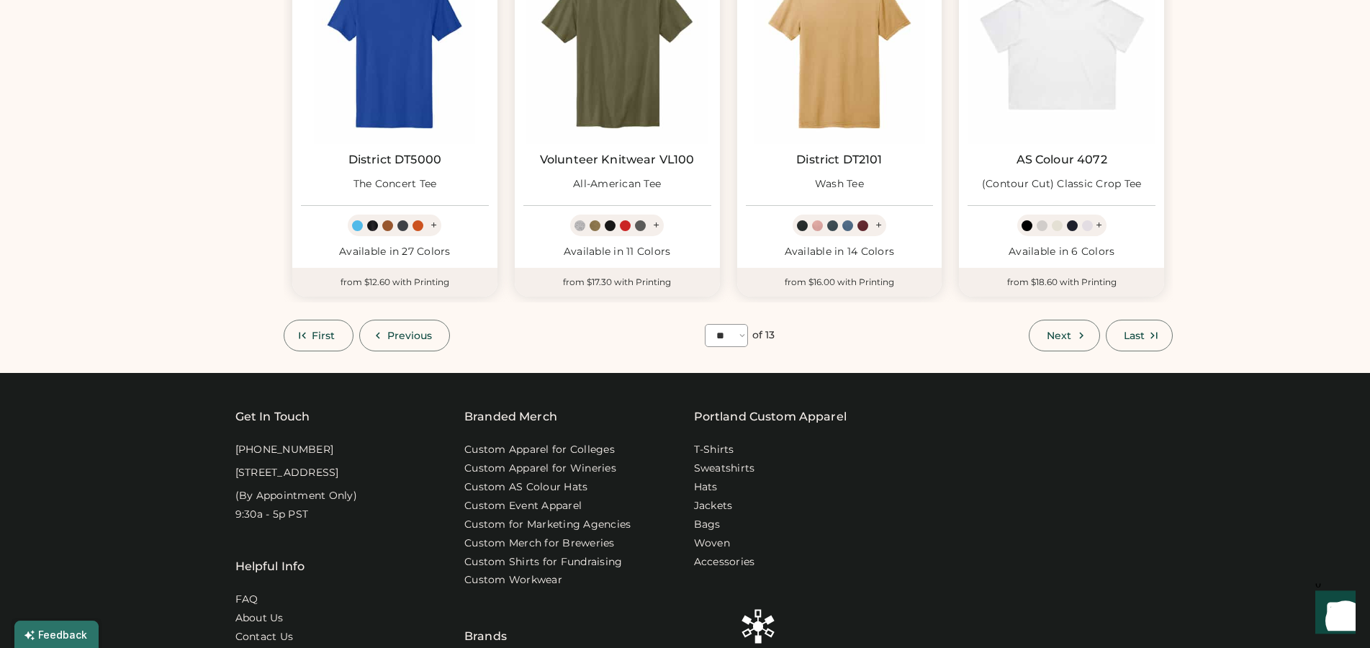
scroll to position [971, 0]
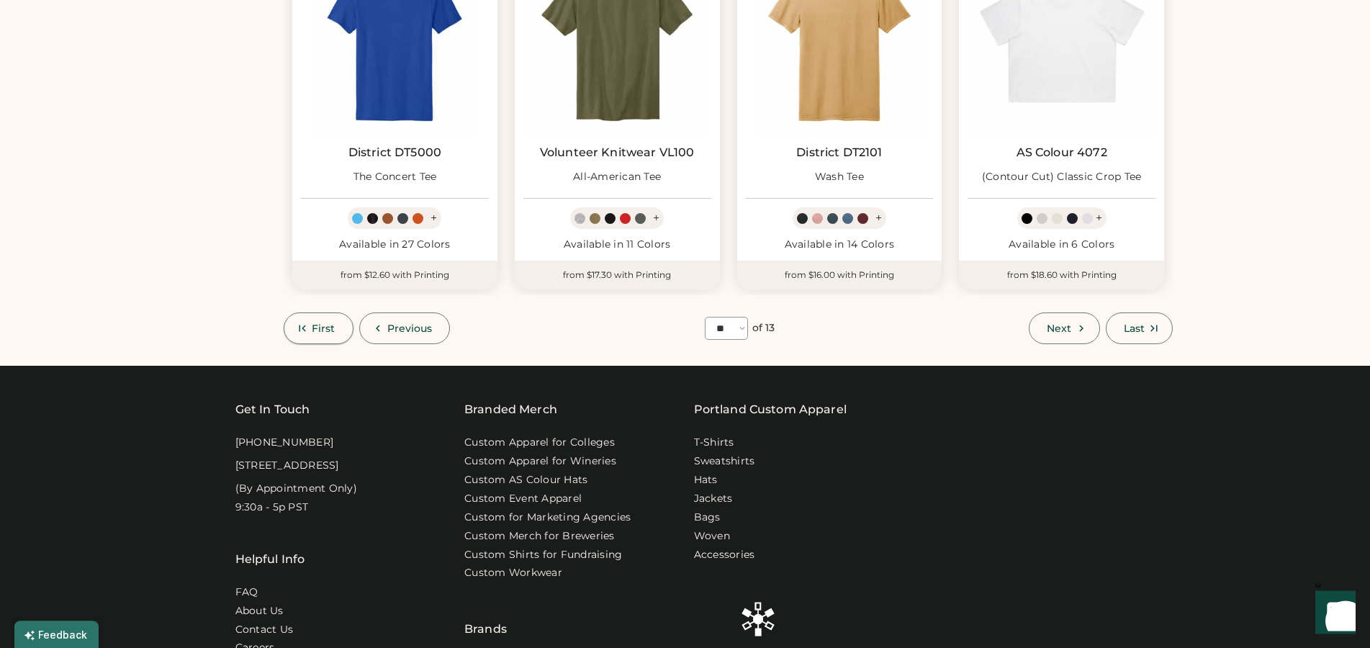
click at [325, 328] on span "First" at bounding box center [324, 328] width 24 height 10
select select "*"
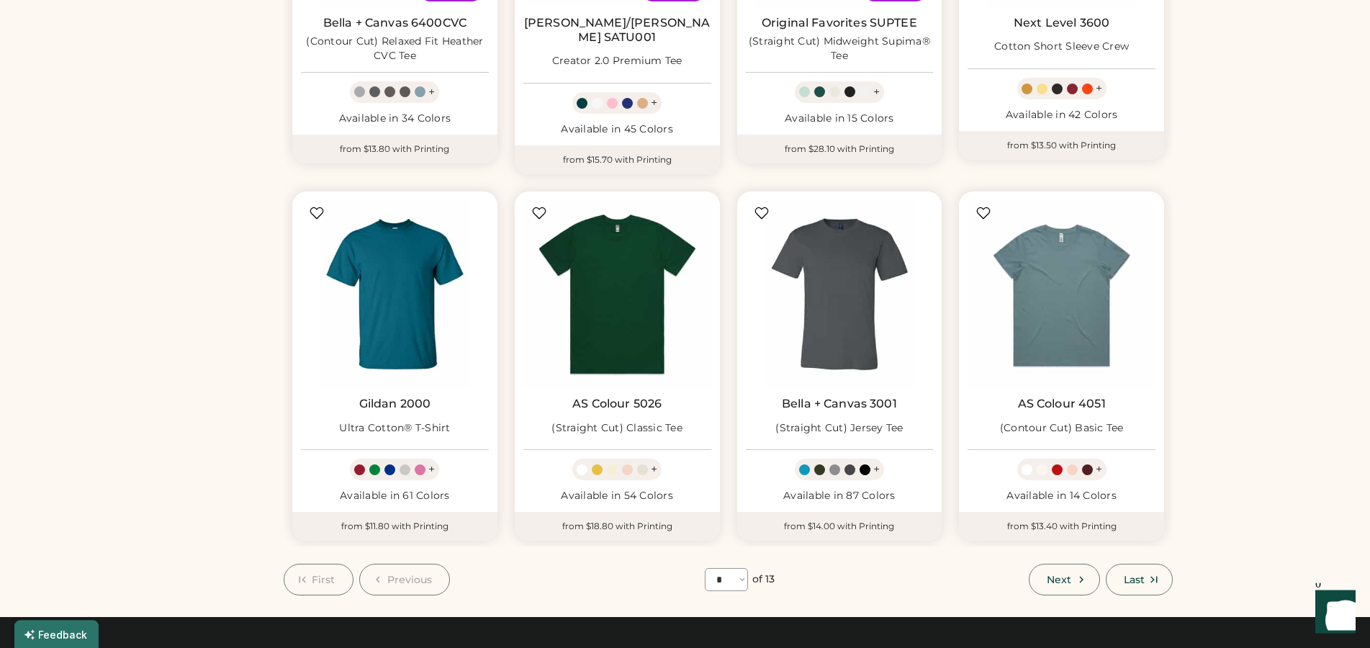
scroll to position [775, 0]
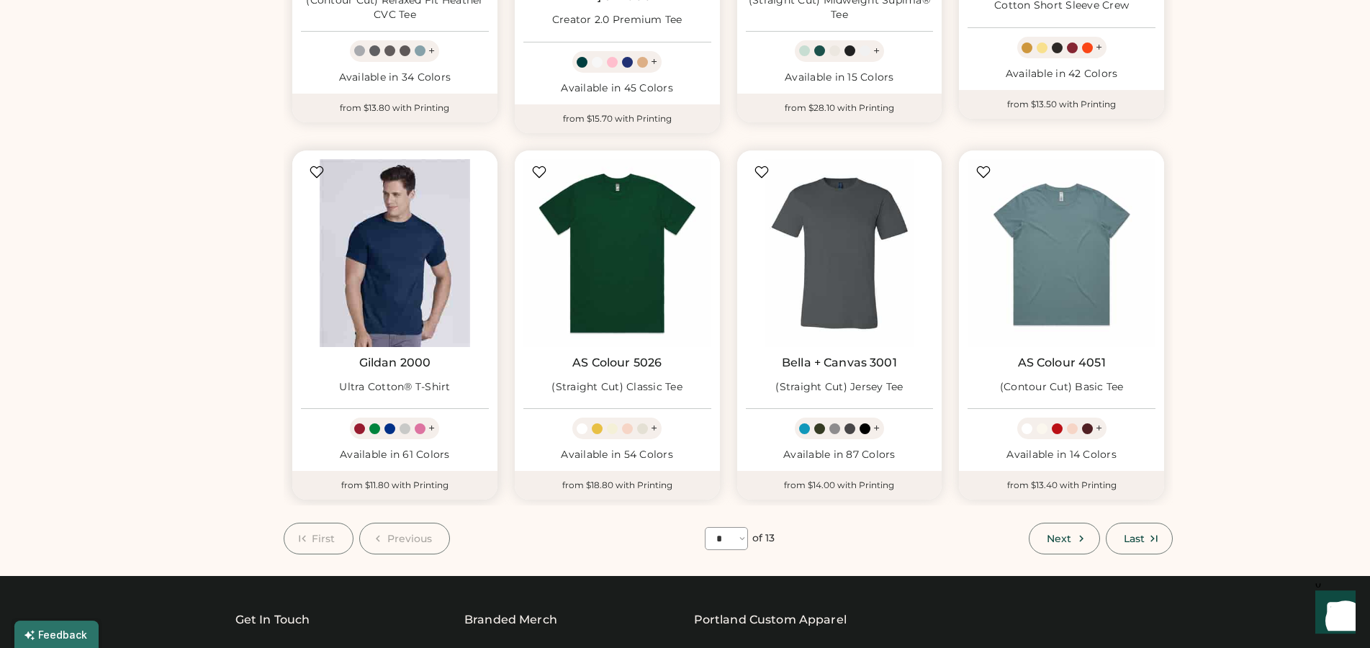
click at [342, 250] on img at bounding box center [395, 253] width 188 height 188
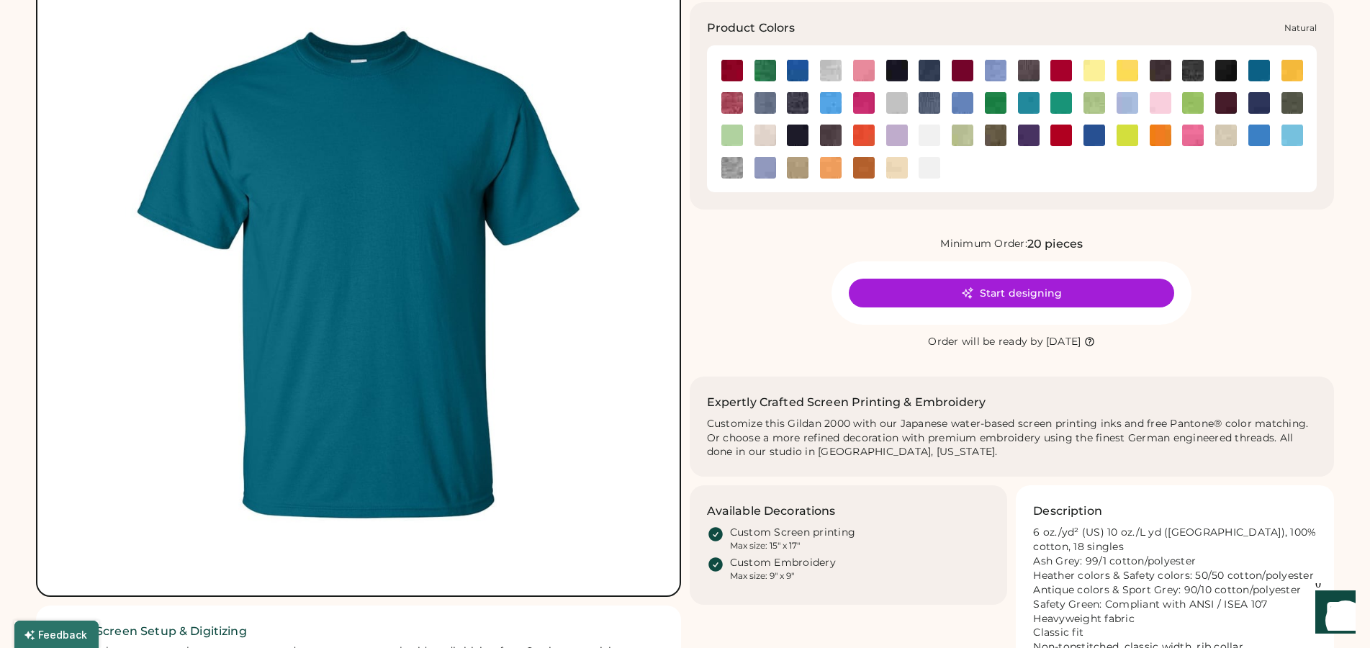
click at [771, 132] on img at bounding box center [766, 136] width 22 height 22
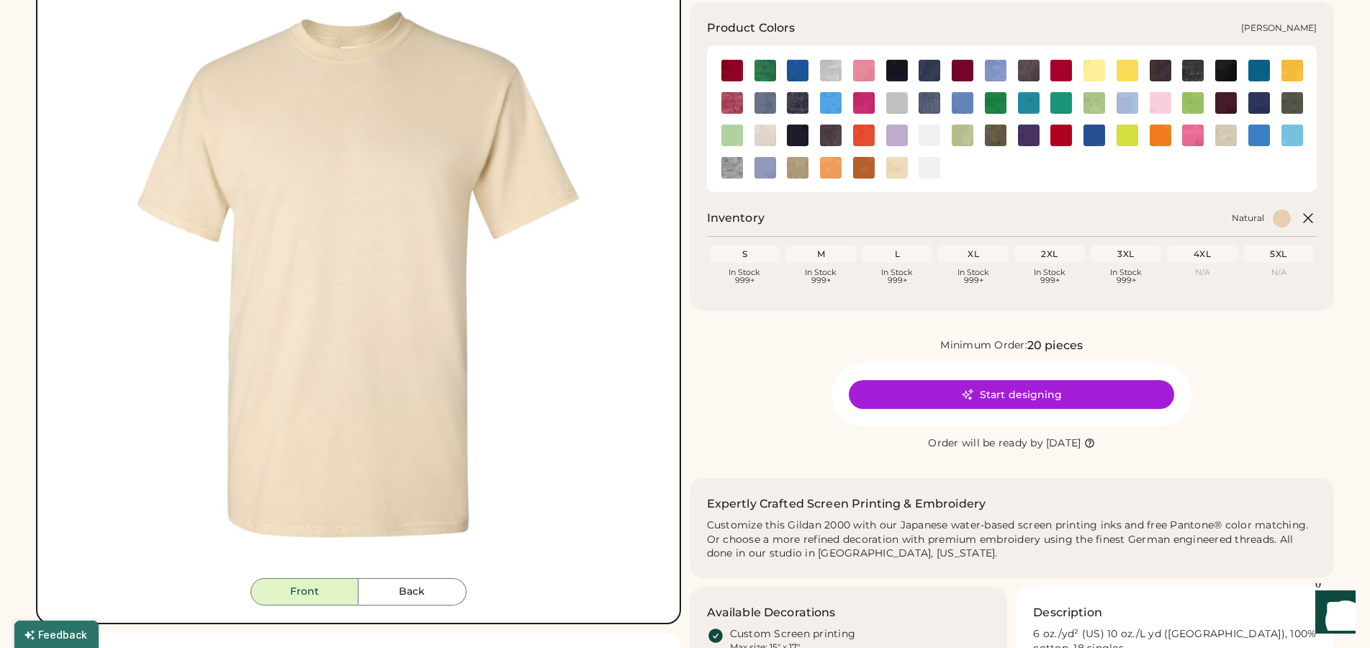
click at [801, 102] on img at bounding box center [798, 103] width 22 height 22
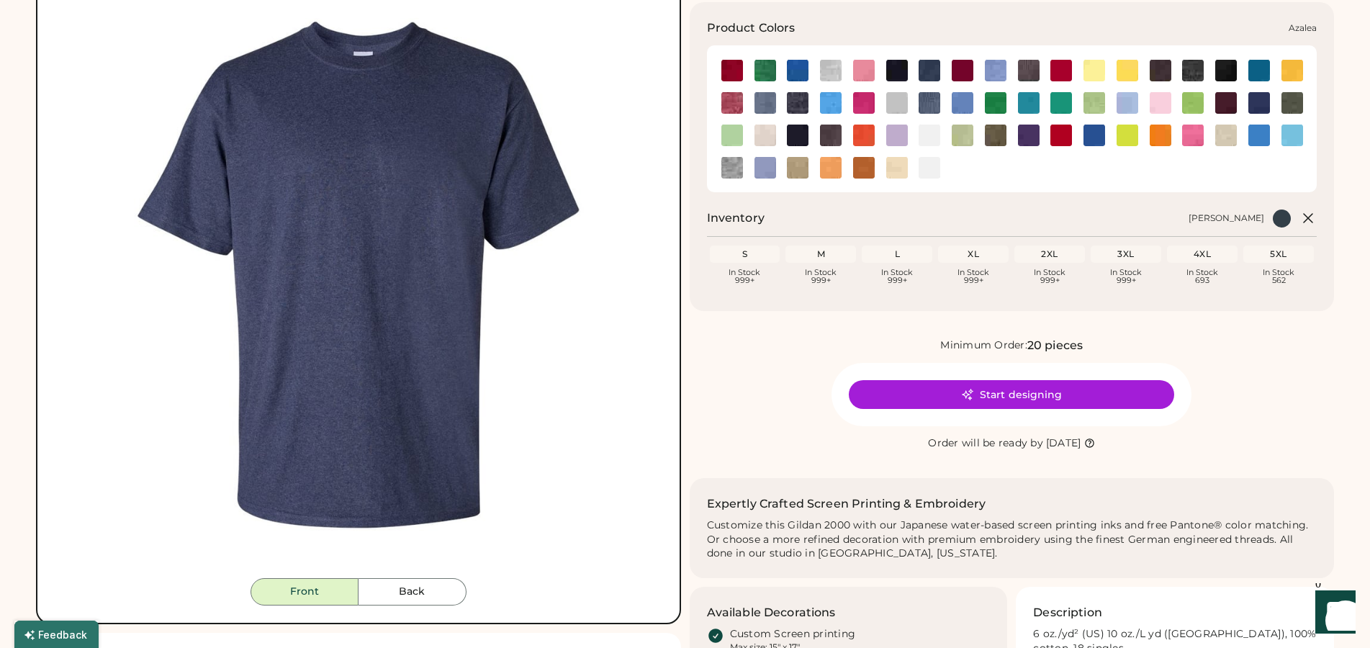
click at [868, 78] on img at bounding box center [864, 71] width 22 height 22
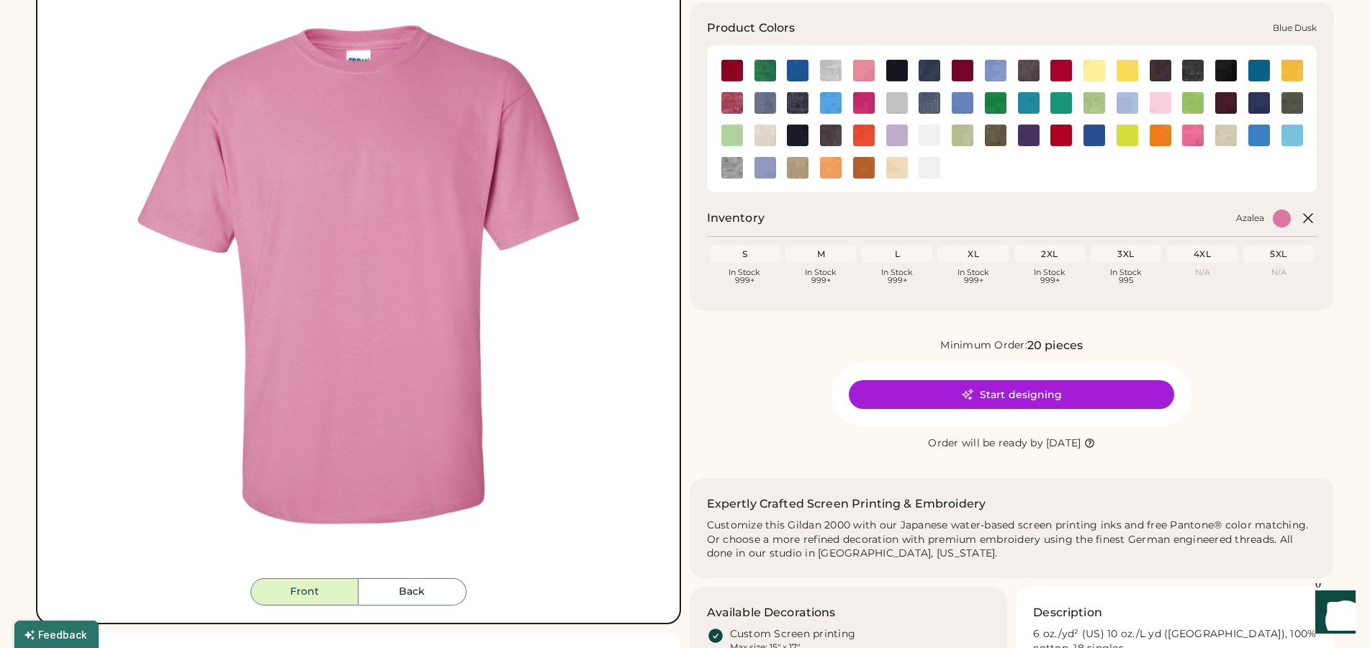
click at [927, 74] on img at bounding box center [930, 71] width 22 height 22
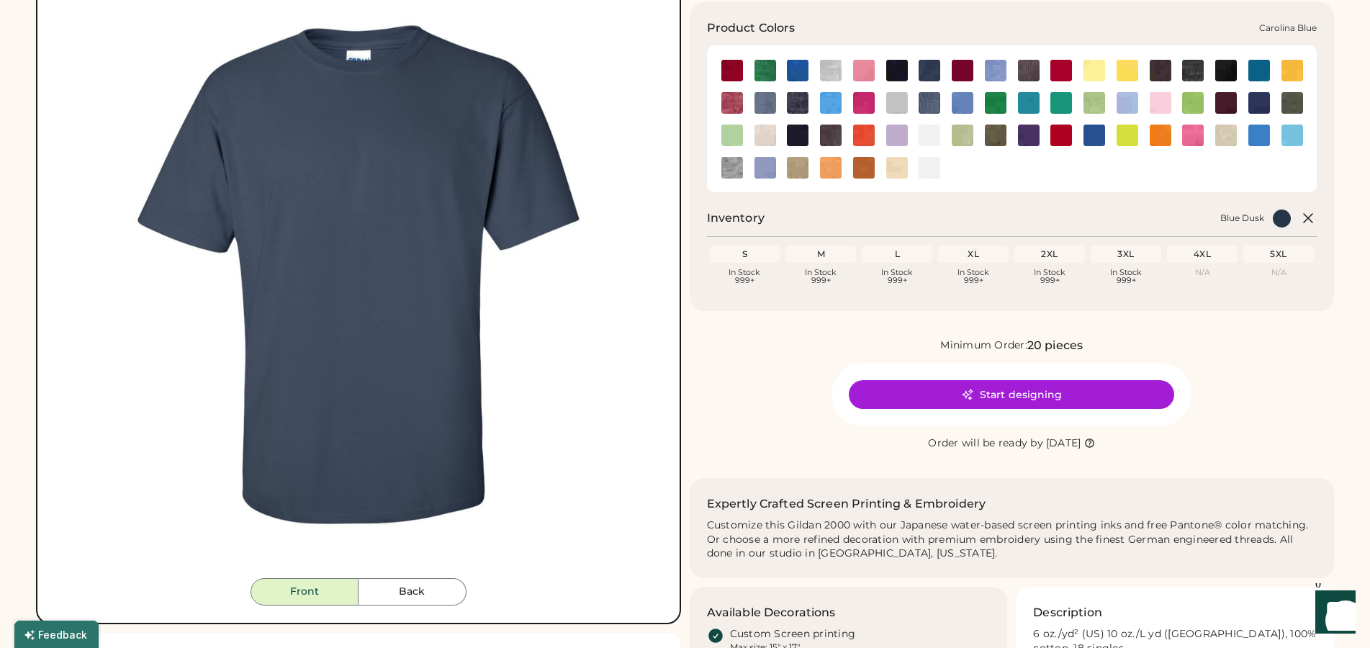
click at [1002, 71] on img at bounding box center [996, 71] width 22 height 22
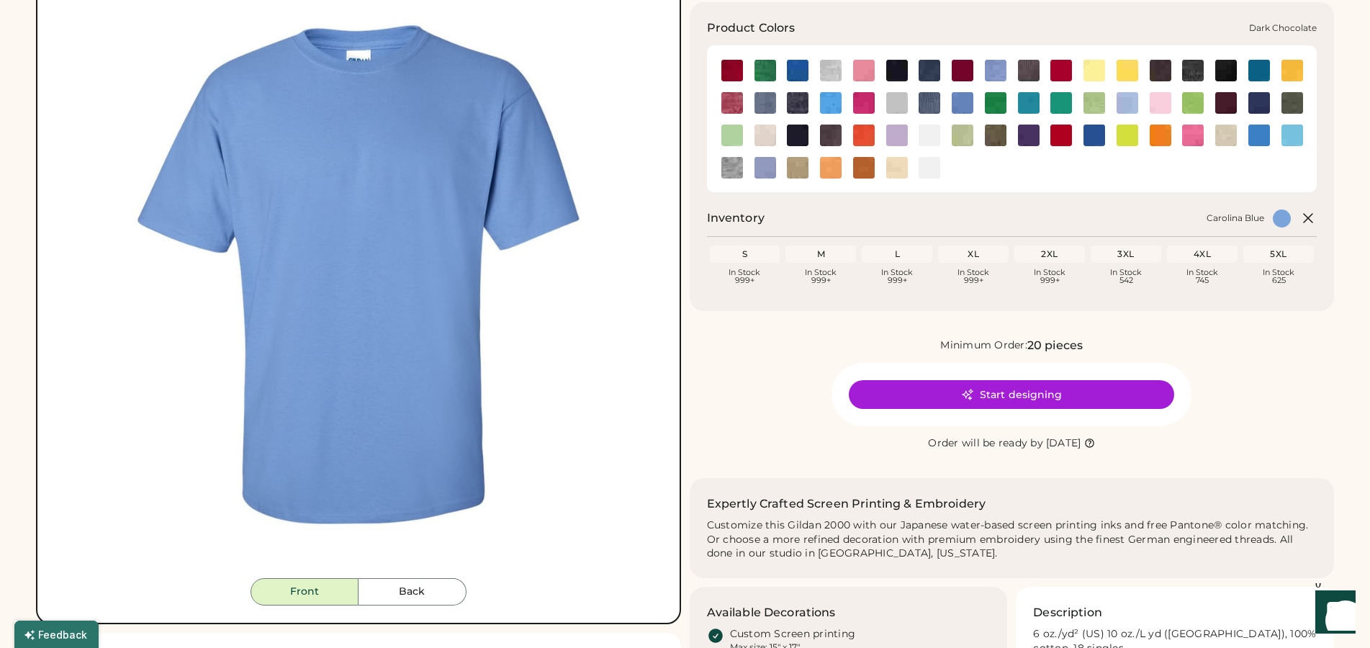
drag, startPoint x: 1163, startPoint y: 73, endPoint x: 1177, endPoint y: 73, distance: 13.7
click at [1163, 73] on img at bounding box center [1161, 71] width 22 height 22
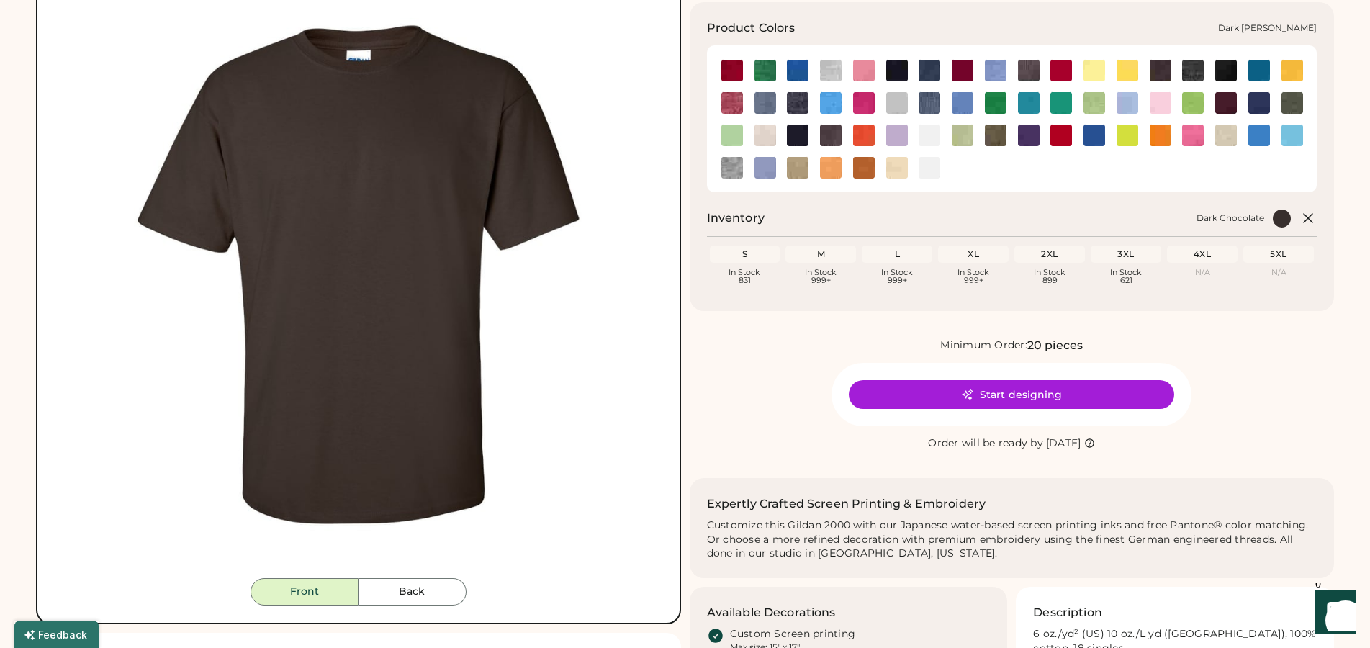
click at [1194, 71] on img at bounding box center [1193, 71] width 22 height 22
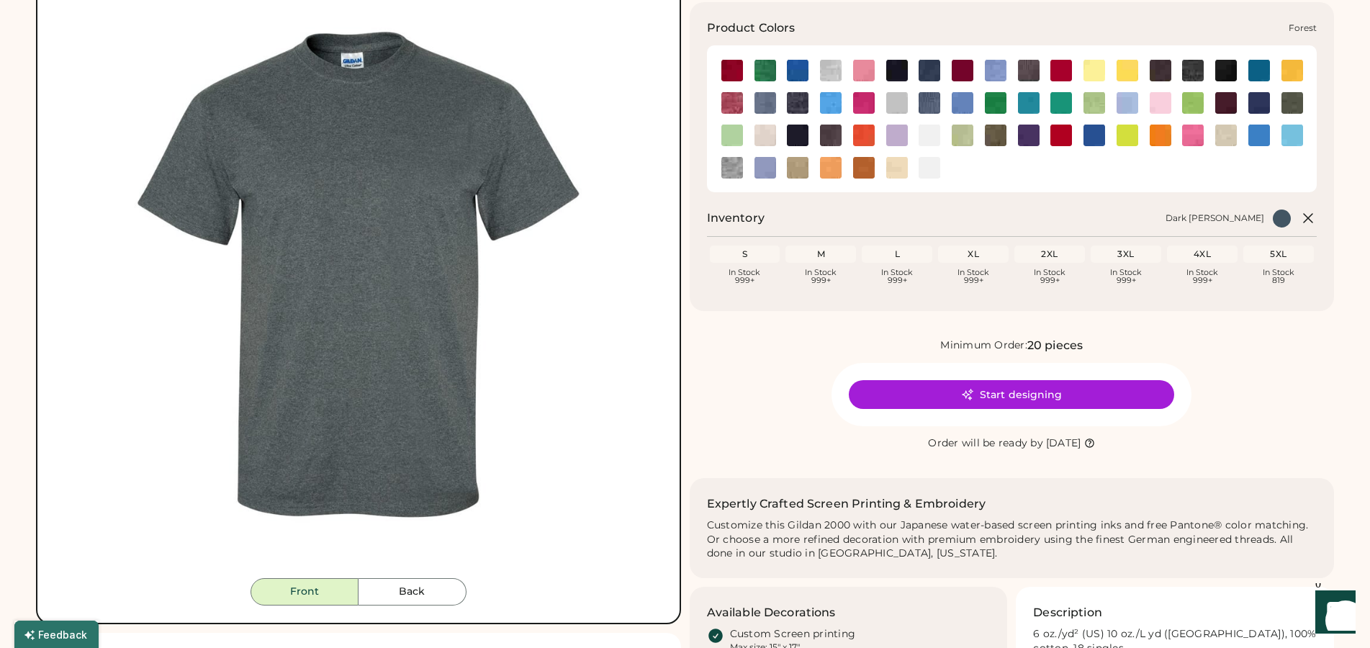
click at [1223, 68] on img at bounding box center [1226, 71] width 22 height 22
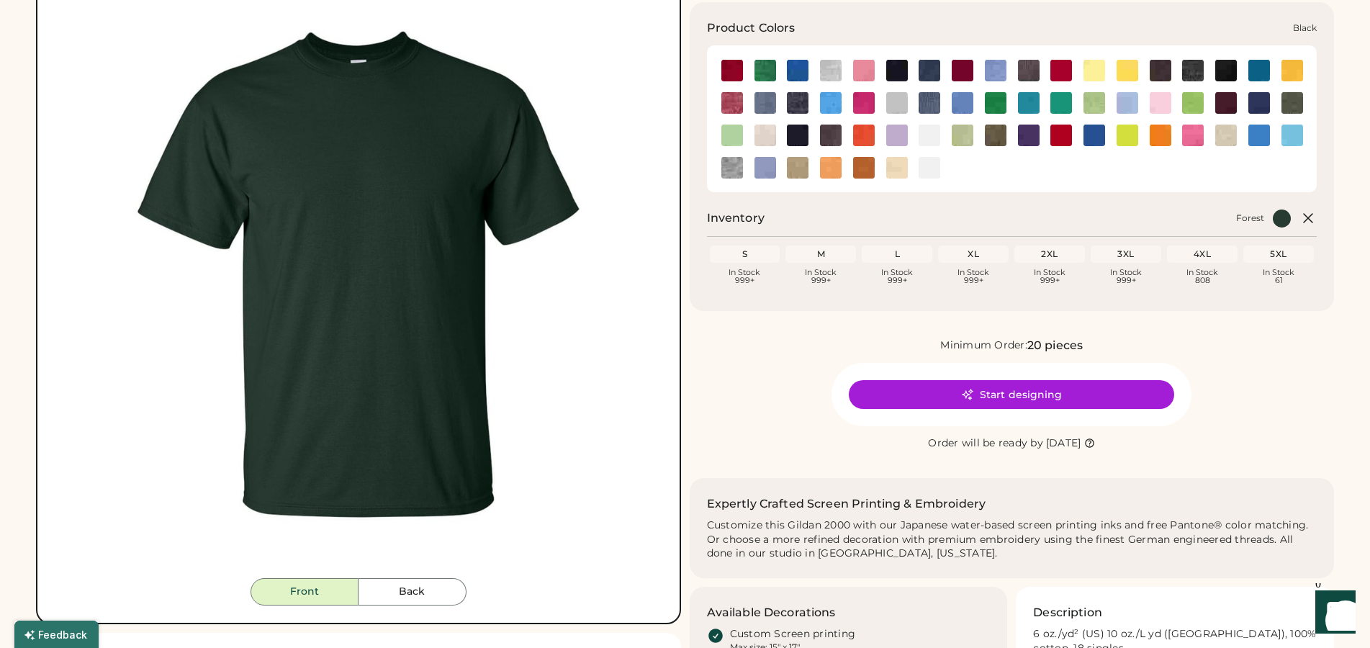
click at [896, 72] on img at bounding box center [897, 71] width 22 height 22
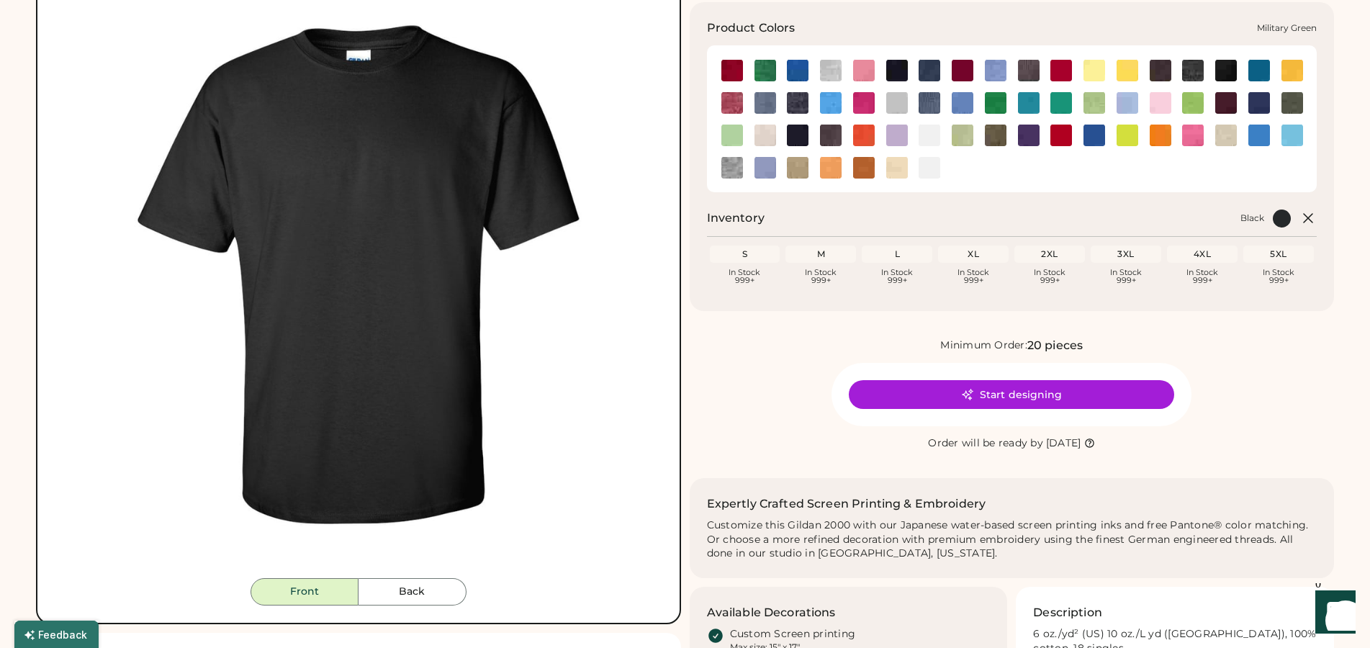
click at [1290, 102] on img at bounding box center [1293, 103] width 22 height 22
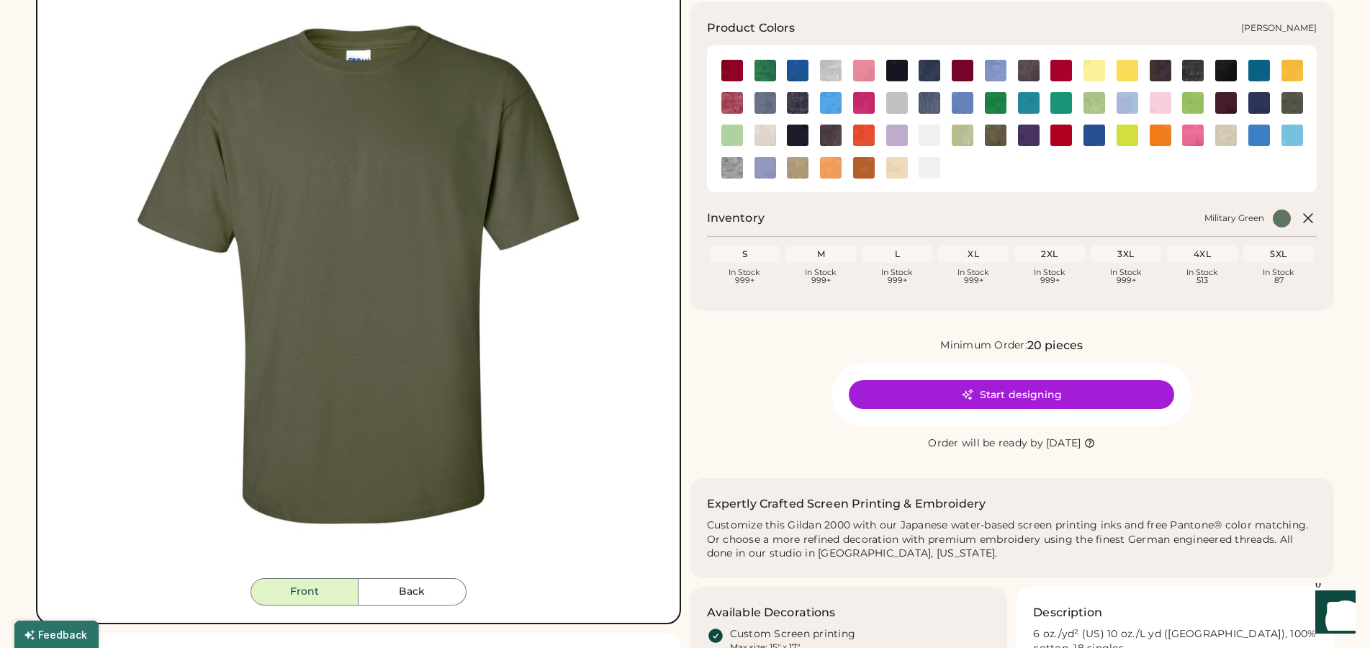
click at [803, 100] on img at bounding box center [798, 103] width 22 height 22
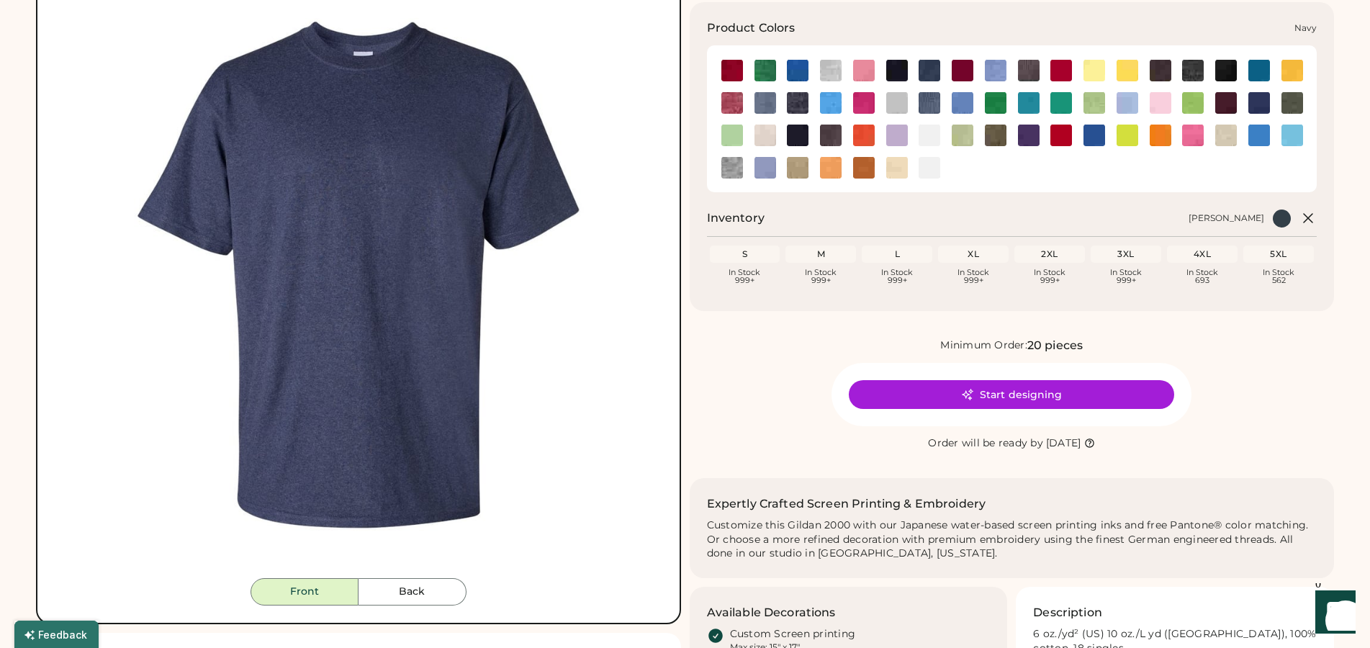
drag, startPoint x: 799, startPoint y: 142, endPoint x: 809, endPoint y: 140, distance: 11.0
click at [799, 142] on img at bounding box center [798, 136] width 22 height 22
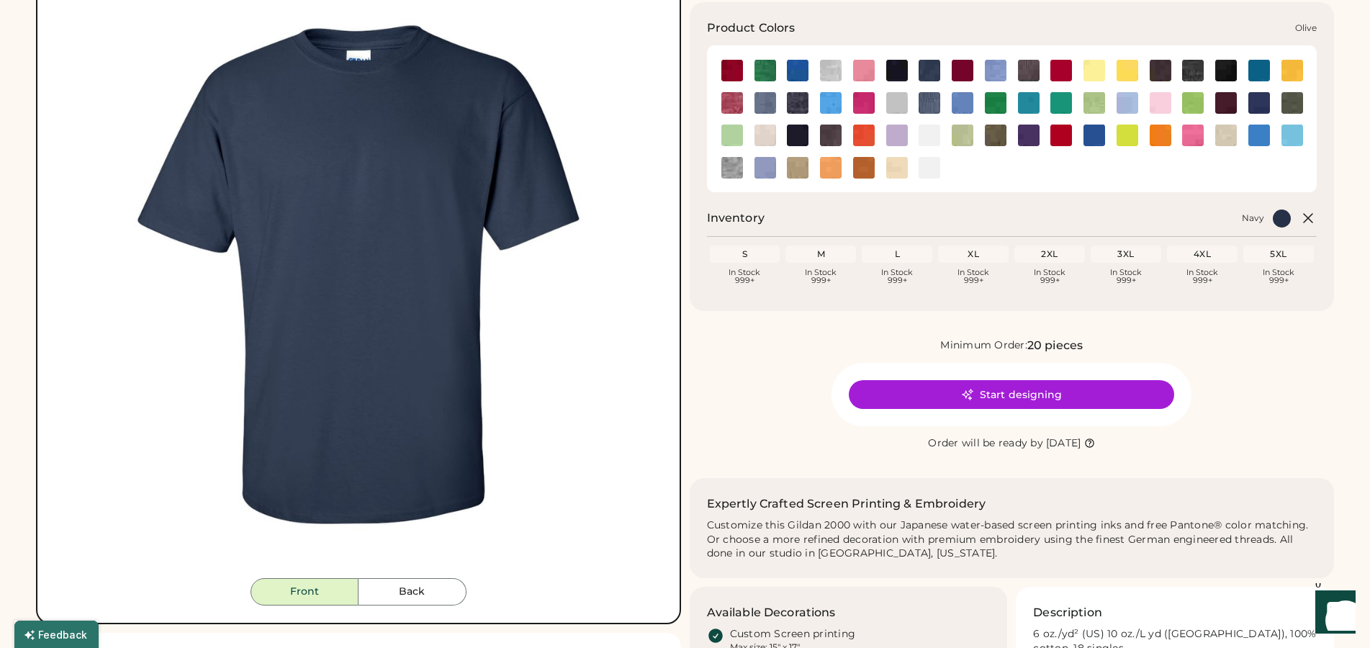
click at [833, 132] on img at bounding box center [831, 136] width 22 height 22
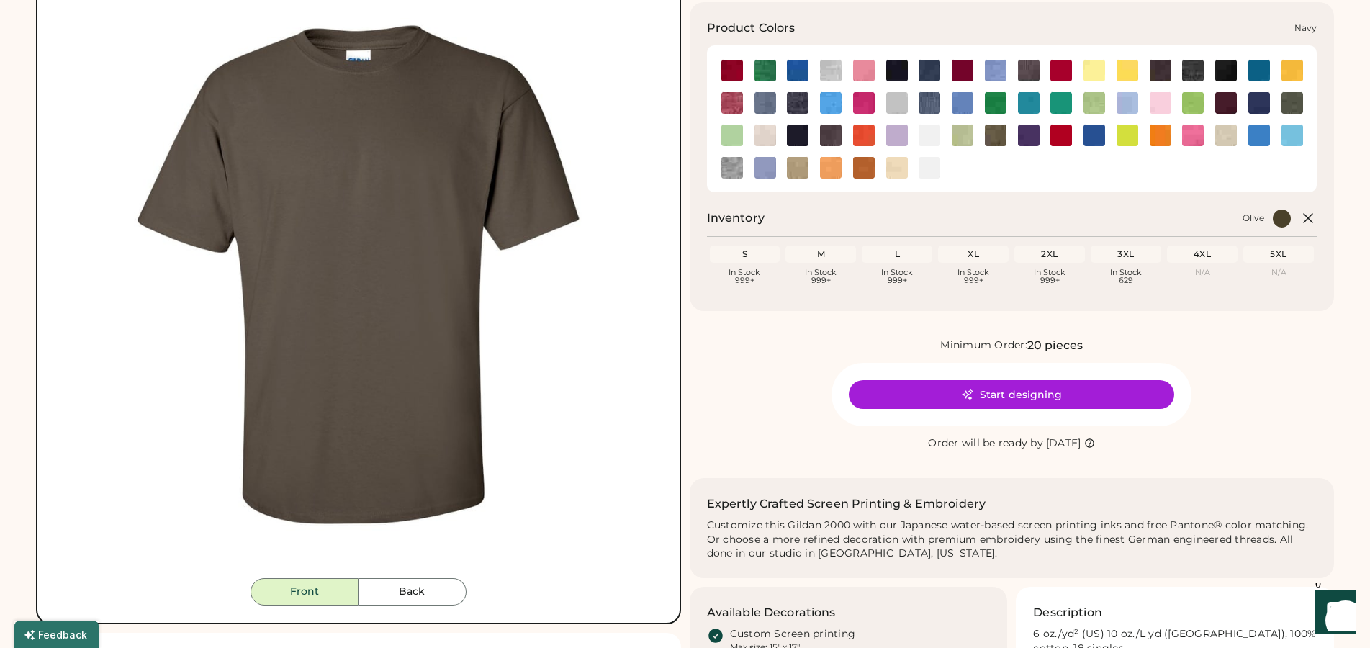
click at [797, 137] on img at bounding box center [798, 136] width 22 height 22
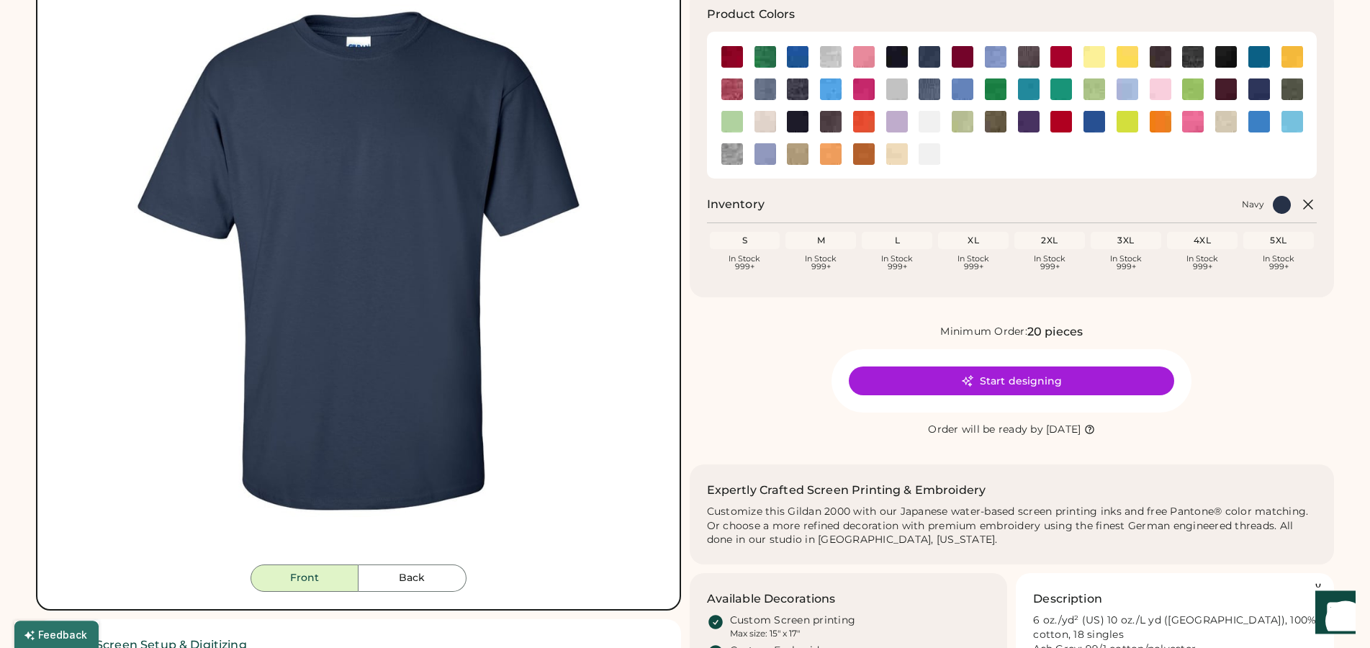
scroll to position [147, 0]
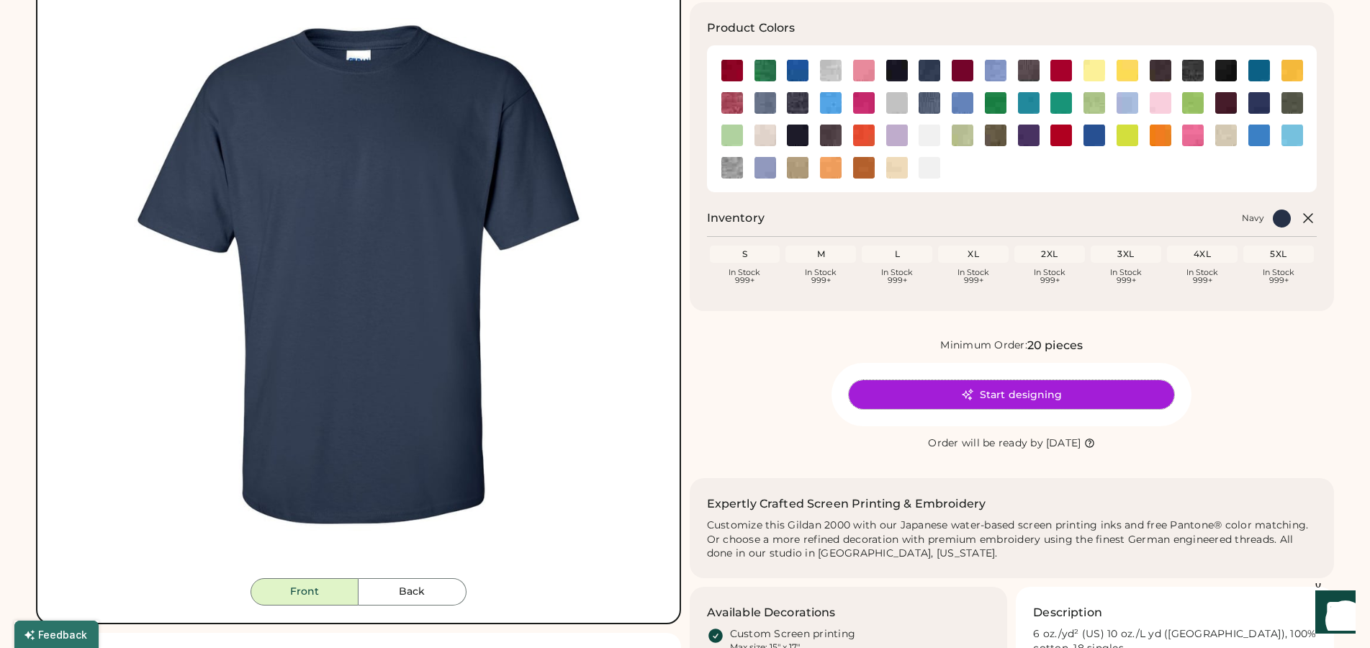
click at [1027, 394] on button "Start designing" at bounding box center [1011, 394] width 325 height 29
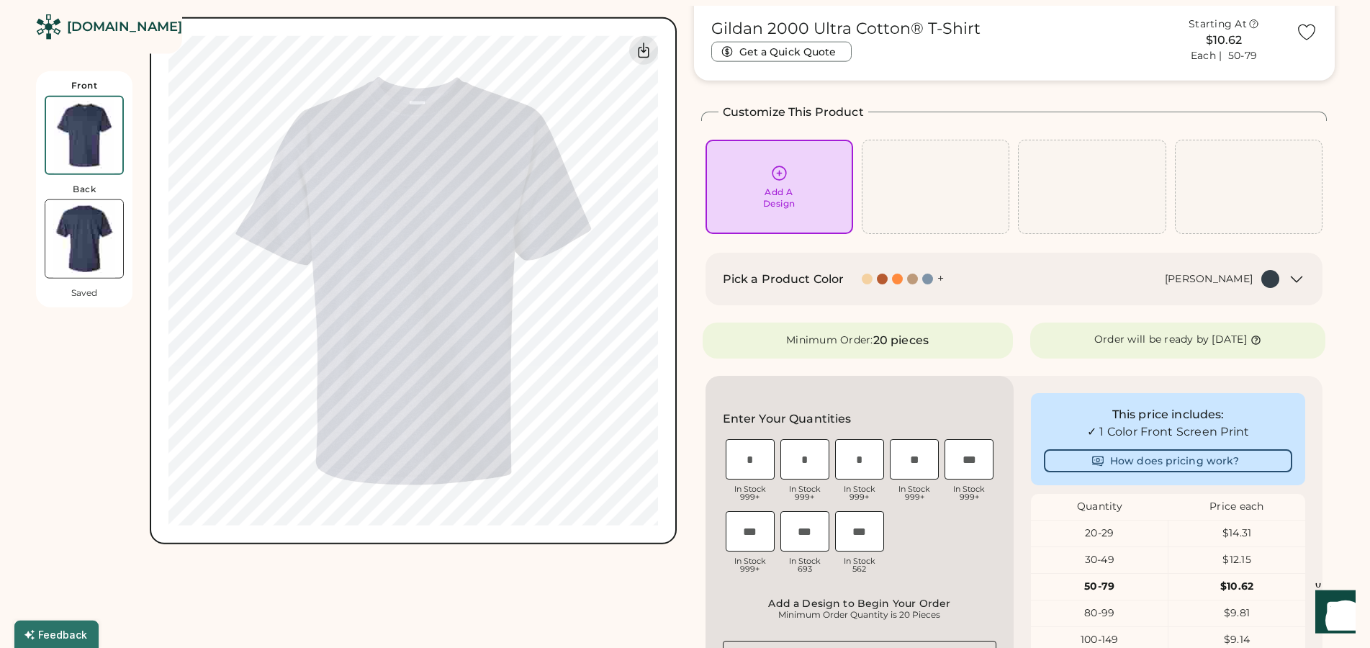
scroll to position [147, 0]
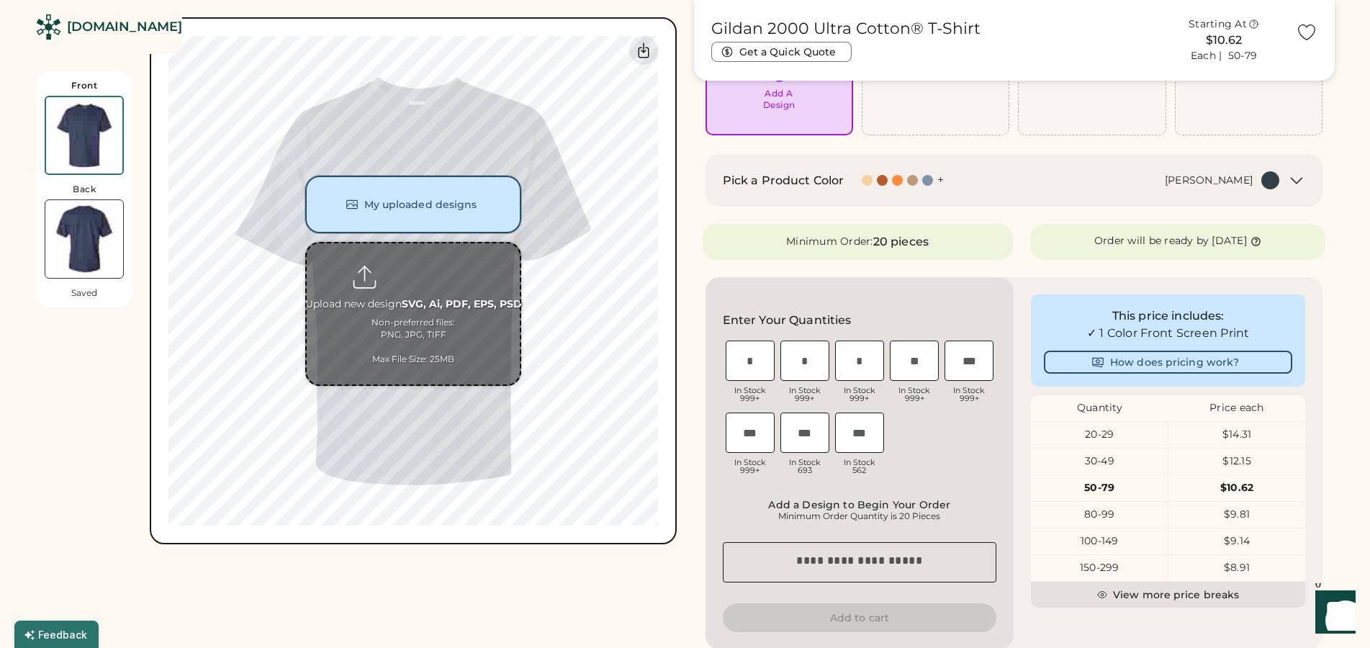
click at [436, 195] on button "My uploaded designs" at bounding box center [413, 205] width 216 height 58
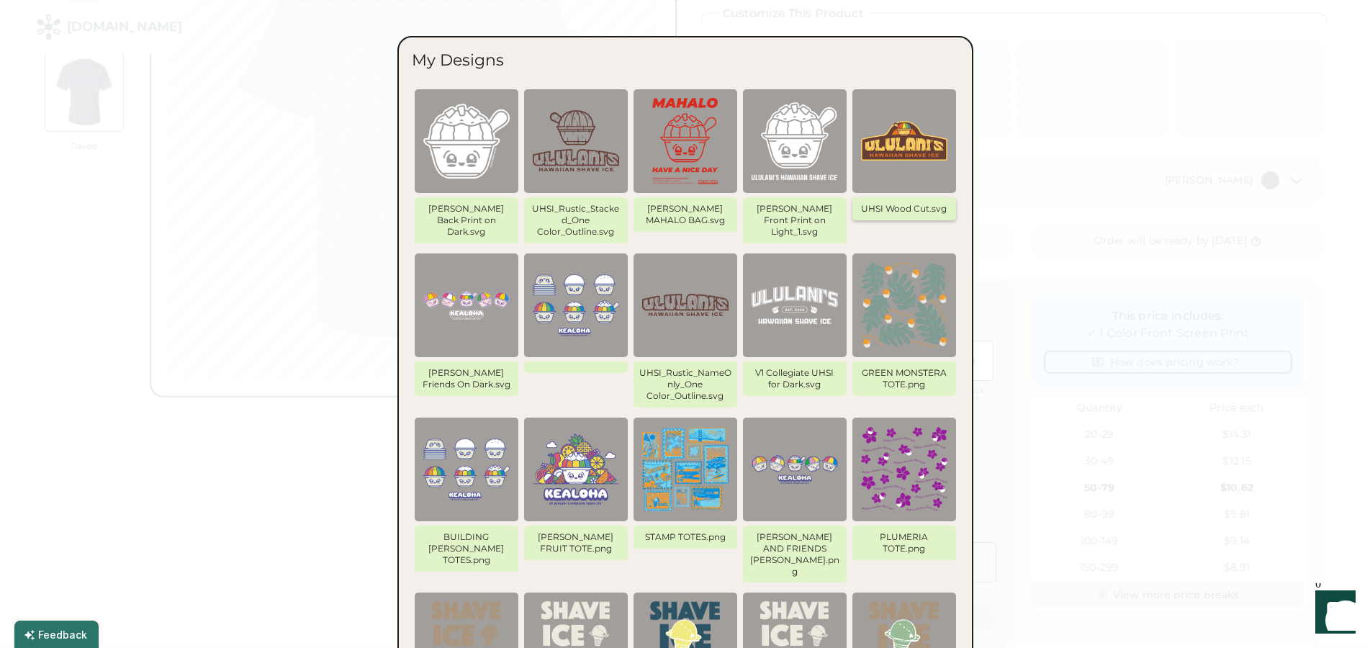
click at [884, 130] on img at bounding box center [904, 141] width 86 height 86
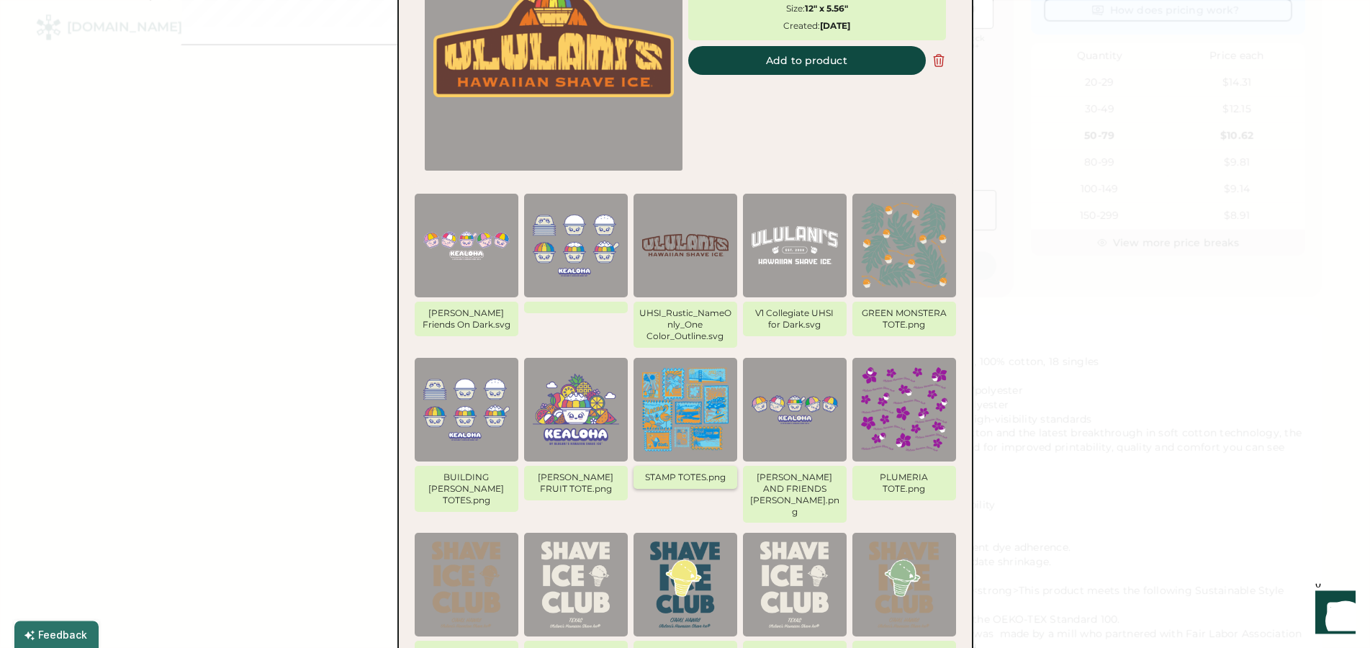
scroll to position [521, 0]
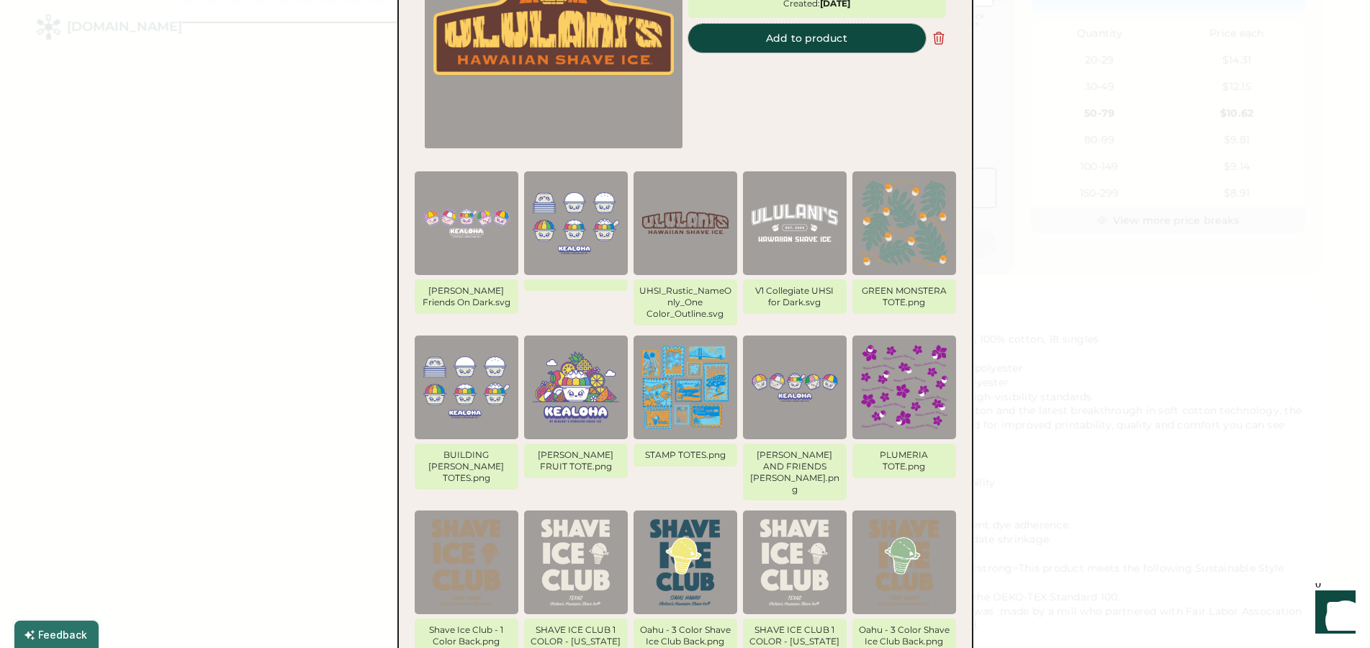
click at [821, 38] on button "Add to product" at bounding box center [807, 38] width 238 height 29
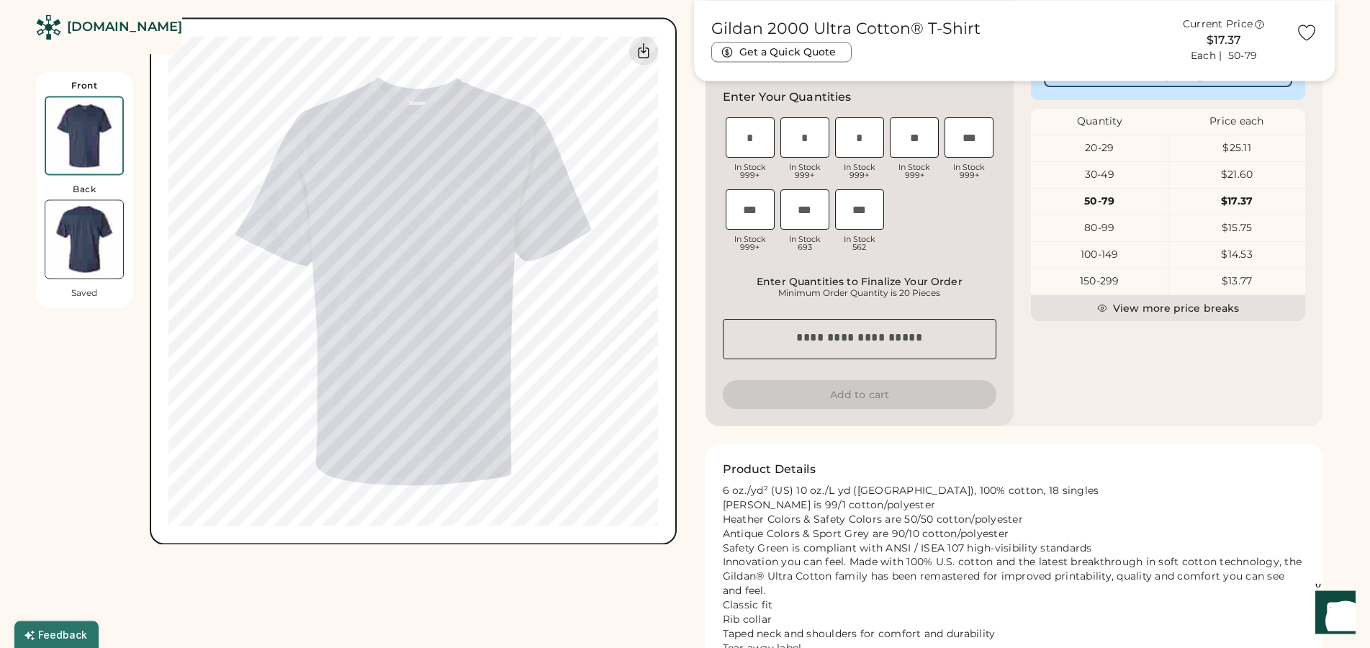
scroll to position [301, 0]
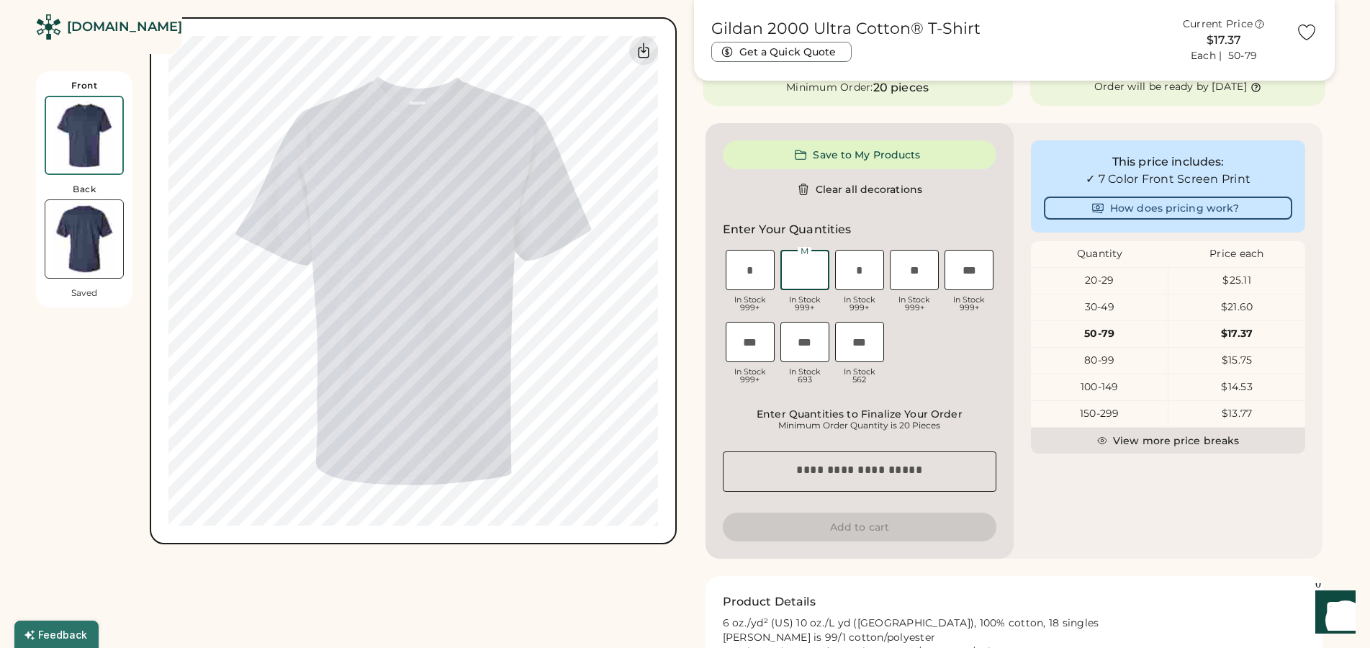
click at [806, 279] on input "input" at bounding box center [805, 270] width 49 height 40
type input "**"
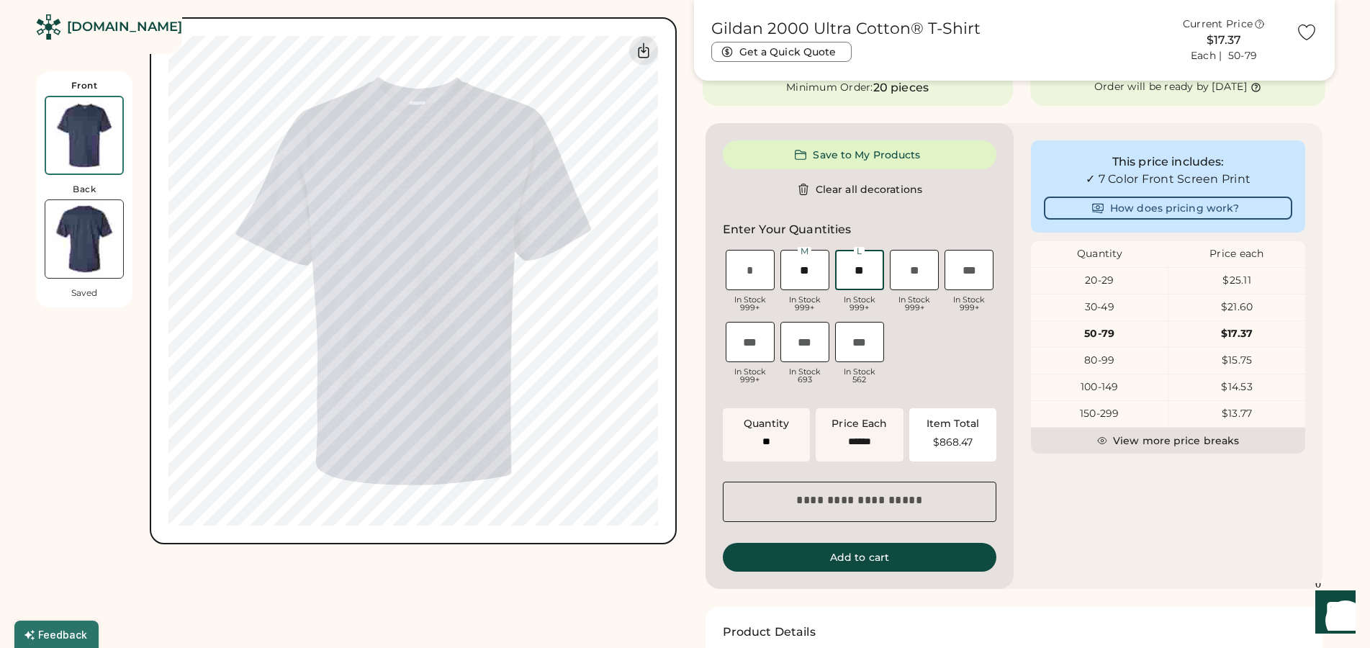
type input "**"
type input "***"
type input "******"
type input "**"
type input "***"
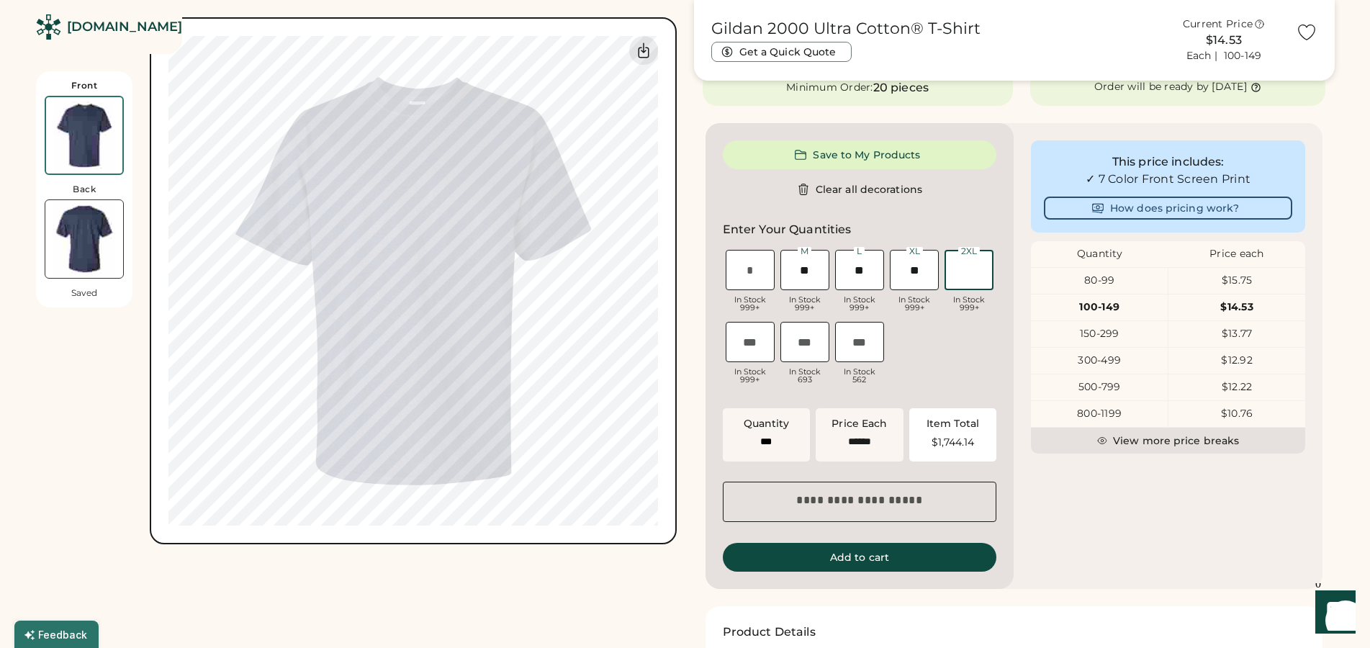
click at [760, 264] on input "input" at bounding box center [750, 270] width 49 height 40
type input "**"
type input "***"
type input "**"
type input "***"
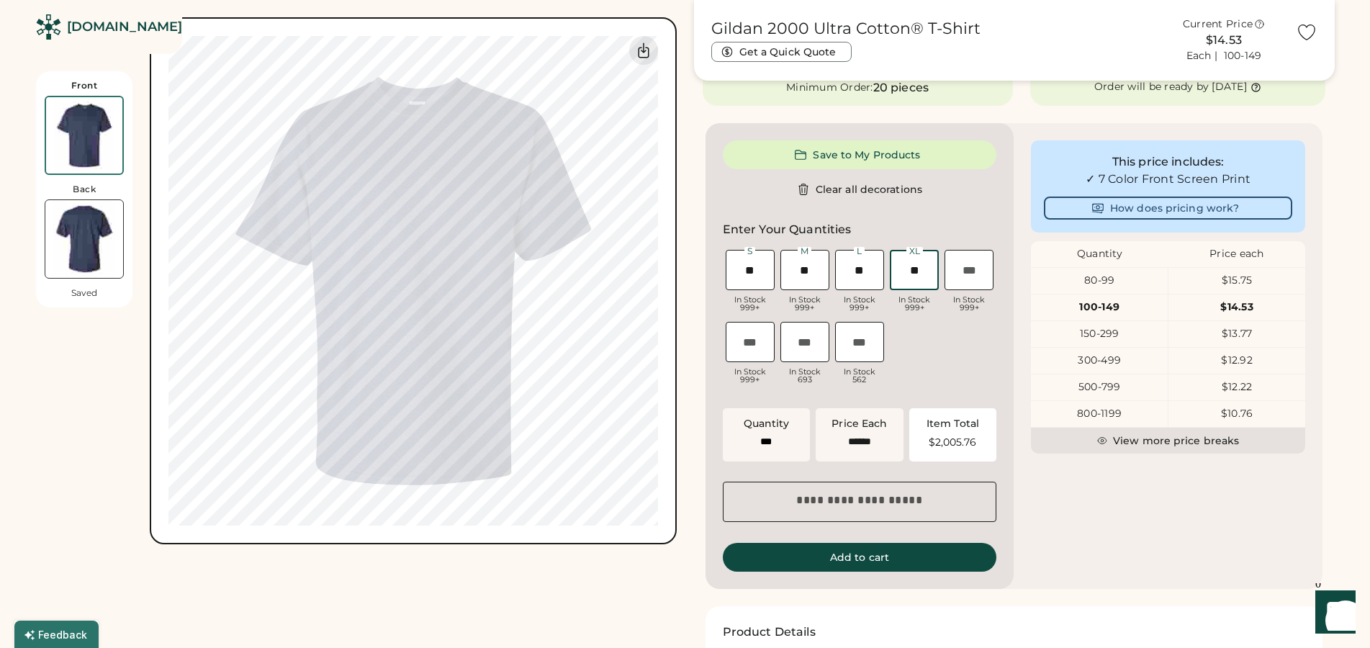
type input "**"
drag, startPoint x: 798, startPoint y: 271, endPoint x: 910, endPoint y: 256, distance: 113.3
click at [830, 256] on input "input" at bounding box center [805, 270] width 49 height 40
